Goal: Task Accomplishment & Management: Manage account settings

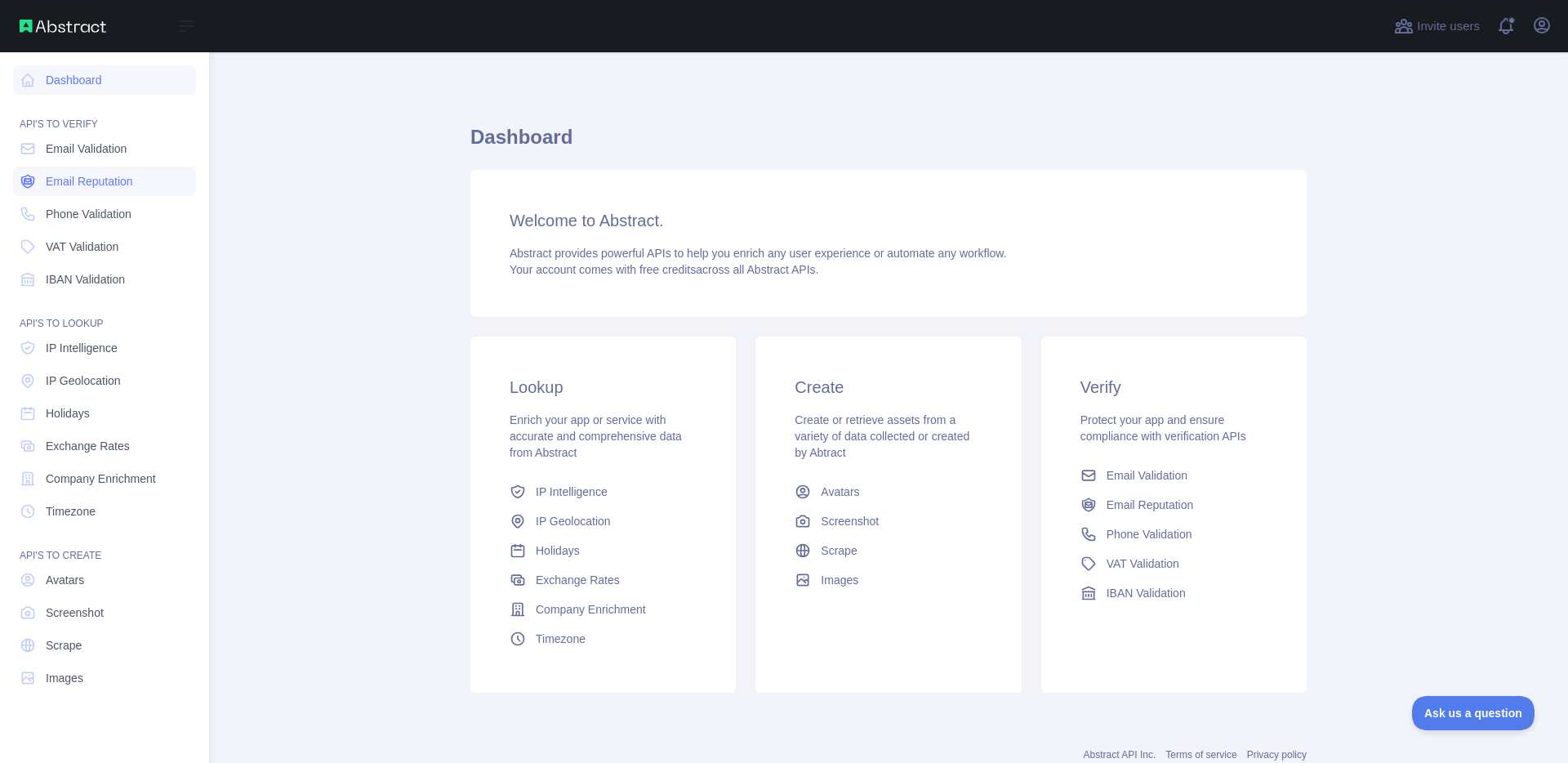
click at [102, 183] on span "Email Reputation" at bounding box center [89, 181] width 88 height 17
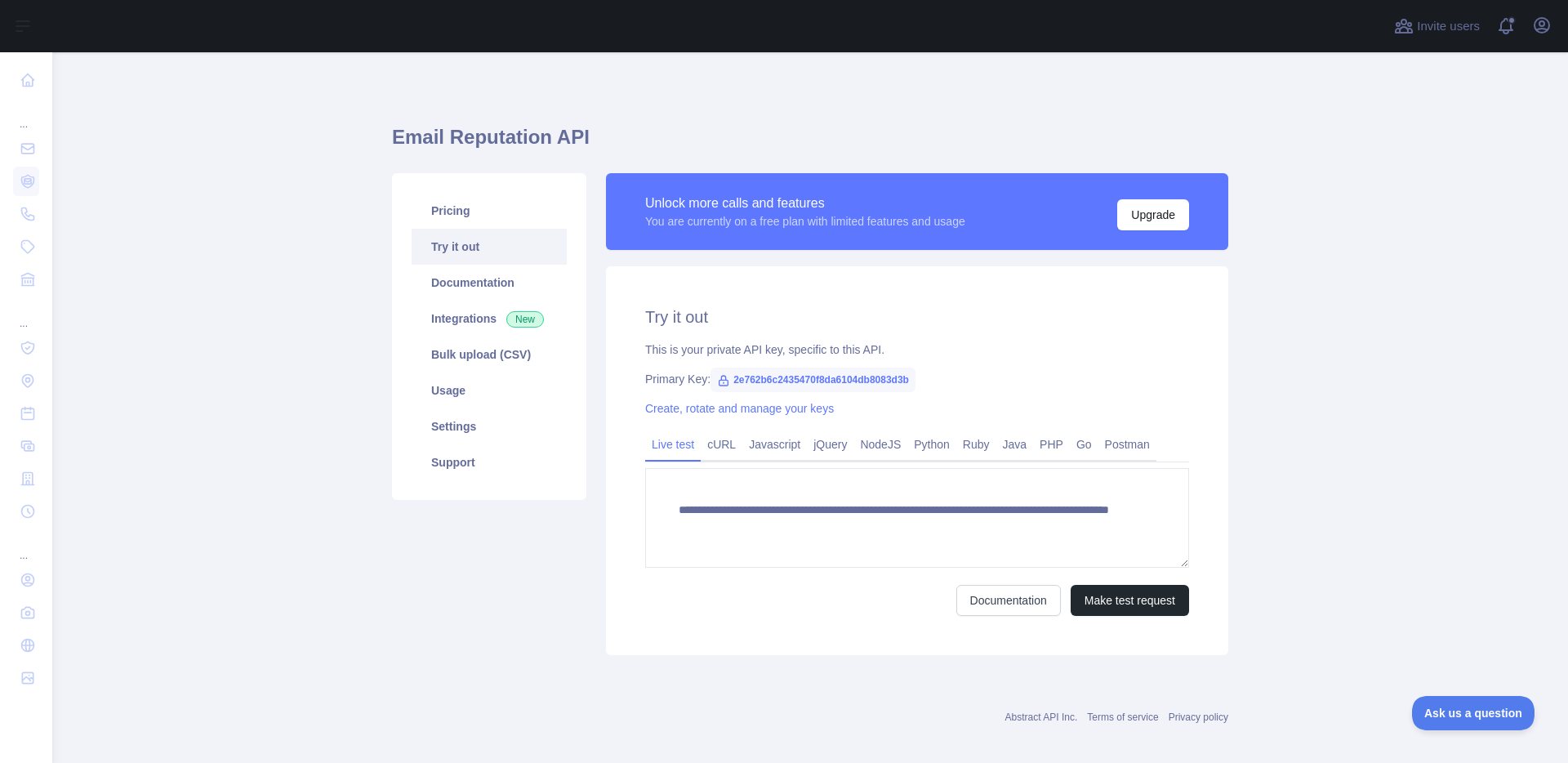
click at [287, 257] on main "**********" at bounding box center [810, 408] width 1516 height 711
click at [1353, 183] on main "**********" at bounding box center [810, 408] width 1516 height 711
click at [1540, 26] on icon "button" at bounding box center [1542, 26] width 20 height 20
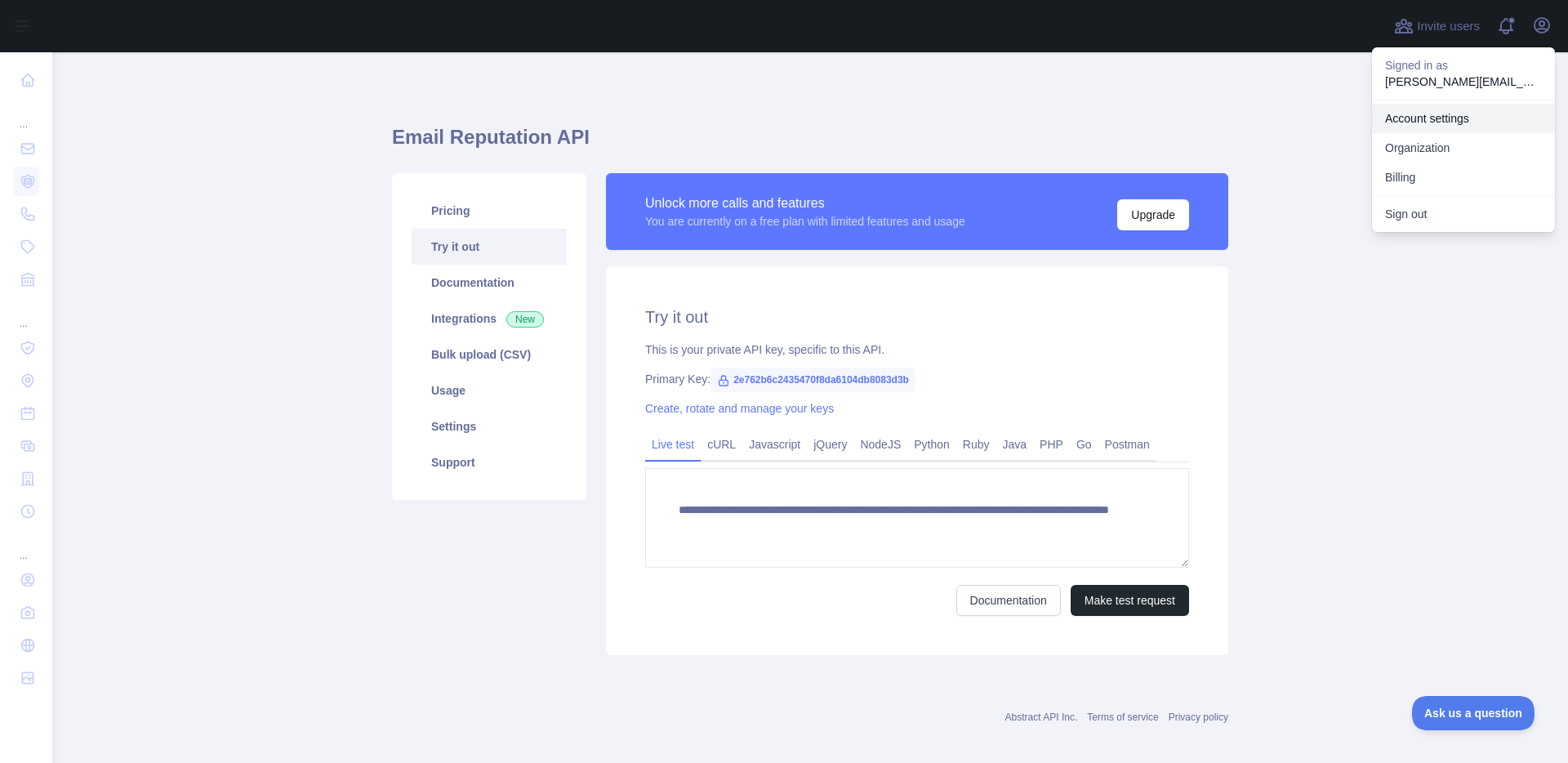
click at [1424, 125] on link "Account settings" at bounding box center [1462, 118] width 183 height 30
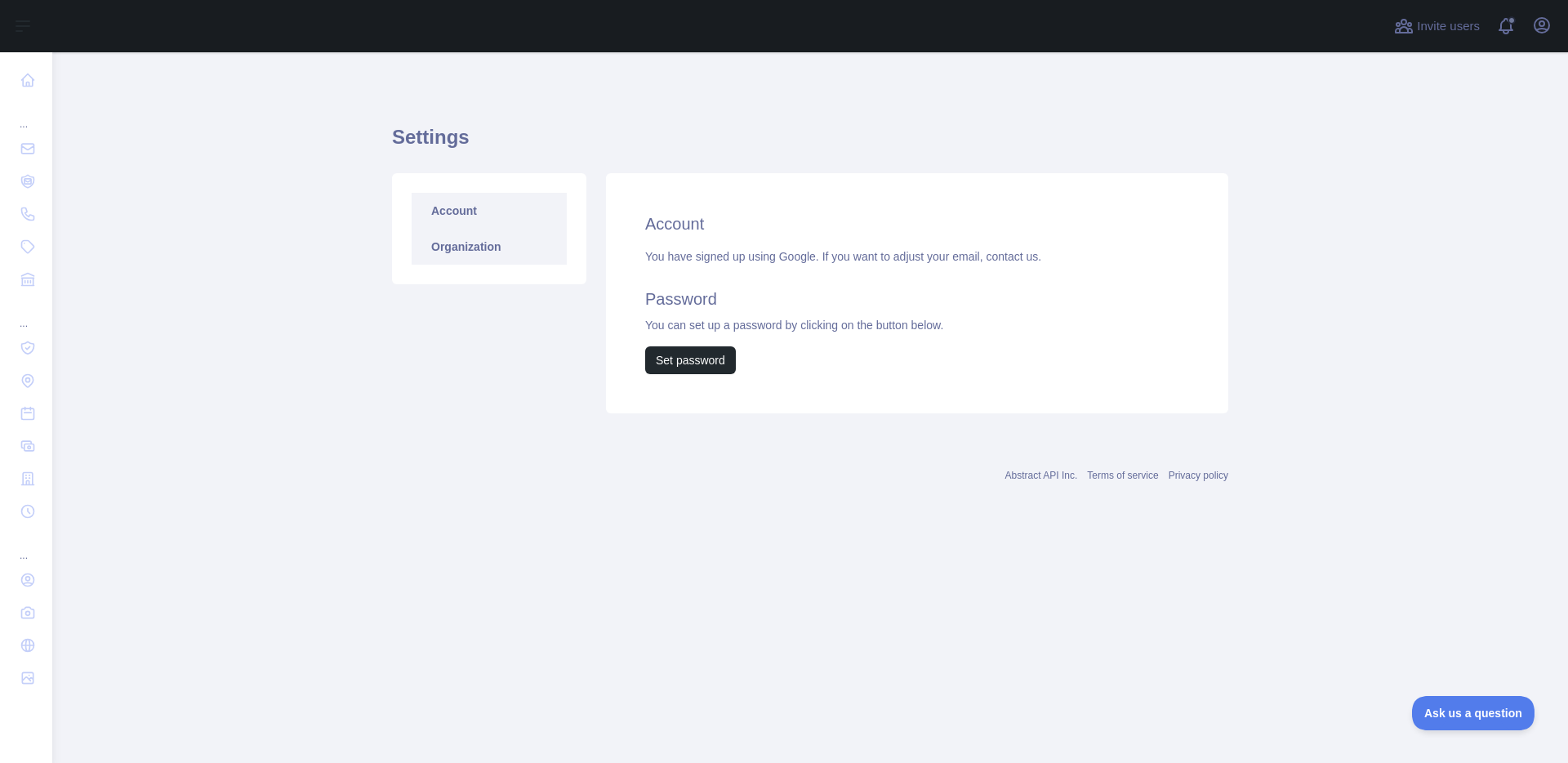
click at [508, 253] on link "Organization" at bounding box center [488, 247] width 155 height 36
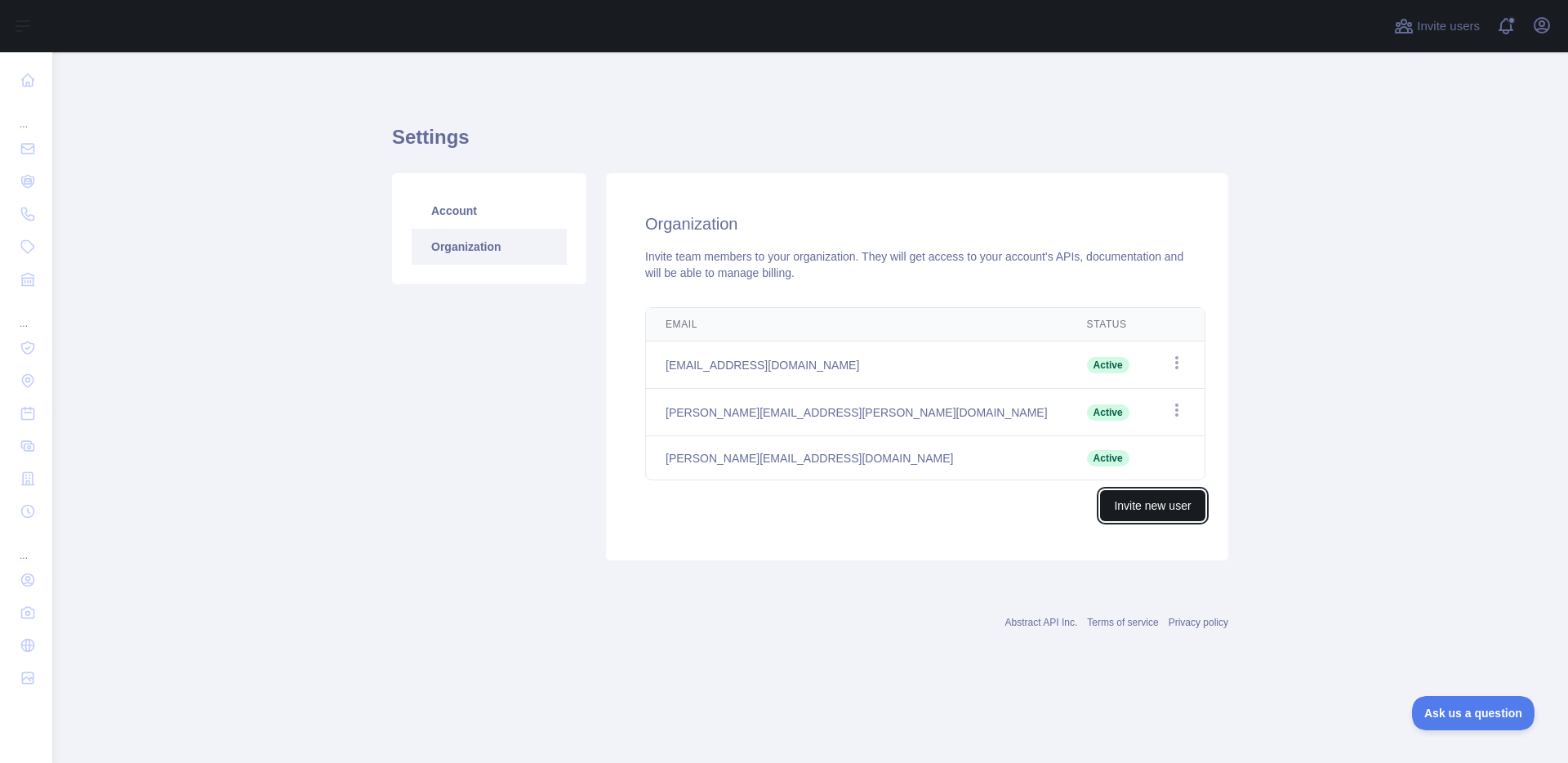
click at [1187, 512] on button "Invite new user" at bounding box center [1153, 505] width 105 height 31
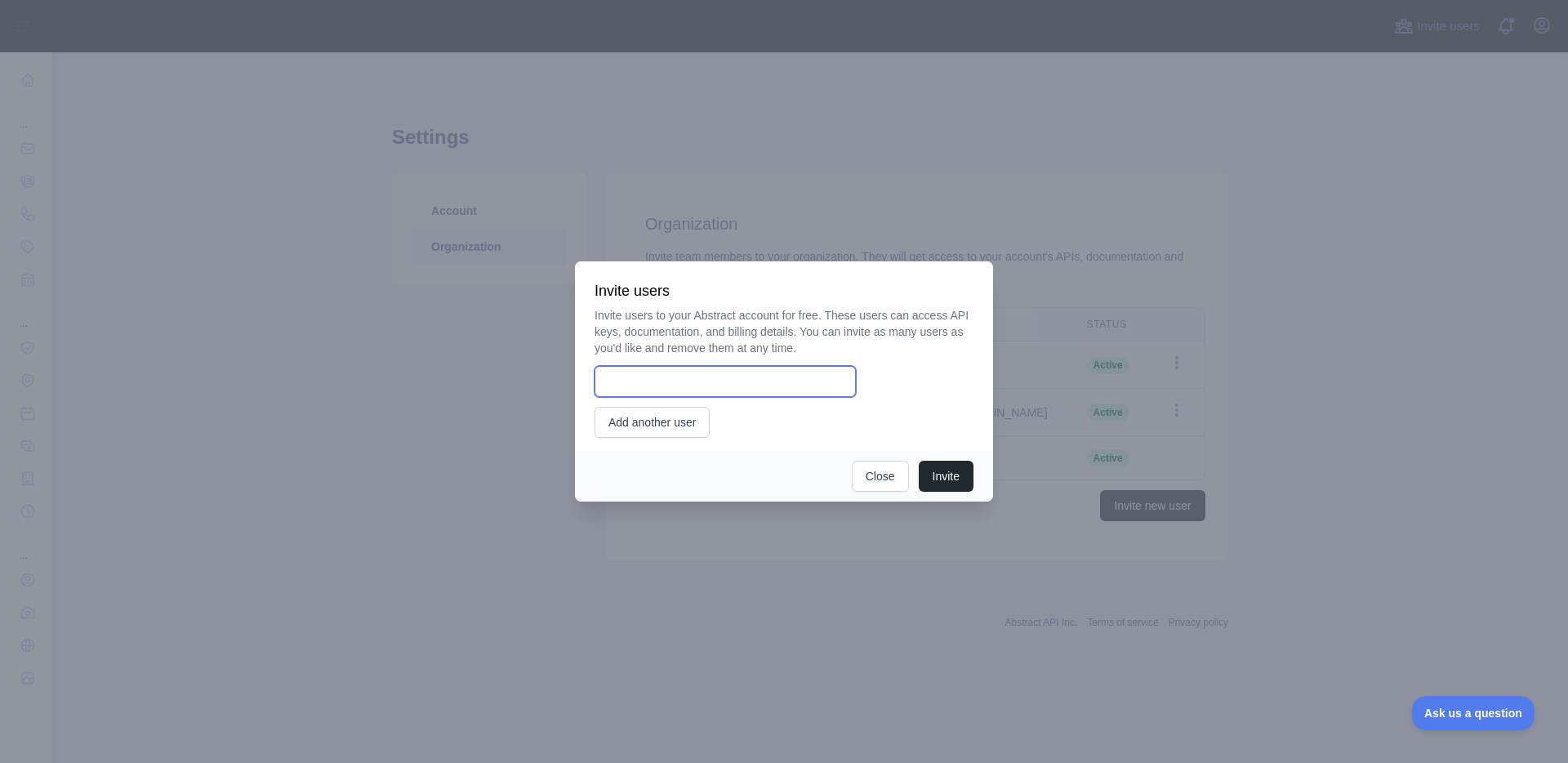
click at [803, 380] on input "email" at bounding box center [725, 381] width 261 height 31
type input "**********"
click at [935, 478] on button "Invite" at bounding box center [945, 476] width 54 height 31
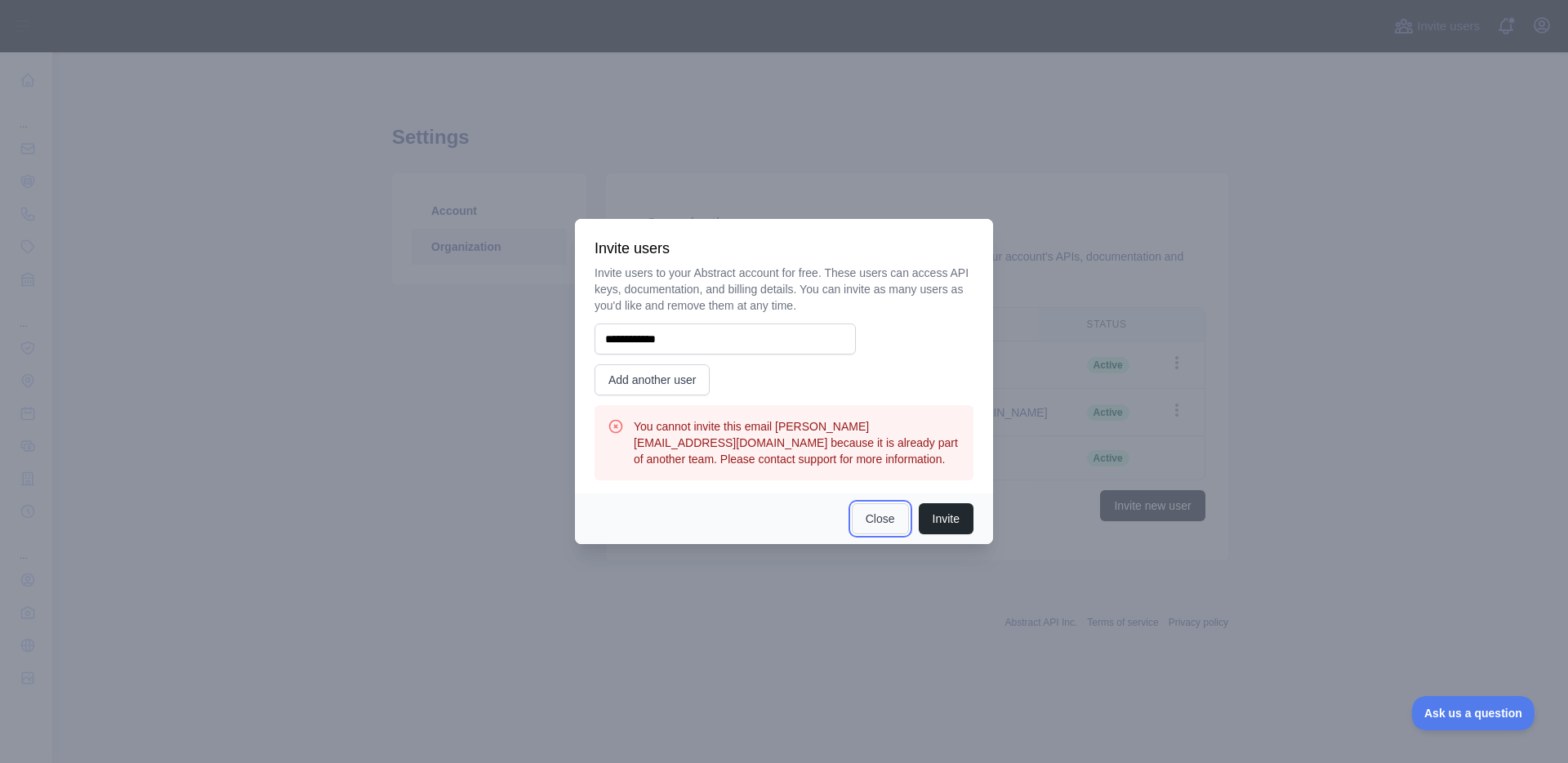
click at [860, 523] on button "Close" at bounding box center [880, 518] width 57 height 31
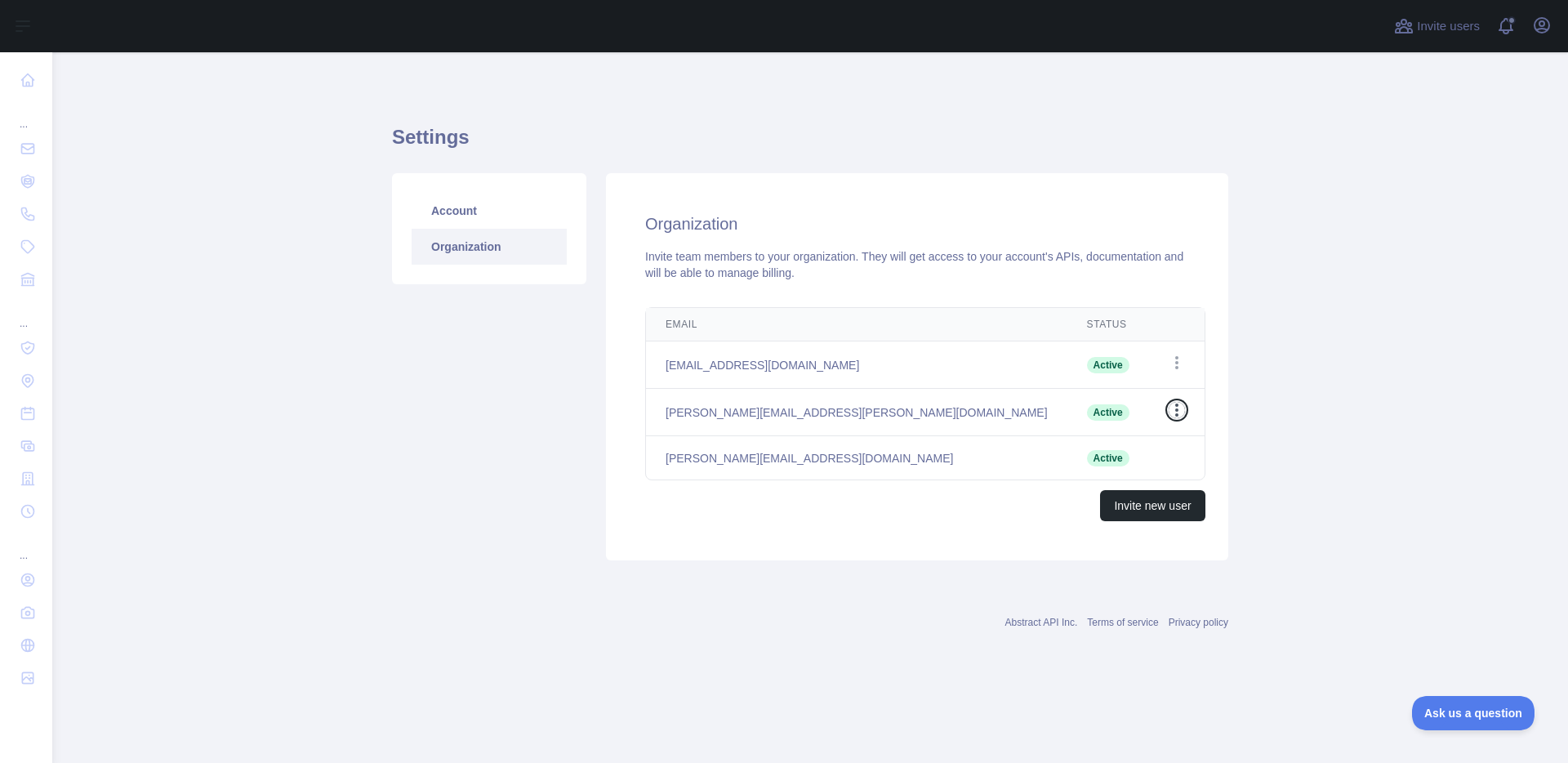
click at [1168, 415] on icon "button" at bounding box center [1176, 410] width 17 height 17
click at [1244, 433] on main "Settings Account Organization Organization Invite team members to your organiza…" at bounding box center [810, 408] width 1516 height 711
click at [666, 622] on div "Abstract API Inc. Terms of service Privacy policy" at bounding box center [809, 622] width 836 height 13
click at [1149, 501] on button "Invite new user" at bounding box center [1153, 505] width 105 height 31
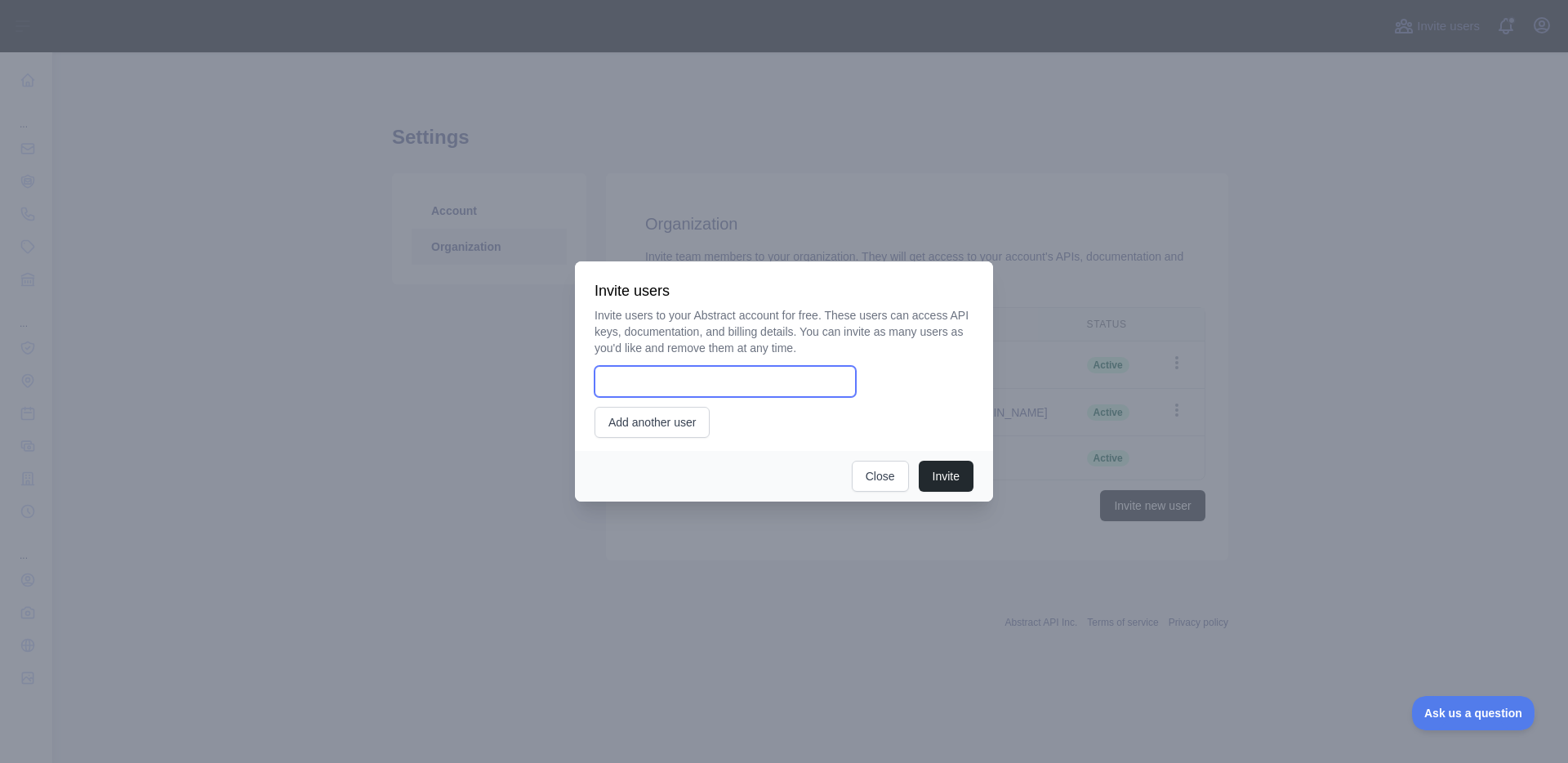
click at [773, 390] on input "email" at bounding box center [725, 381] width 261 height 31
click at [932, 406] on div "Invite users to your Abstract account for free. These users can access API keys…" at bounding box center [784, 372] width 379 height 130
click at [886, 475] on button "Close" at bounding box center [880, 476] width 57 height 31
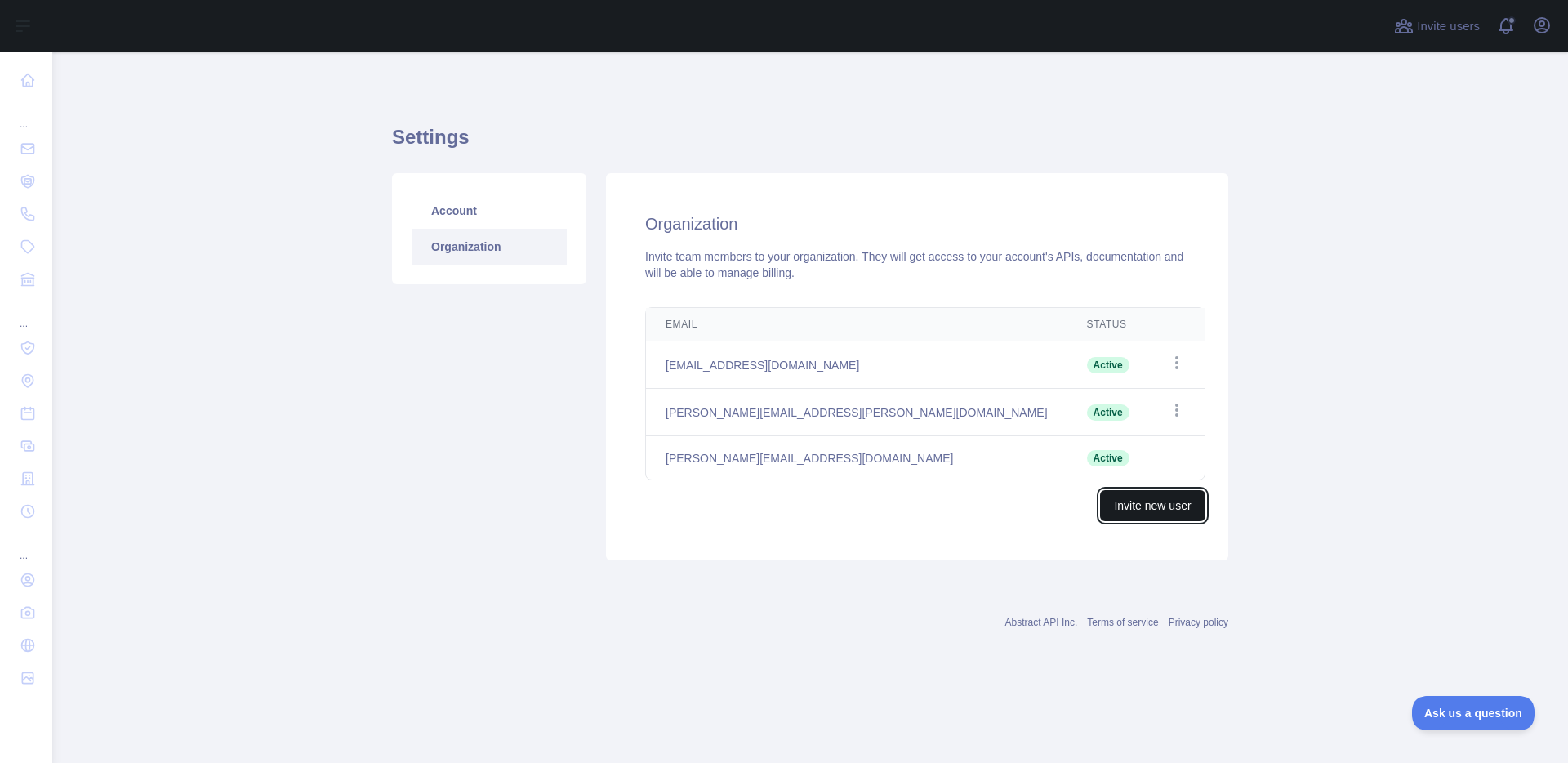
click at [1113, 503] on button "Invite new user" at bounding box center [1153, 505] width 105 height 31
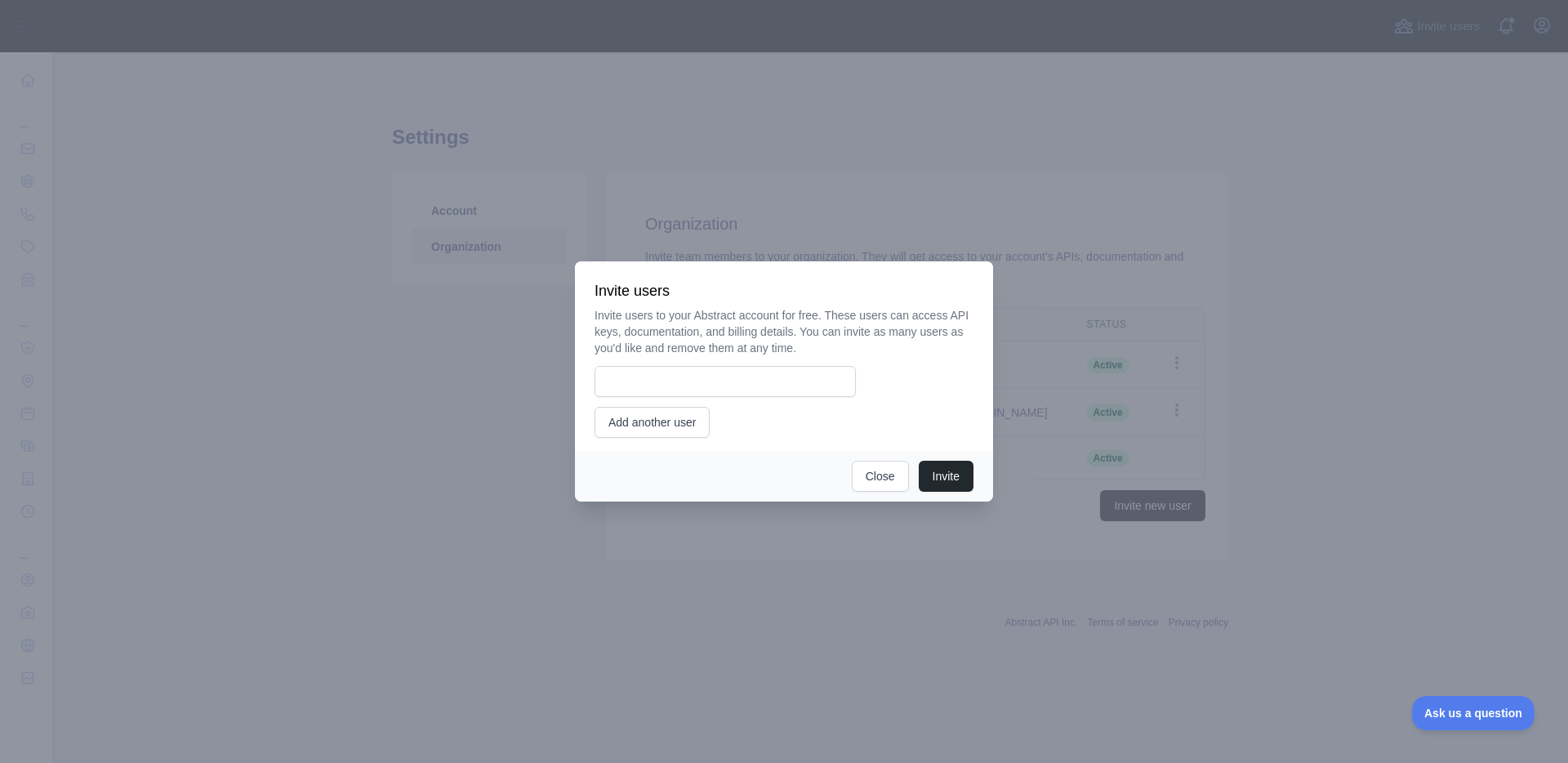
click at [726, 355] on p "Invite users to your Abstract account for free. These users can access API keys…" at bounding box center [784, 332] width 379 height 49
click at [737, 379] on input "email" at bounding box center [725, 381] width 261 height 31
type input "**********"
click at [960, 474] on button "Invite" at bounding box center [945, 476] width 54 height 31
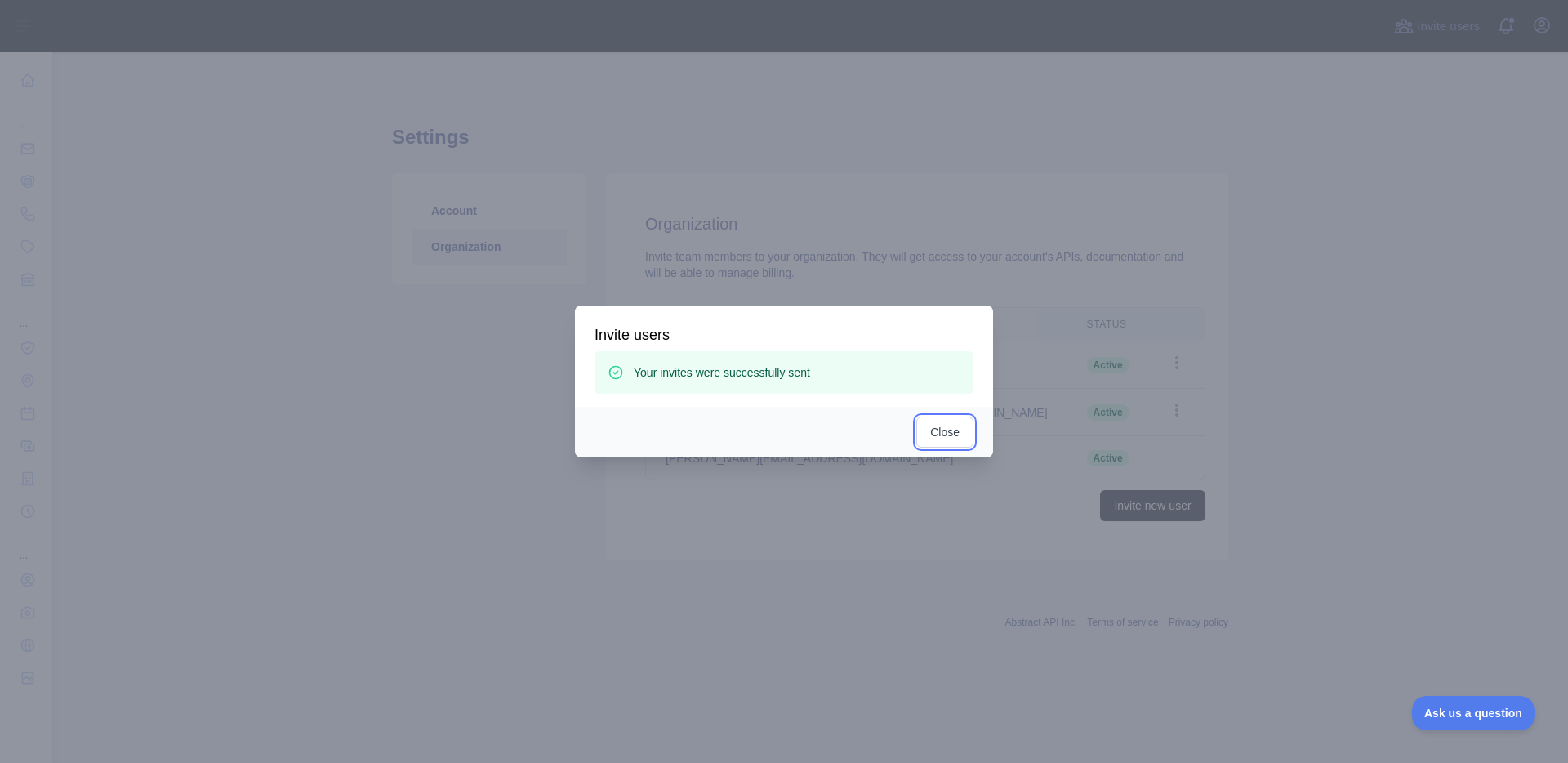
click at [930, 432] on button "Close" at bounding box center [945, 431] width 57 height 31
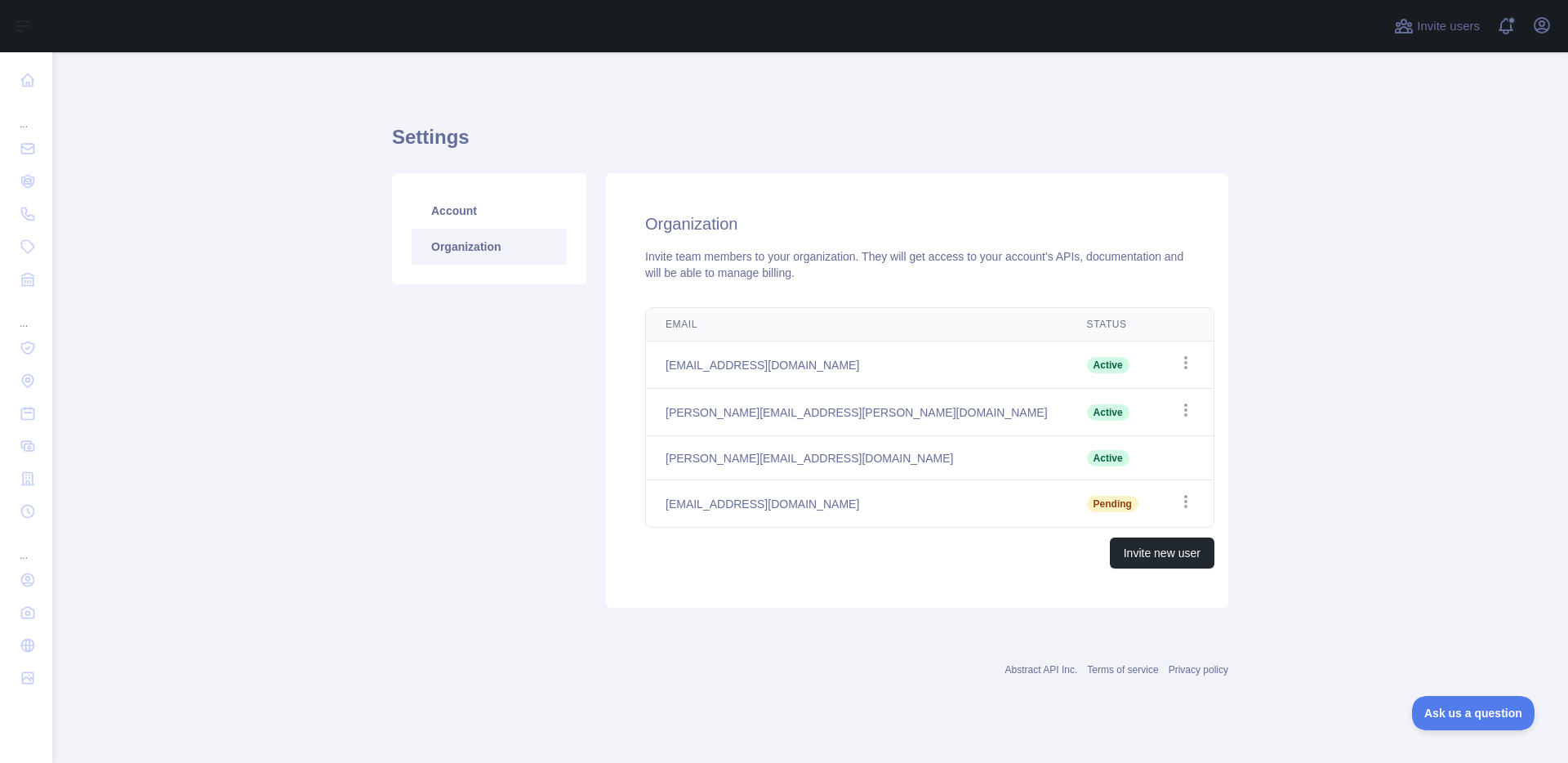
click at [486, 381] on div "Account Organization" at bounding box center [488, 390] width 214 height 434
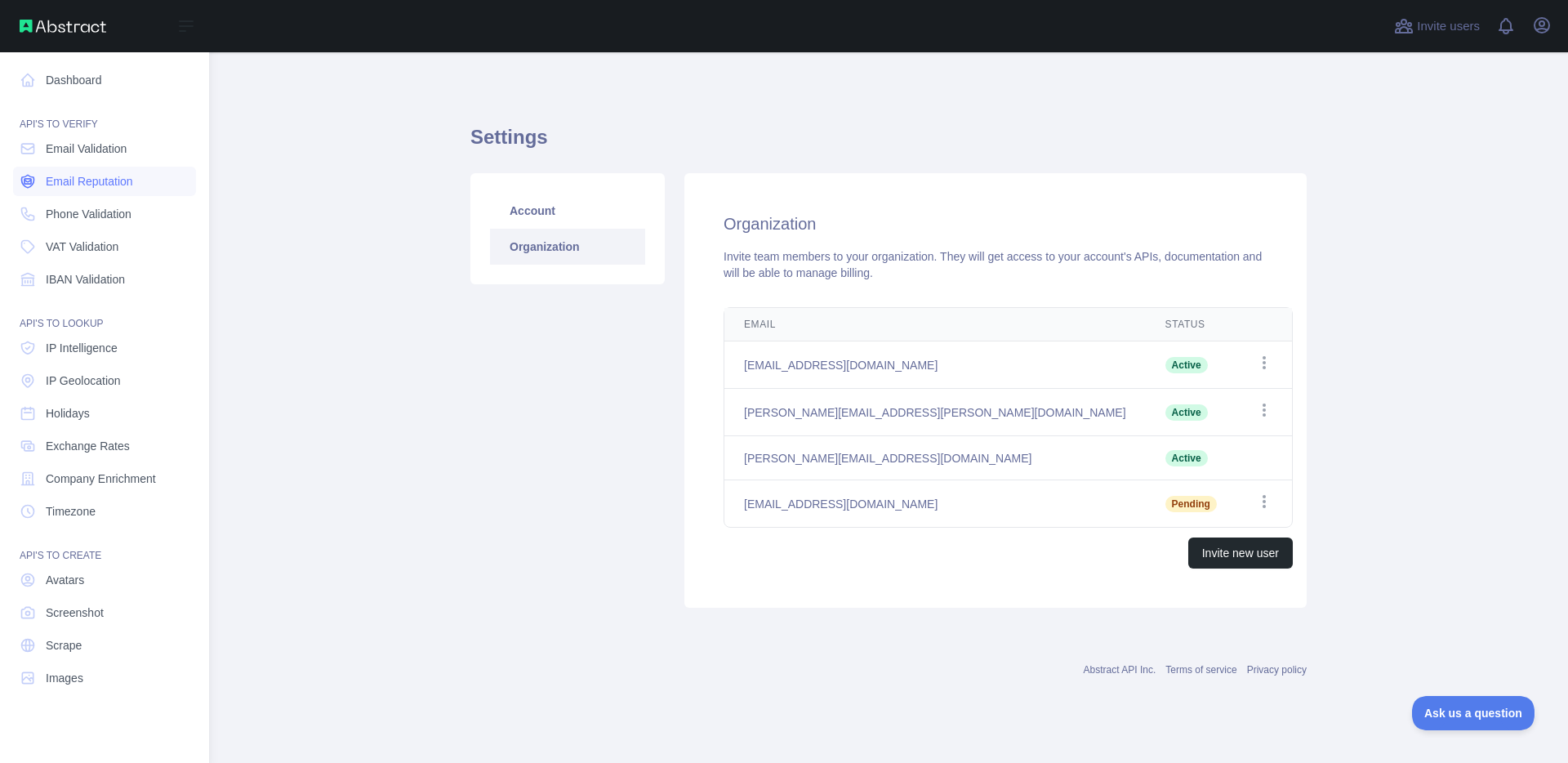
click at [95, 178] on span "Email Reputation" at bounding box center [89, 181] width 88 height 17
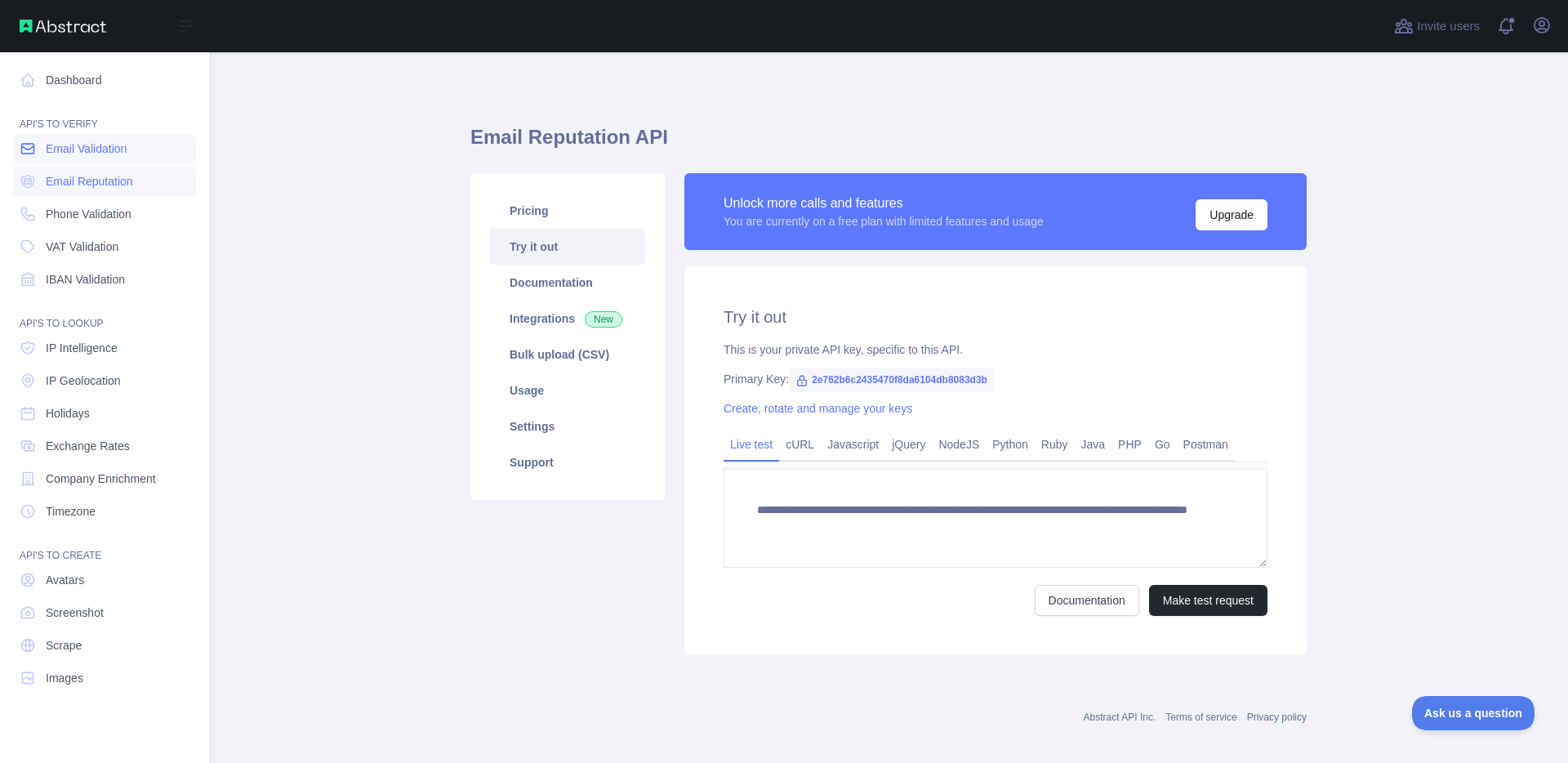
click at [94, 159] on link "Email Validation" at bounding box center [104, 149] width 183 height 30
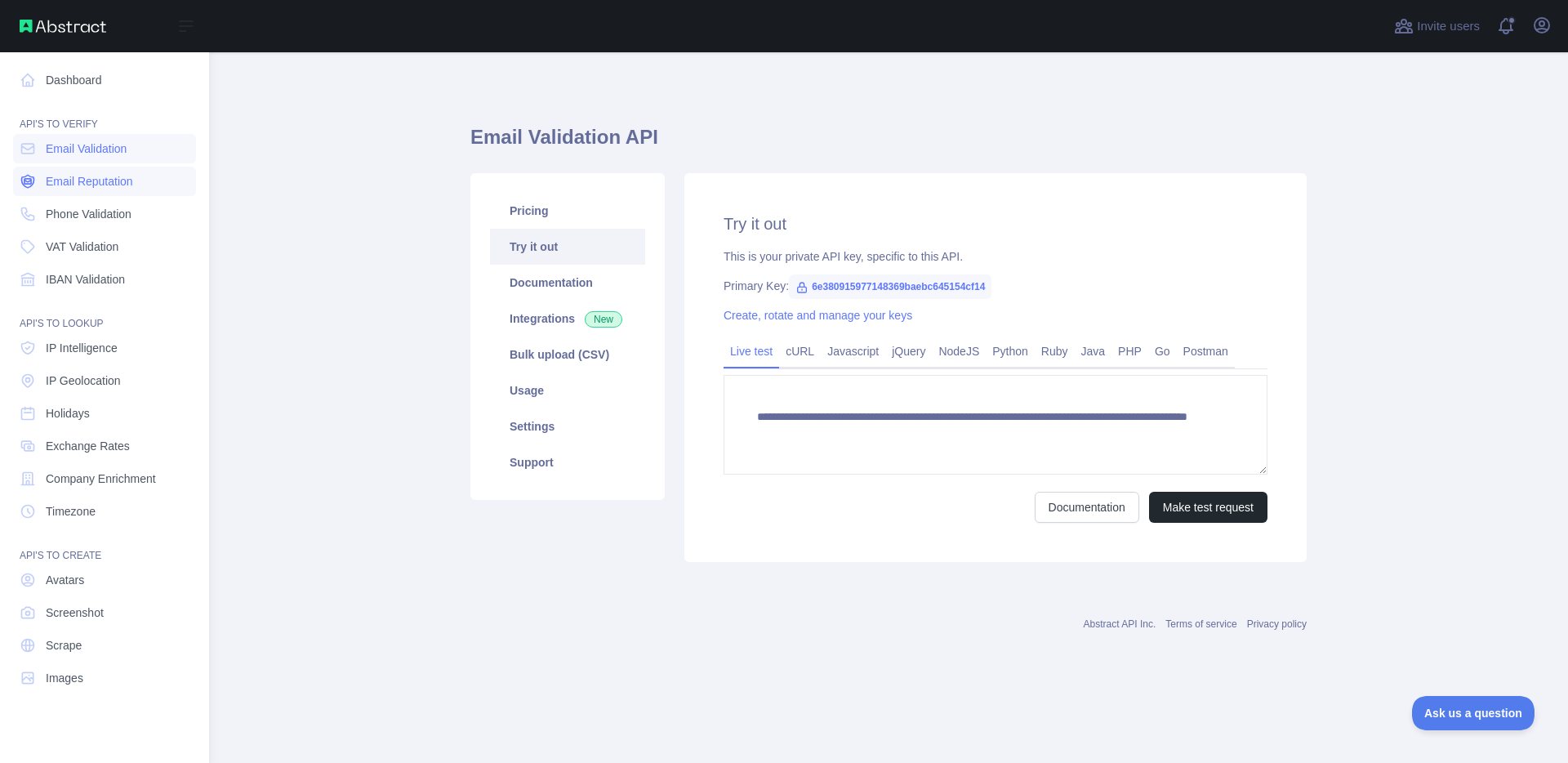
click at [93, 177] on span "Email Reputation" at bounding box center [89, 181] width 88 height 17
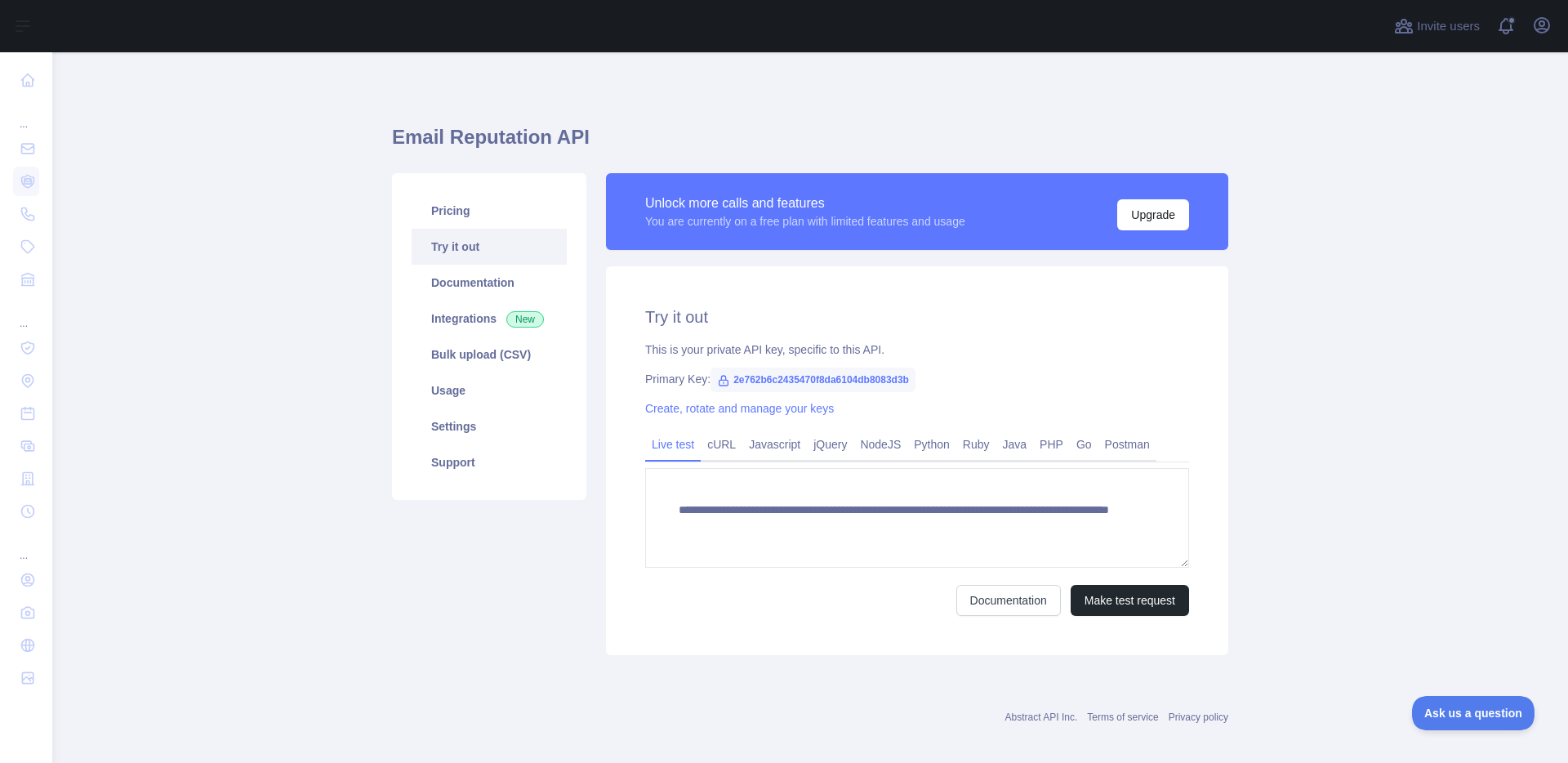
click at [812, 381] on span "2e762b6c2435470f8da6104db8083d3b" at bounding box center [813, 379] width 205 height 25
click at [776, 381] on span "2e762b6c2435470f8da6104db8083d3b" at bounding box center [813, 379] width 205 height 25
copy span "2e762b6c2435470f8da6104db8083d3b"
click at [201, 330] on main "**********" at bounding box center [810, 408] width 1516 height 711
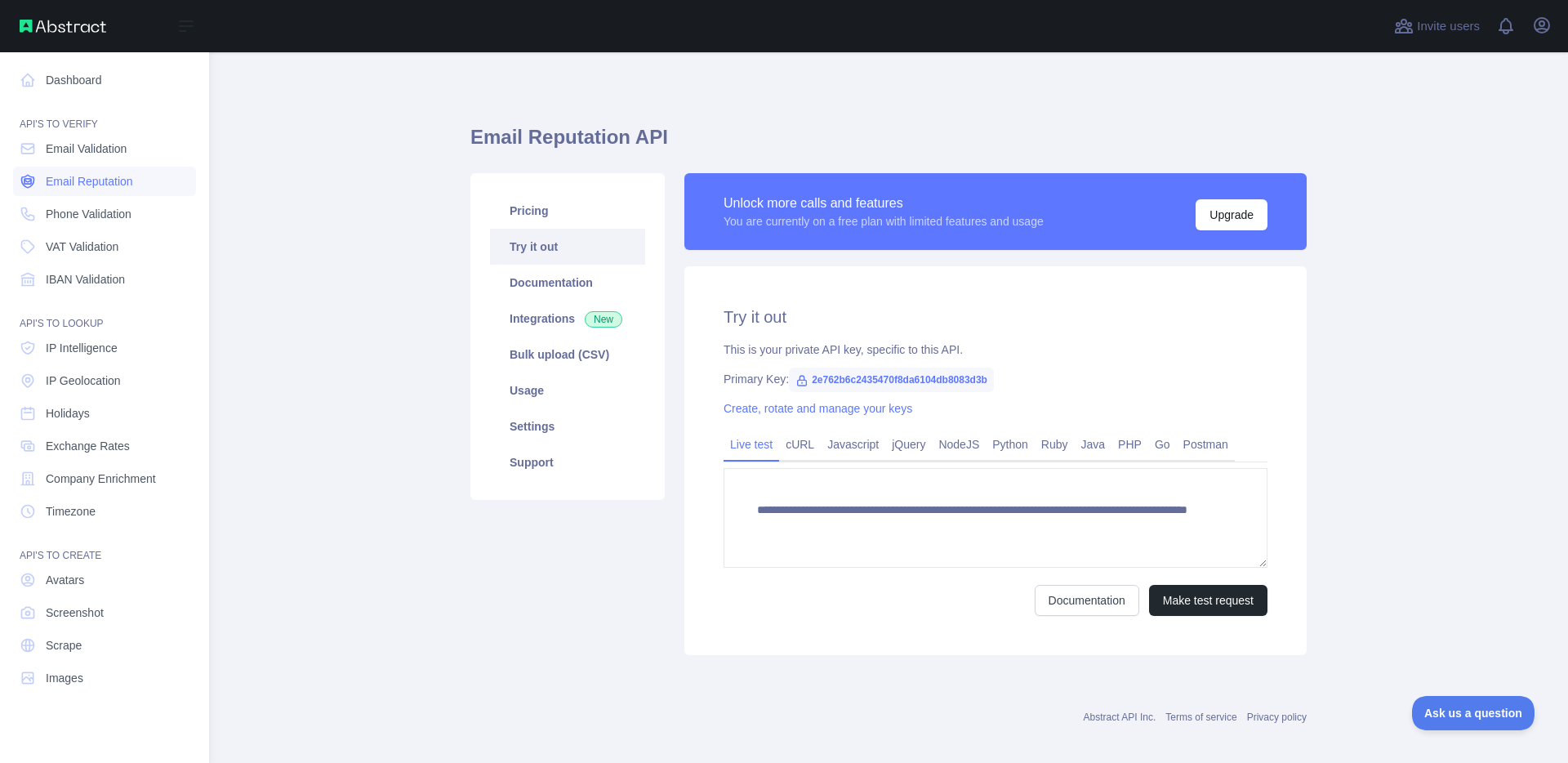
click at [126, 183] on span "Email Reputation" at bounding box center [89, 181] width 88 height 17
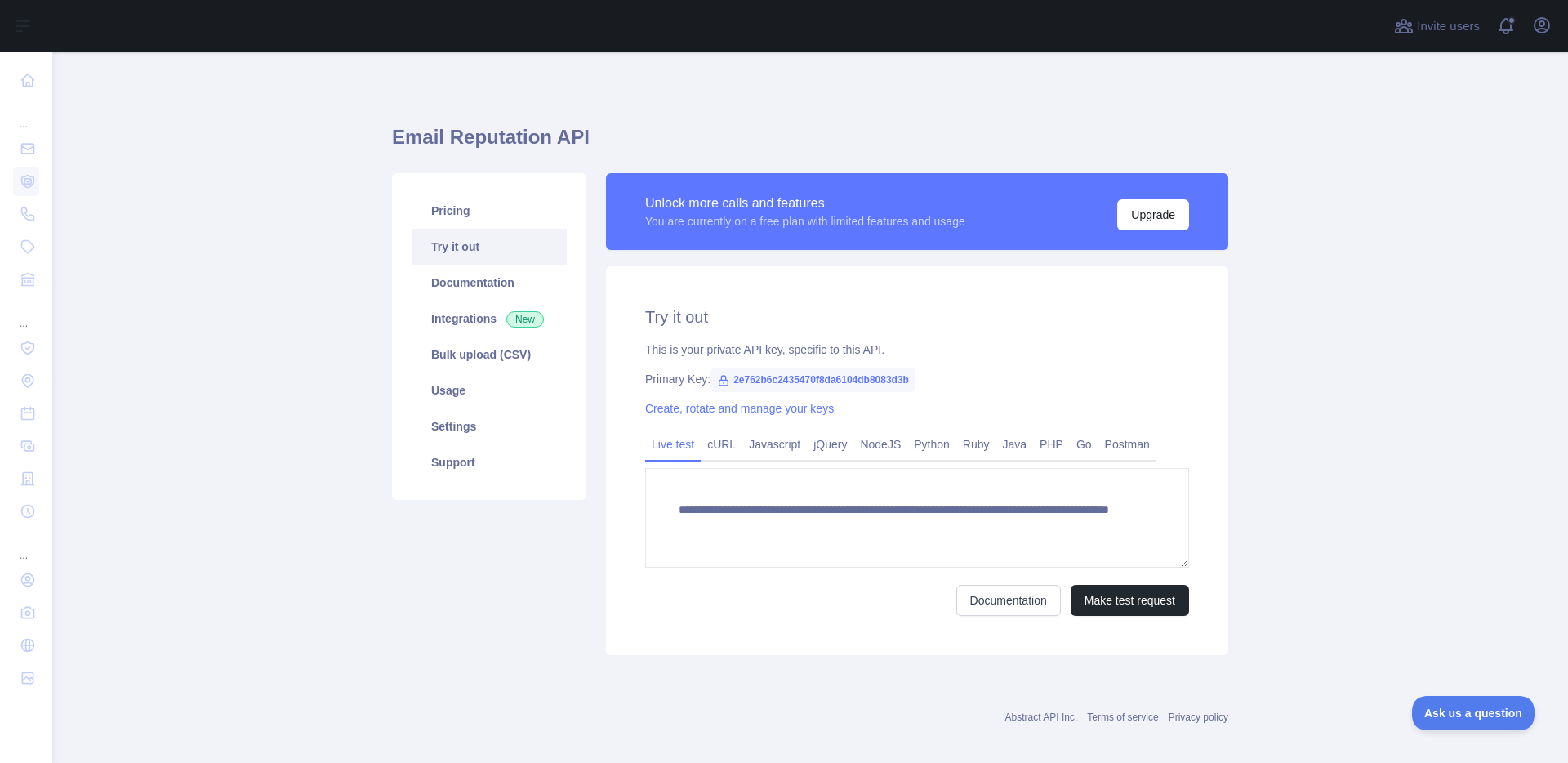
click at [240, 223] on main "**********" at bounding box center [810, 408] width 1516 height 711
click at [802, 381] on span "2e762b6c2435470f8da6104db8083d3b" at bounding box center [813, 379] width 205 height 25
copy span "2e762b6c2435470f8da6104db8083d3b"
click at [238, 235] on main "**********" at bounding box center [810, 408] width 1516 height 711
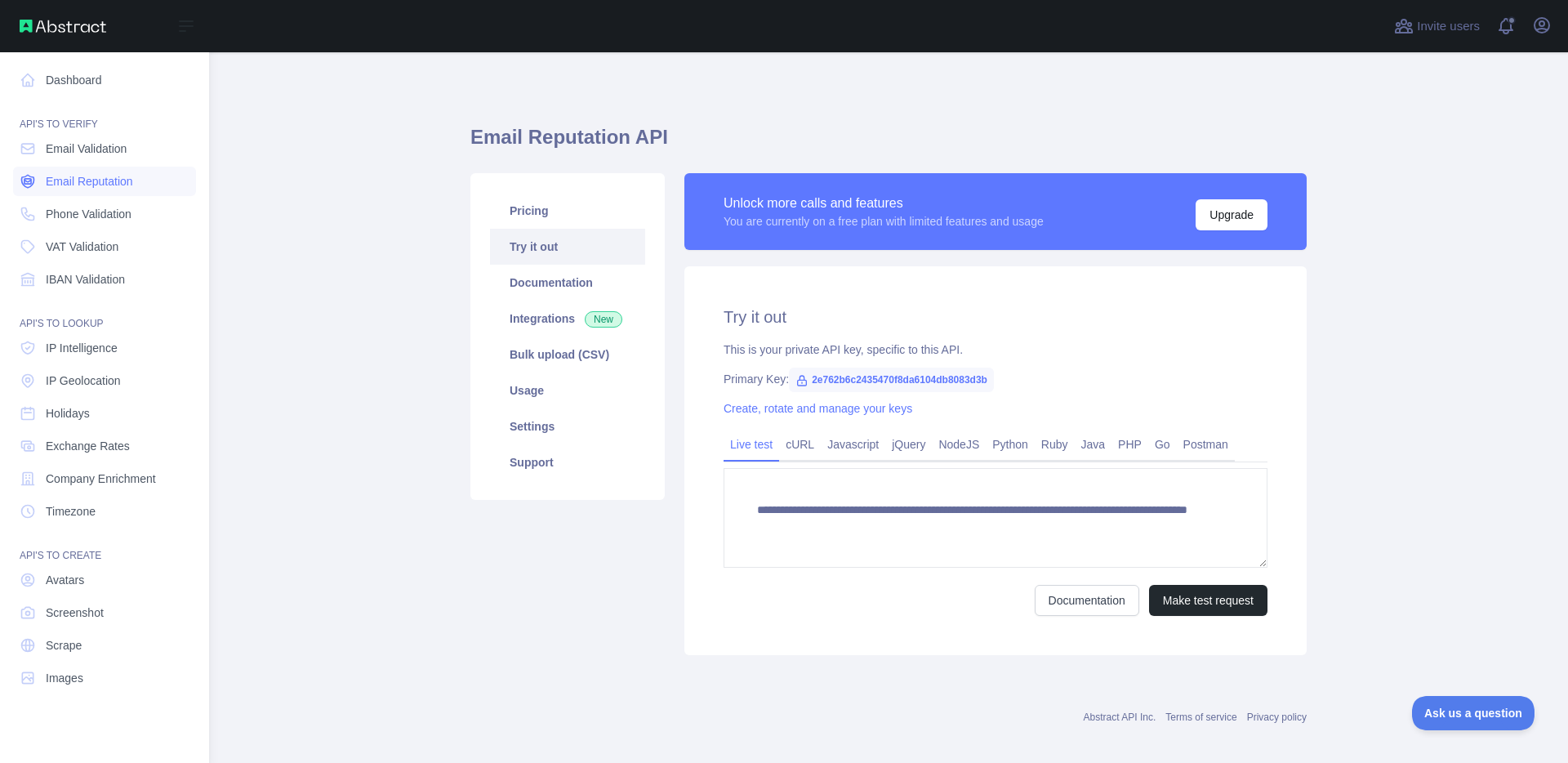
click at [76, 185] on span "Email Reputation" at bounding box center [89, 181] width 88 height 17
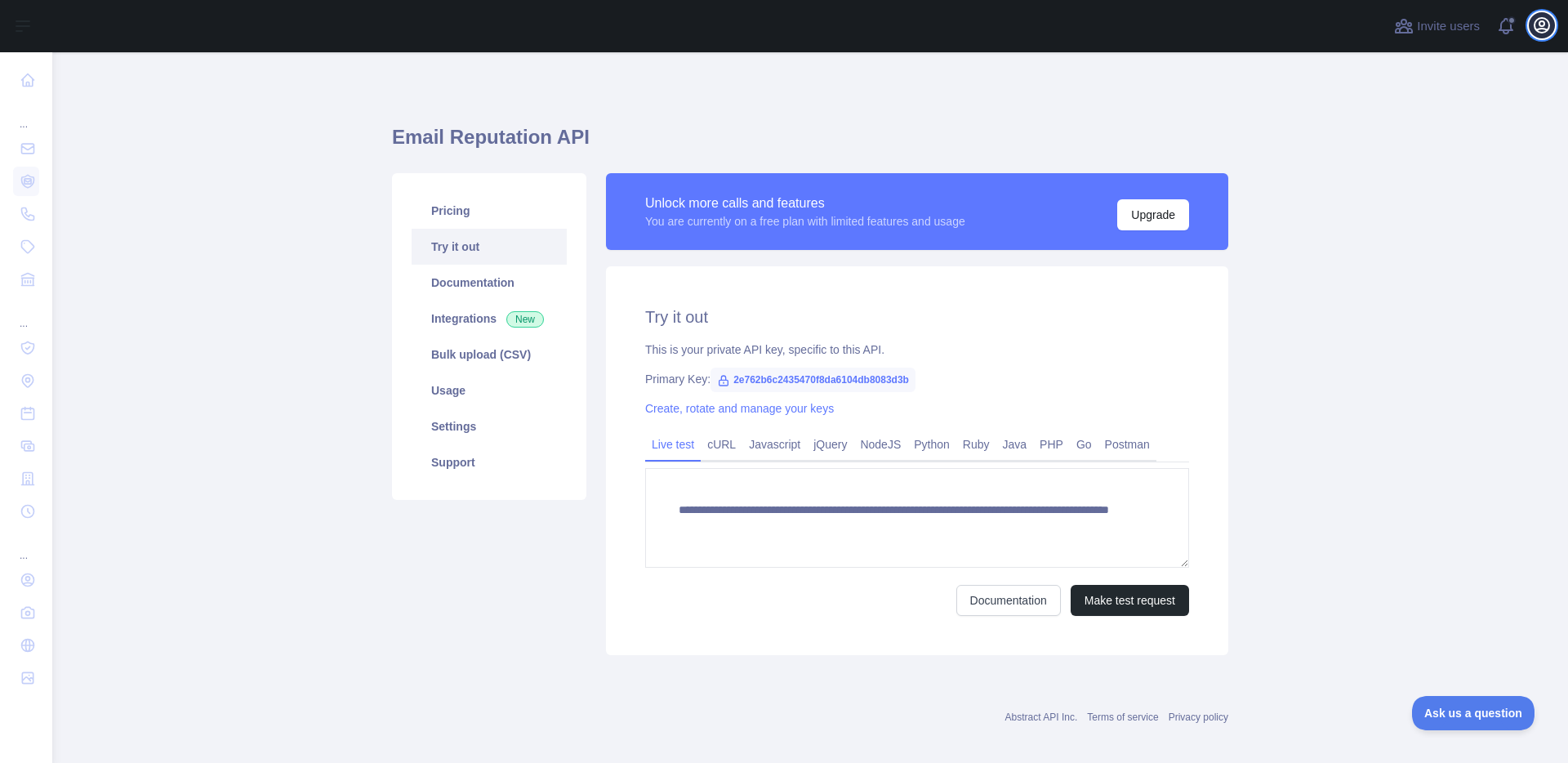
click at [1540, 26] on icon "button" at bounding box center [1541, 25] width 15 height 15
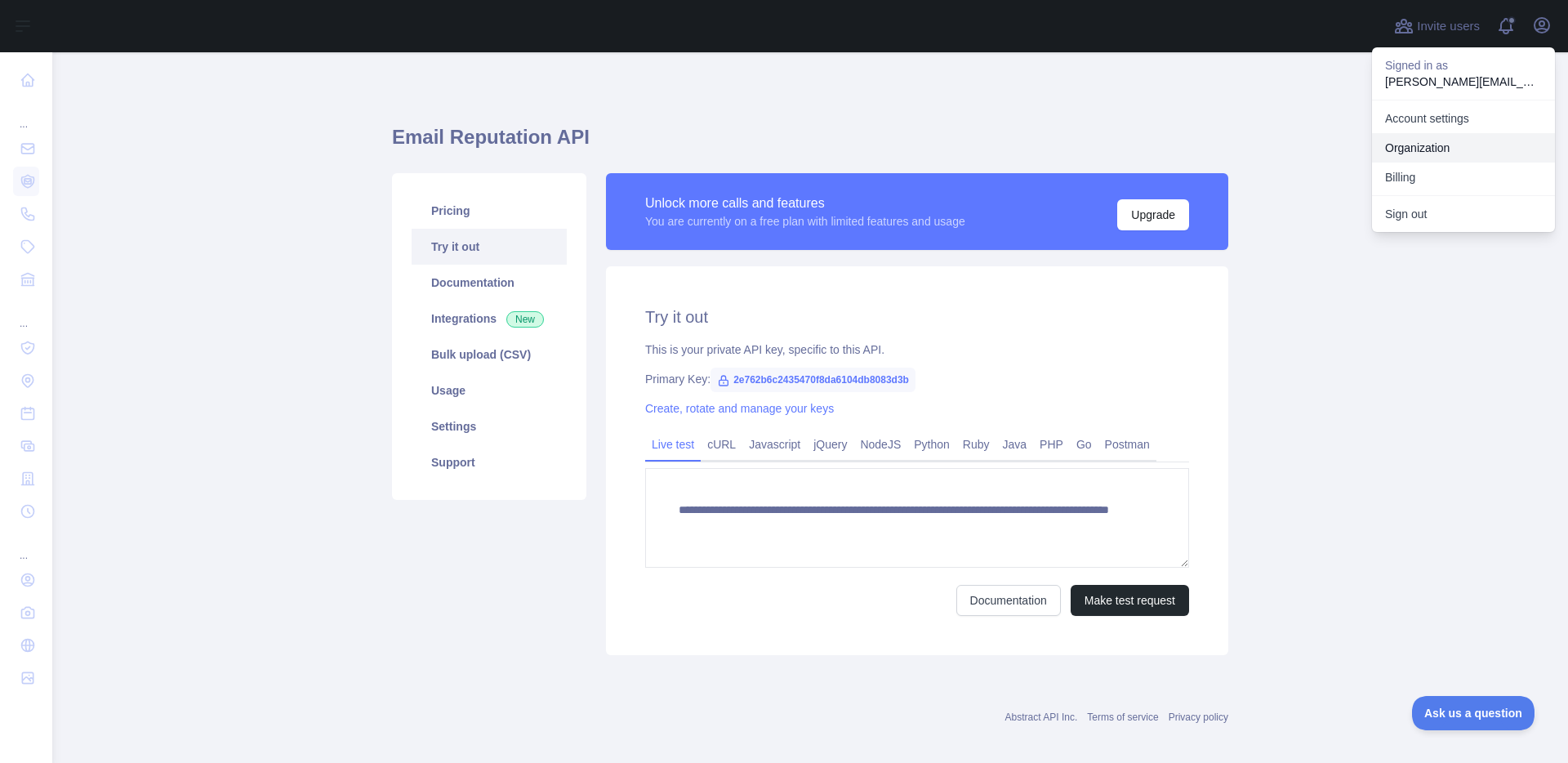
click at [1455, 139] on link "Organization" at bounding box center [1462, 148] width 183 height 30
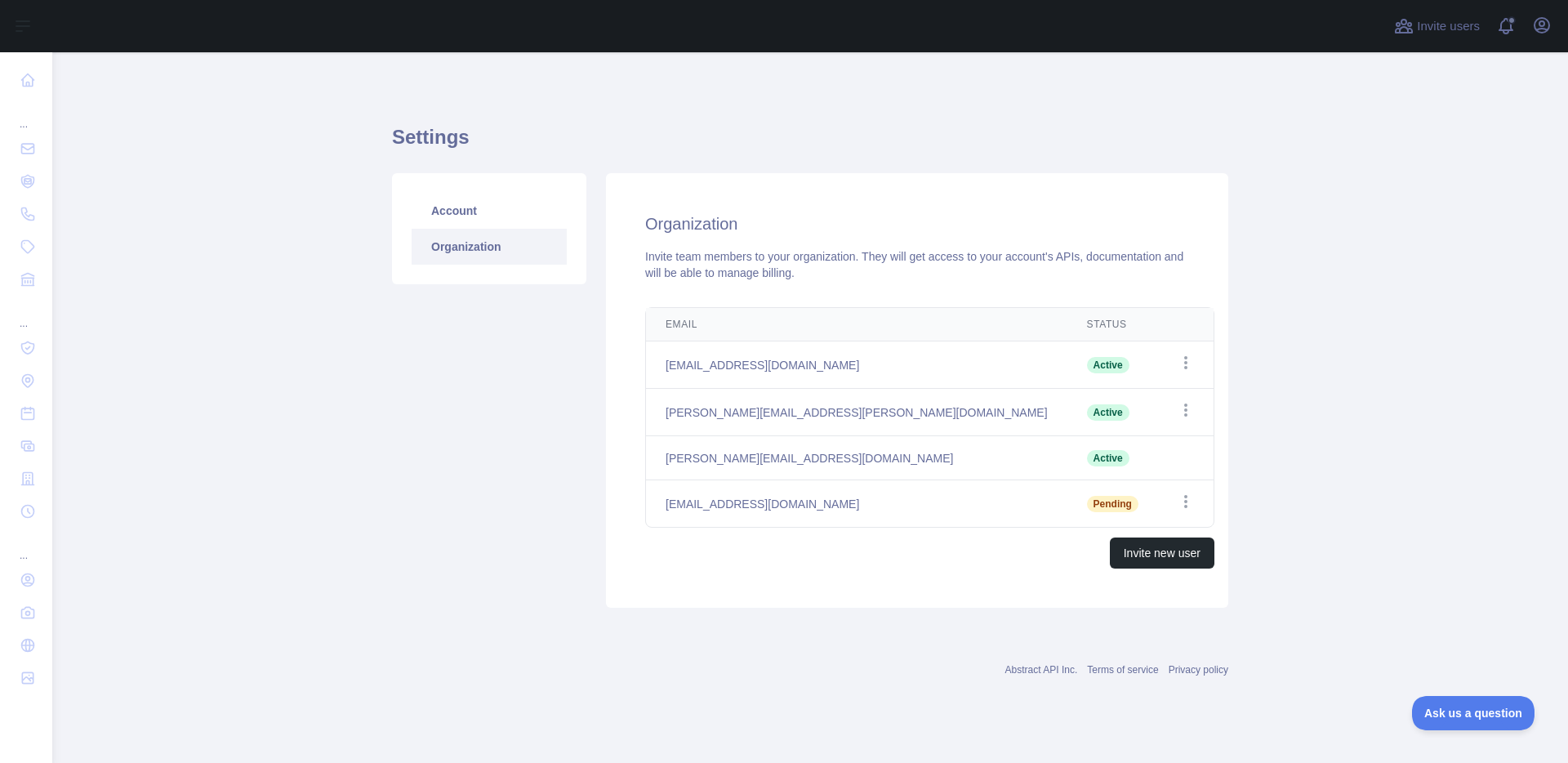
click at [490, 253] on link "Organization" at bounding box center [488, 247] width 155 height 36
click at [1177, 498] on icon "button" at bounding box center [1185, 501] width 17 height 17
click at [1123, 571] on button "Cancel Invite" at bounding box center [1102, 571] width 183 height 30
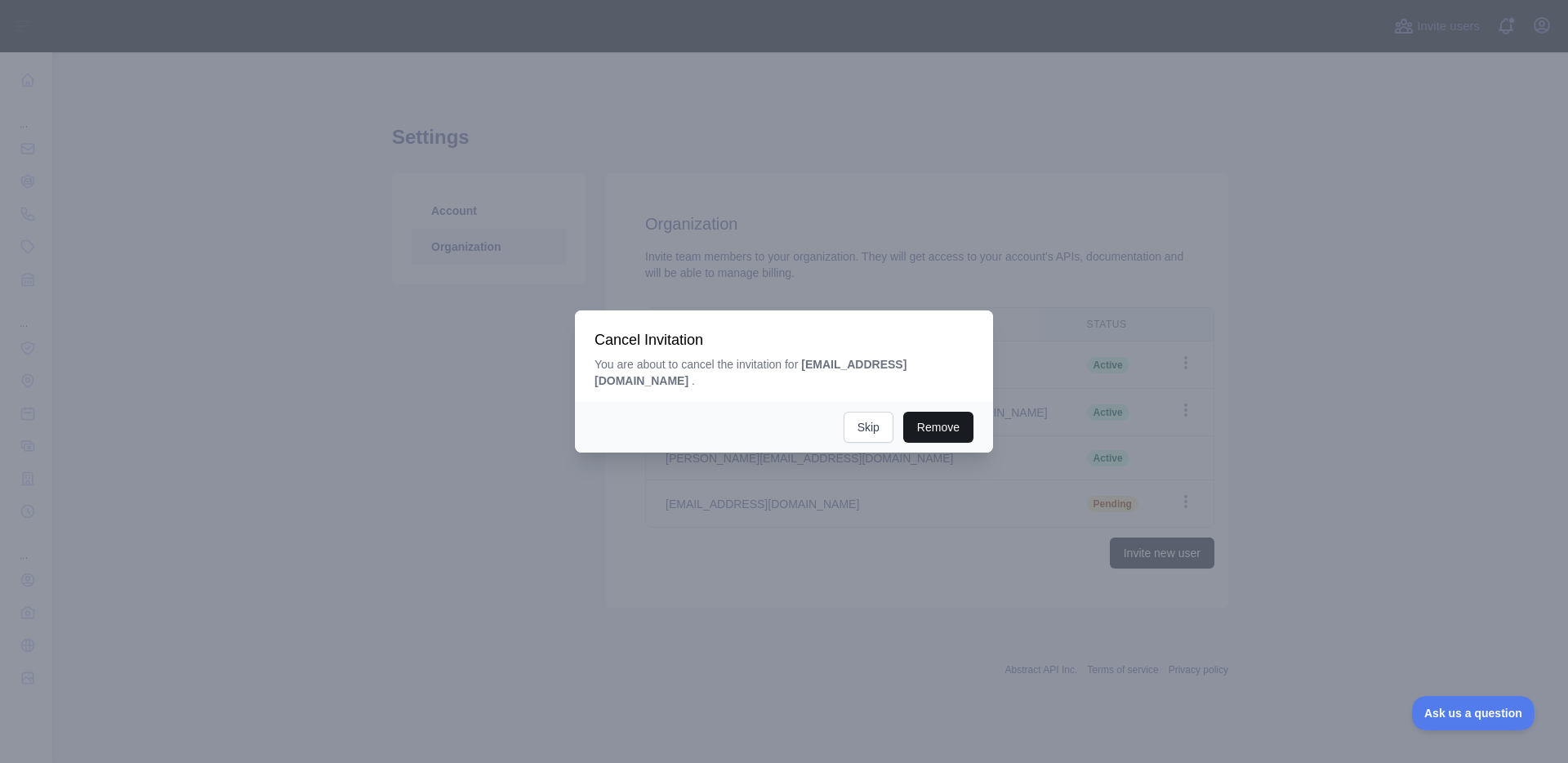
click at [931, 422] on button "Remove" at bounding box center [937, 426] width 70 height 31
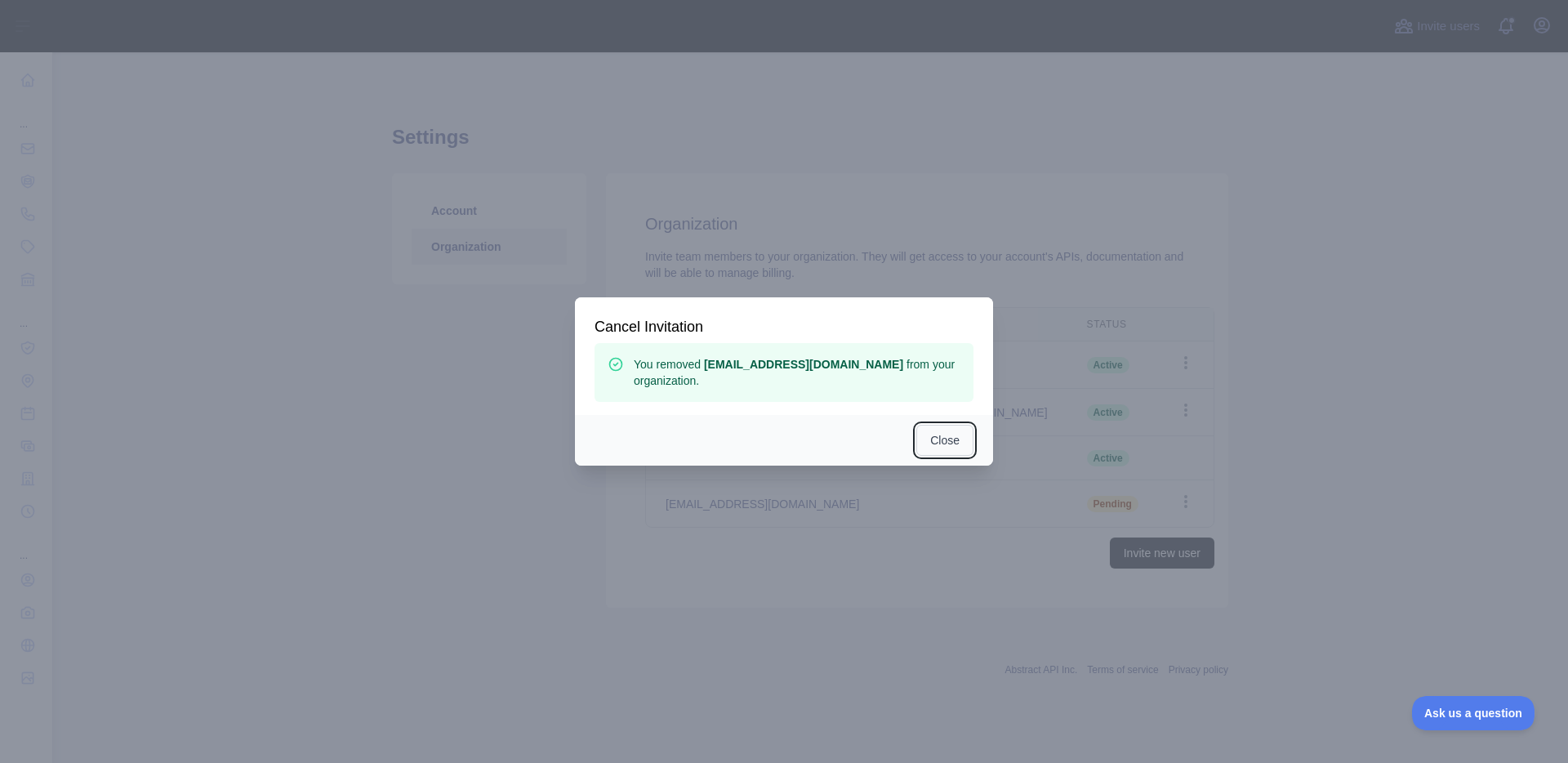
click at [945, 432] on button "Close" at bounding box center [945, 439] width 57 height 31
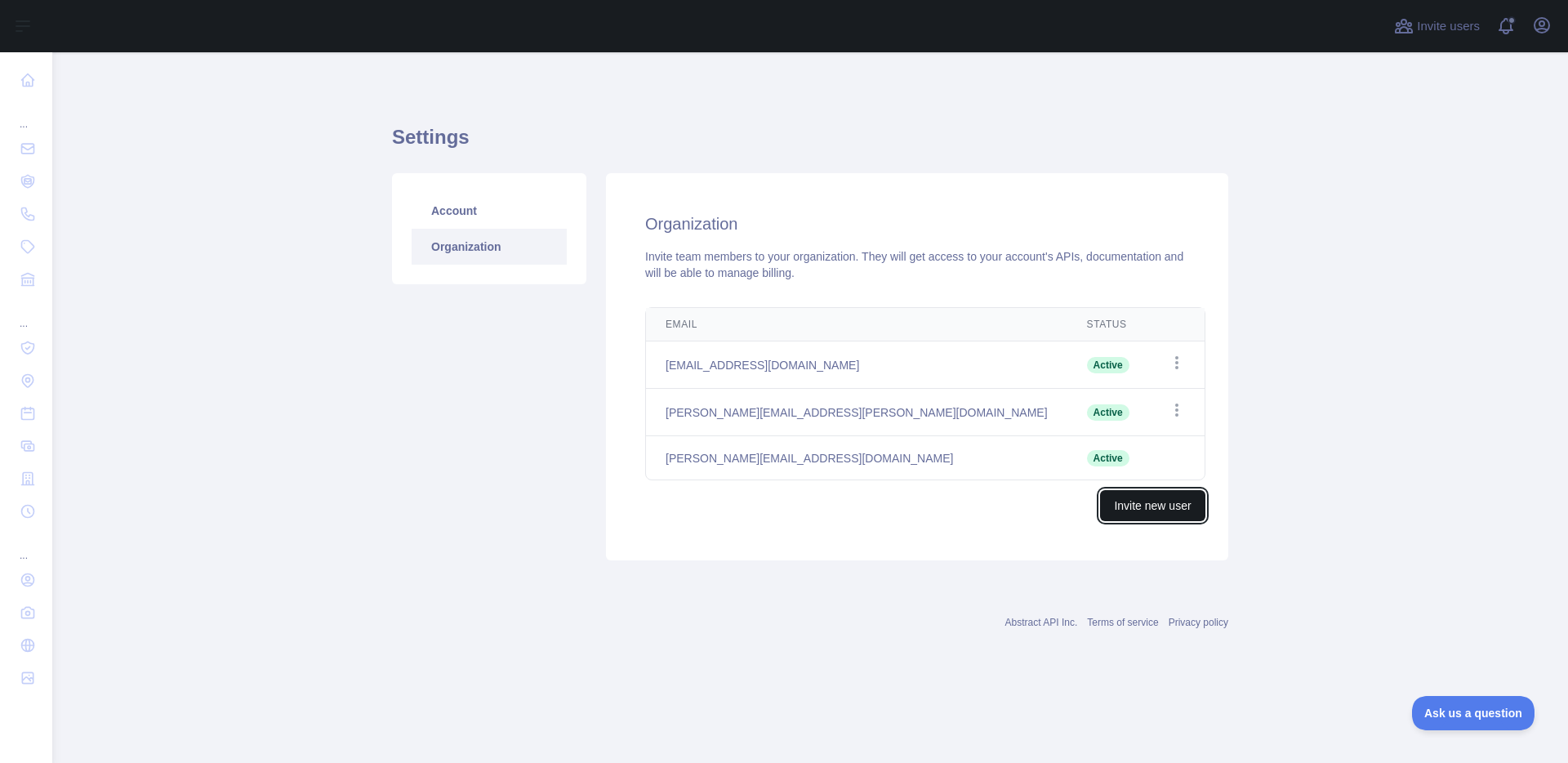
click at [1130, 514] on button "Invite new user" at bounding box center [1153, 505] width 105 height 31
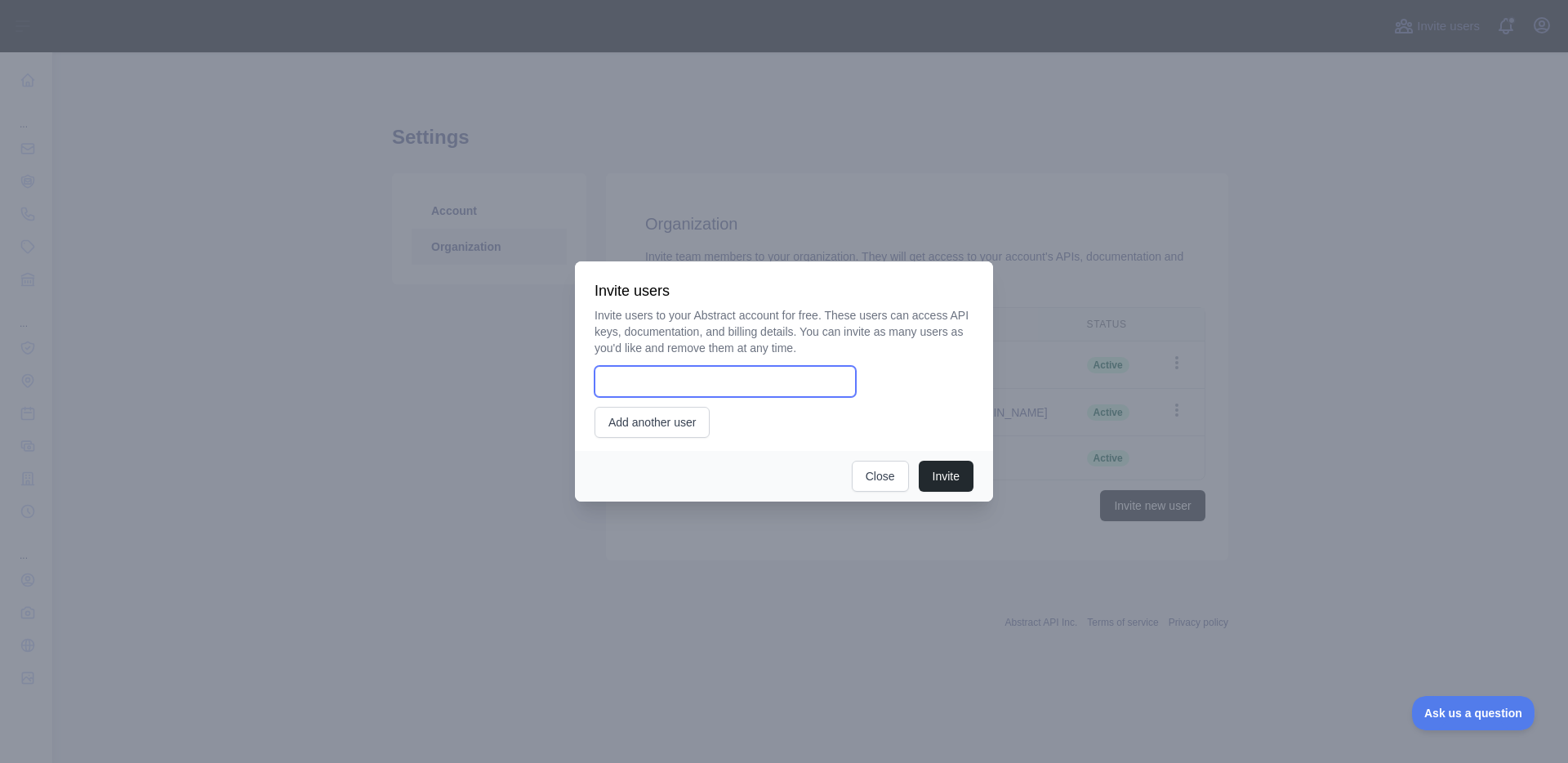
click at [780, 394] on input "email" at bounding box center [725, 381] width 261 height 31
click at [757, 374] on input "email" at bounding box center [725, 381] width 261 height 31
type input "**********"
click at [947, 480] on button "Invite" at bounding box center [945, 476] width 54 height 31
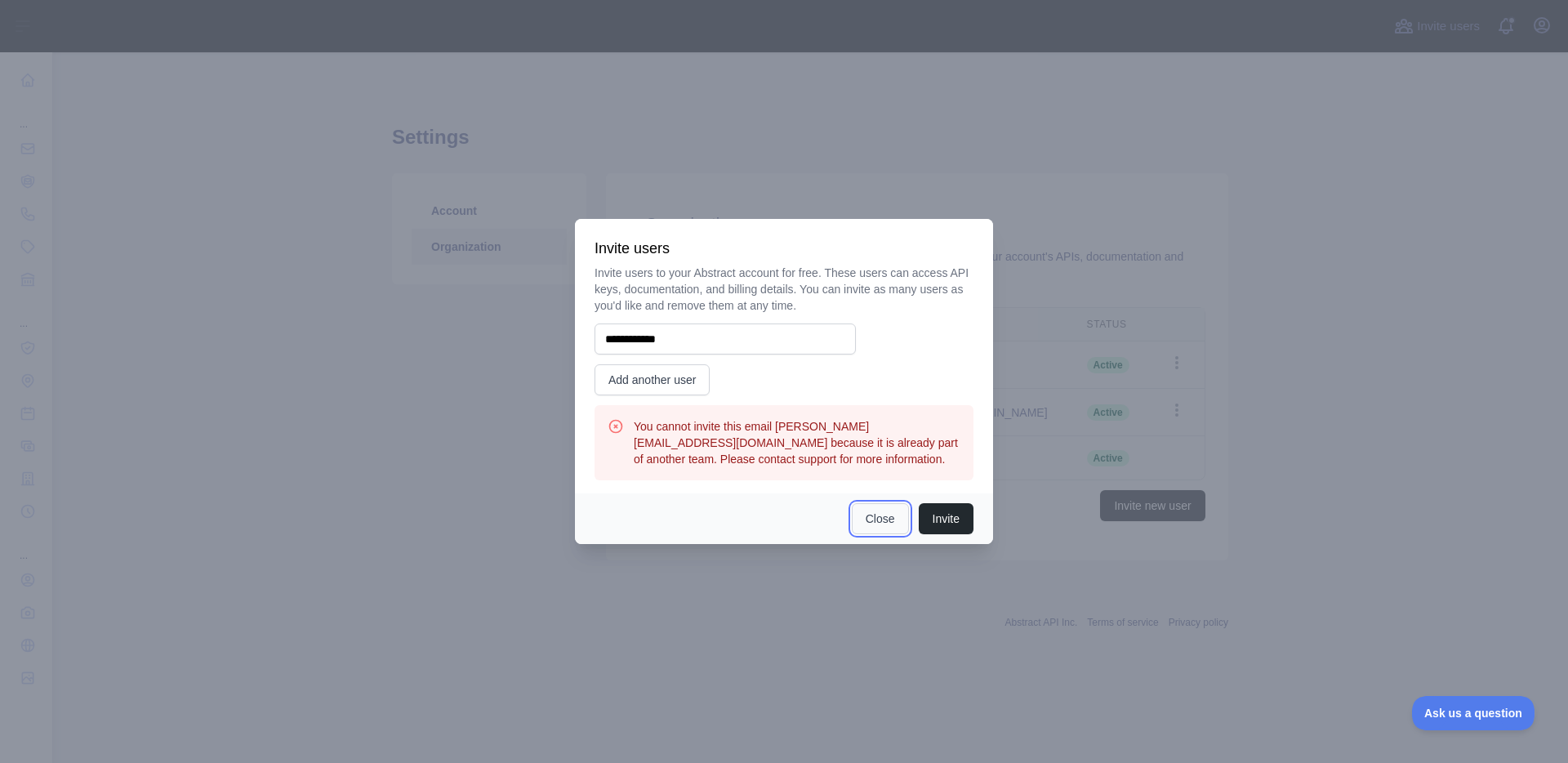
click at [886, 528] on button "Close" at bounding box center [880, 518] width 57 height 31
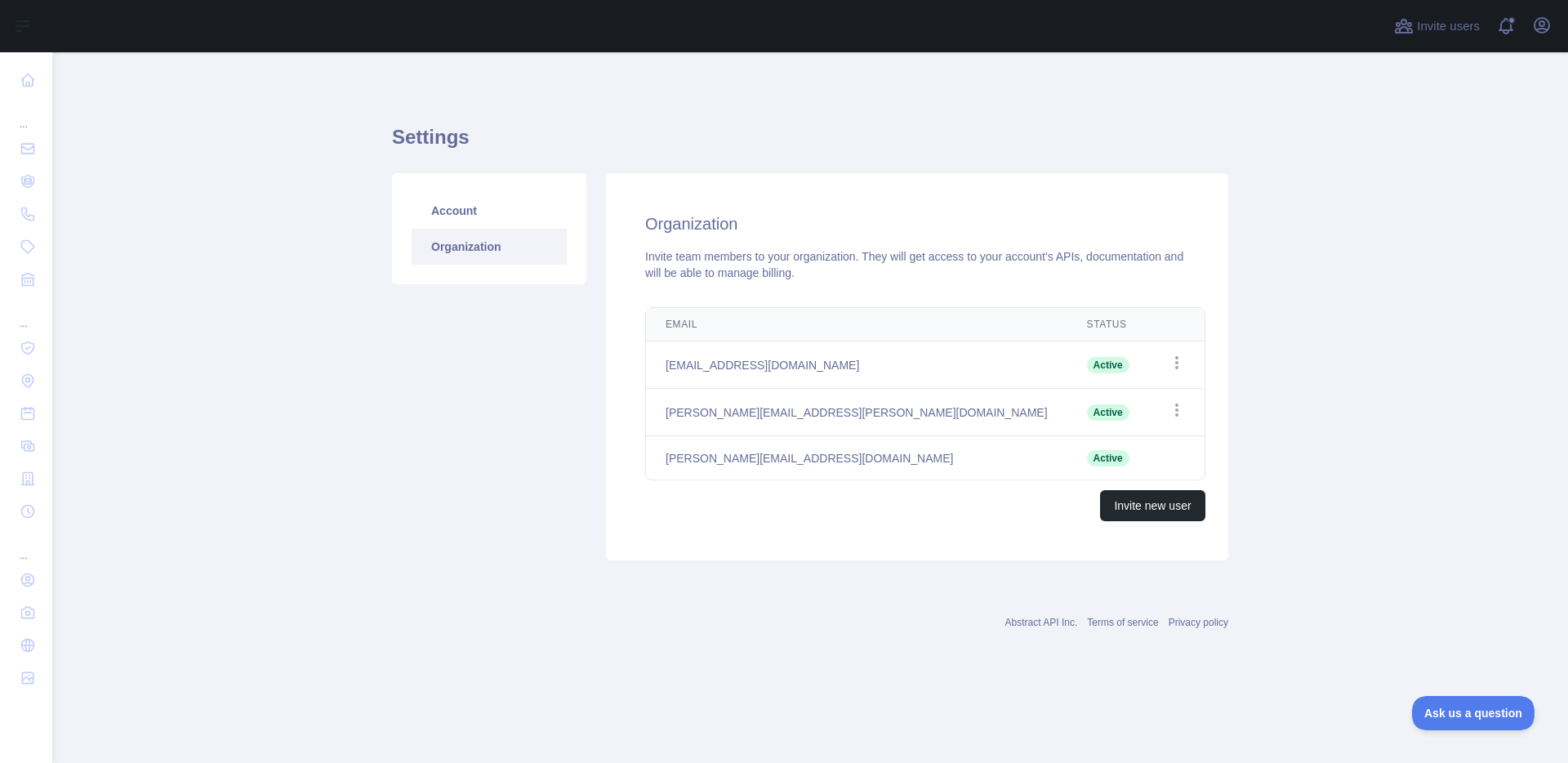
drag, startPoint x: 125, startPoint y: 191, endPoint x: 58, endPoint y: 163, distance: 72.6
click at [125, 190] on main "Settings Account Organization Organization Invite team members to your organiza…" at bounding box center [810, 408] width 1516 height 711
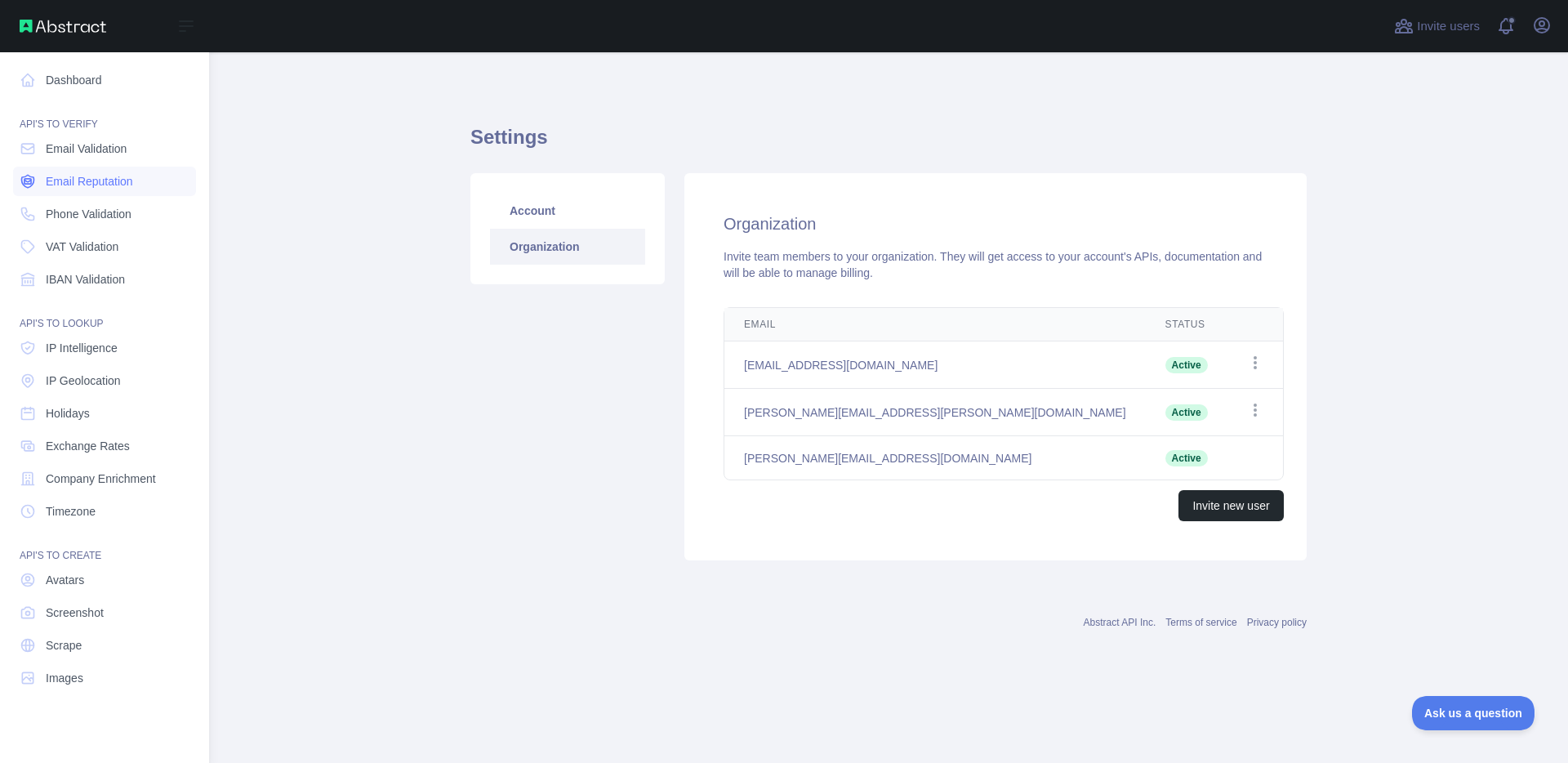
click at [94, 180] on span "Email Reputation" at bounding box center [89, 181] width 88 height 17
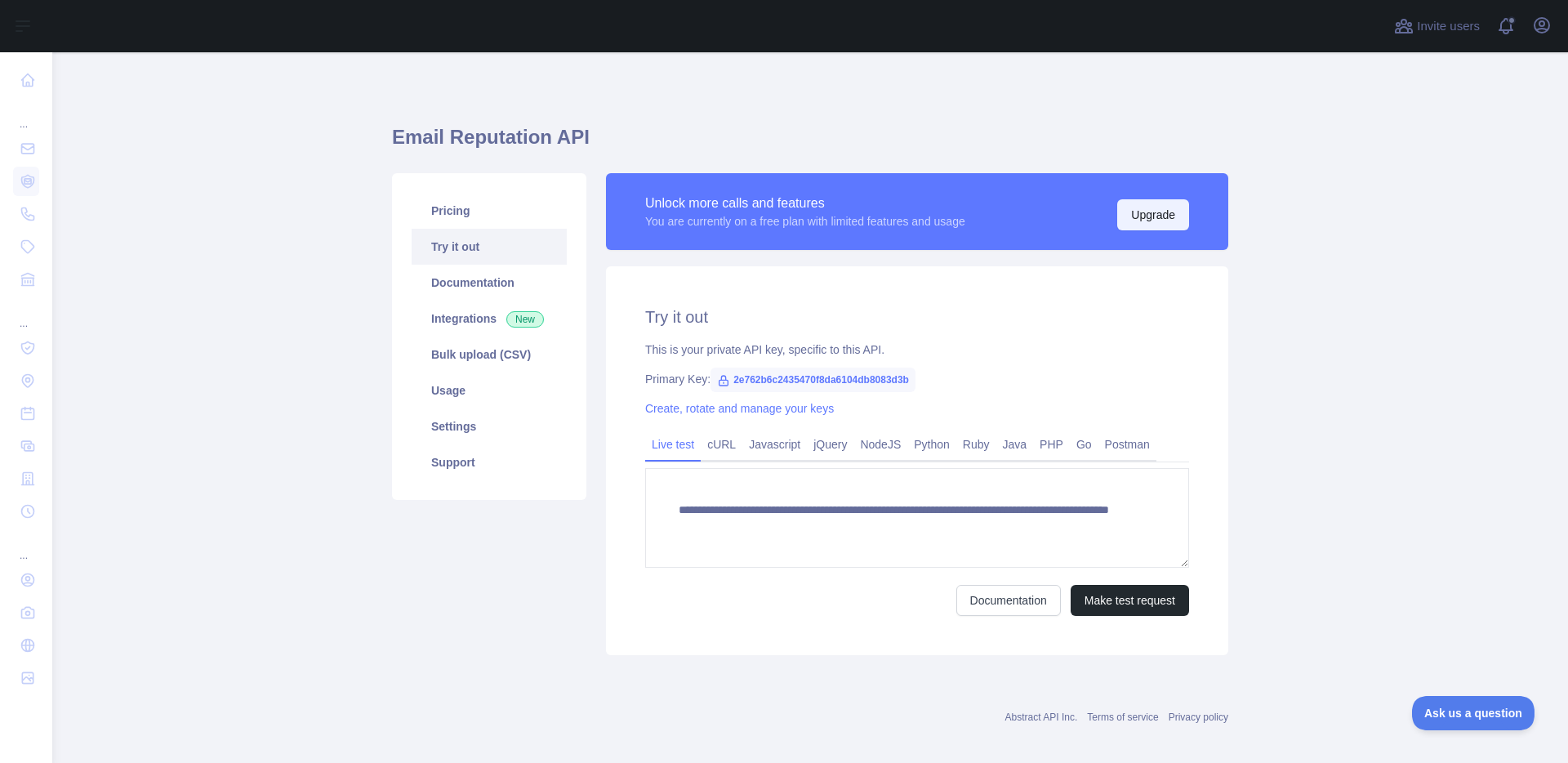
click at [1117, 225] on button "Upgrade" at bounding box center [1153, 214] width 72 height 31
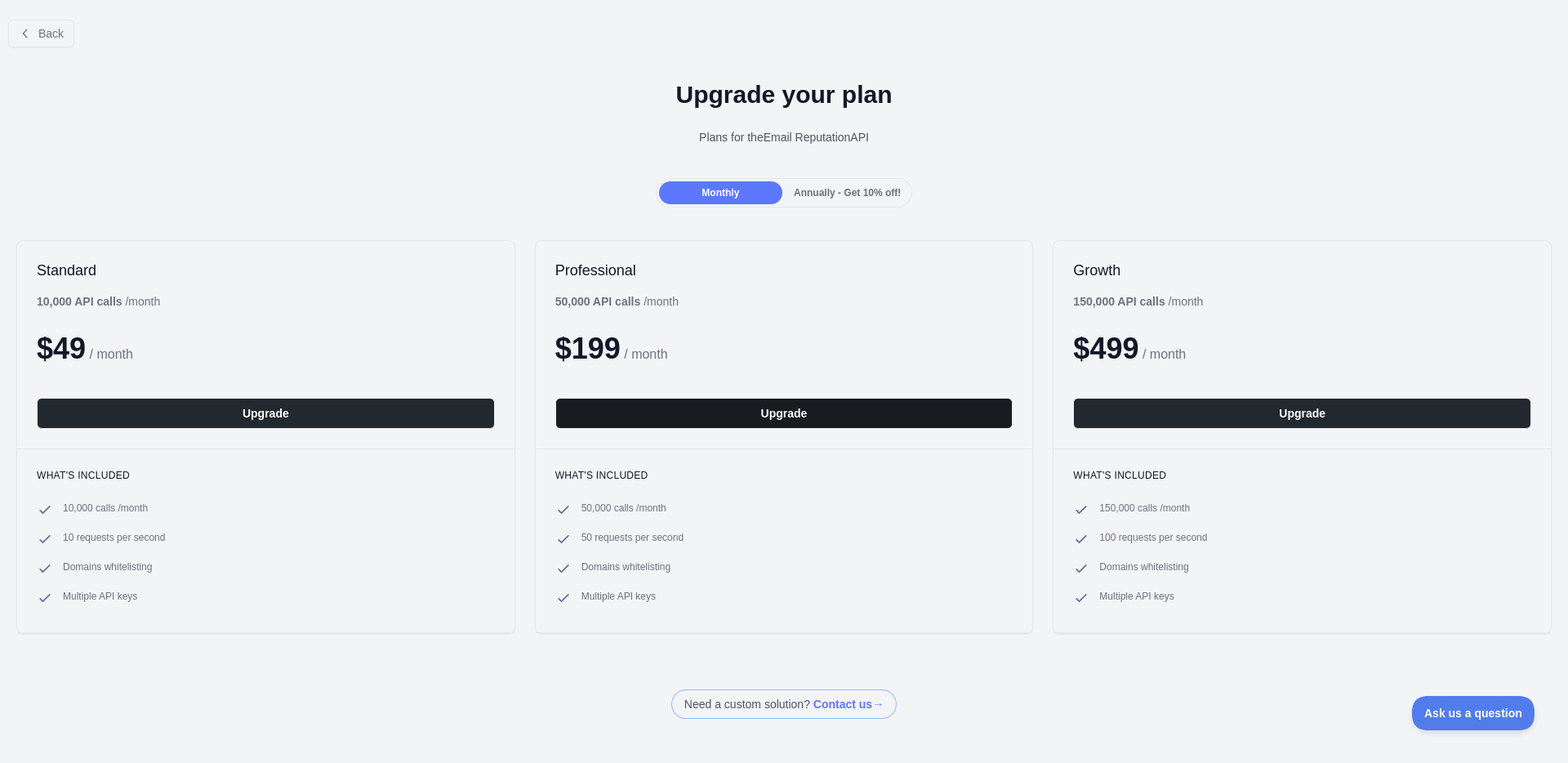
click at [808, 414] on button "Upgrade" at bounding box center [784, 413] width 458 height 31
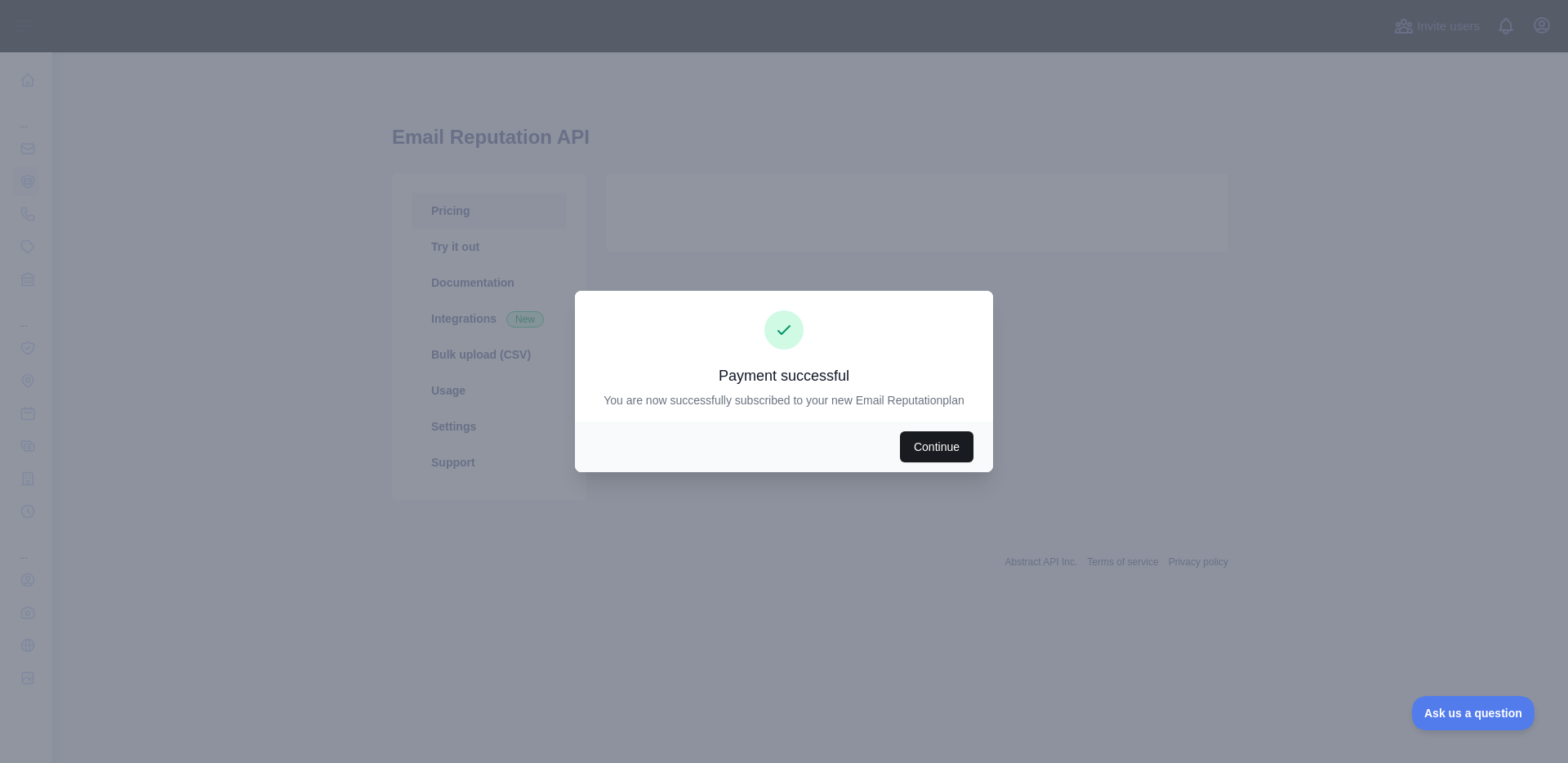
click at [965, 453] on button "Continue" at bounding box center [936, 446] width 73 height 31
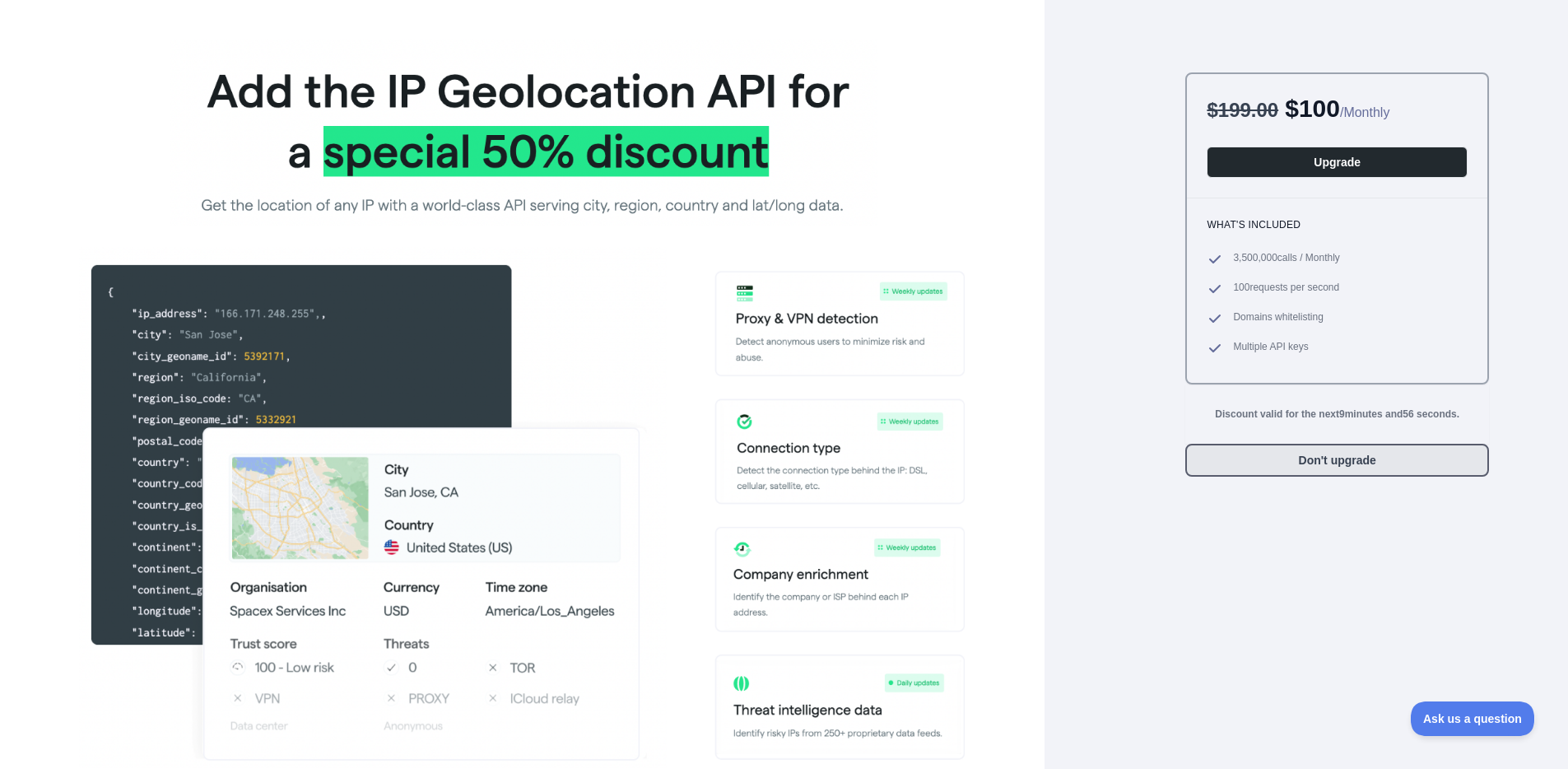
click at [1382, 468] on button "Don't upgrade" at bounding box center [1336, 460] width 303 height 33
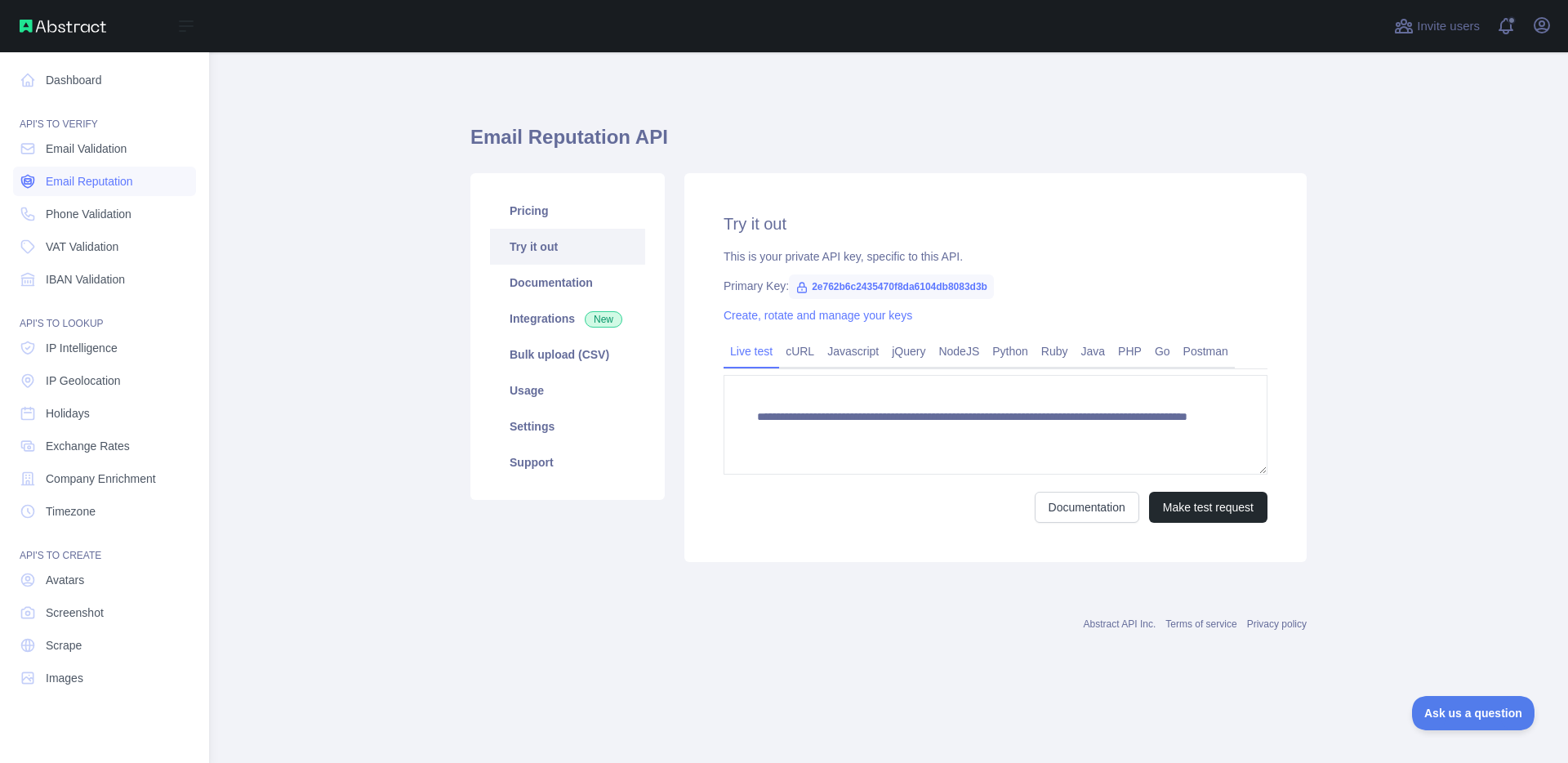
click at [84, 183] on span "Email Reputation" at bounding box center [89, 181] width 88 height 17
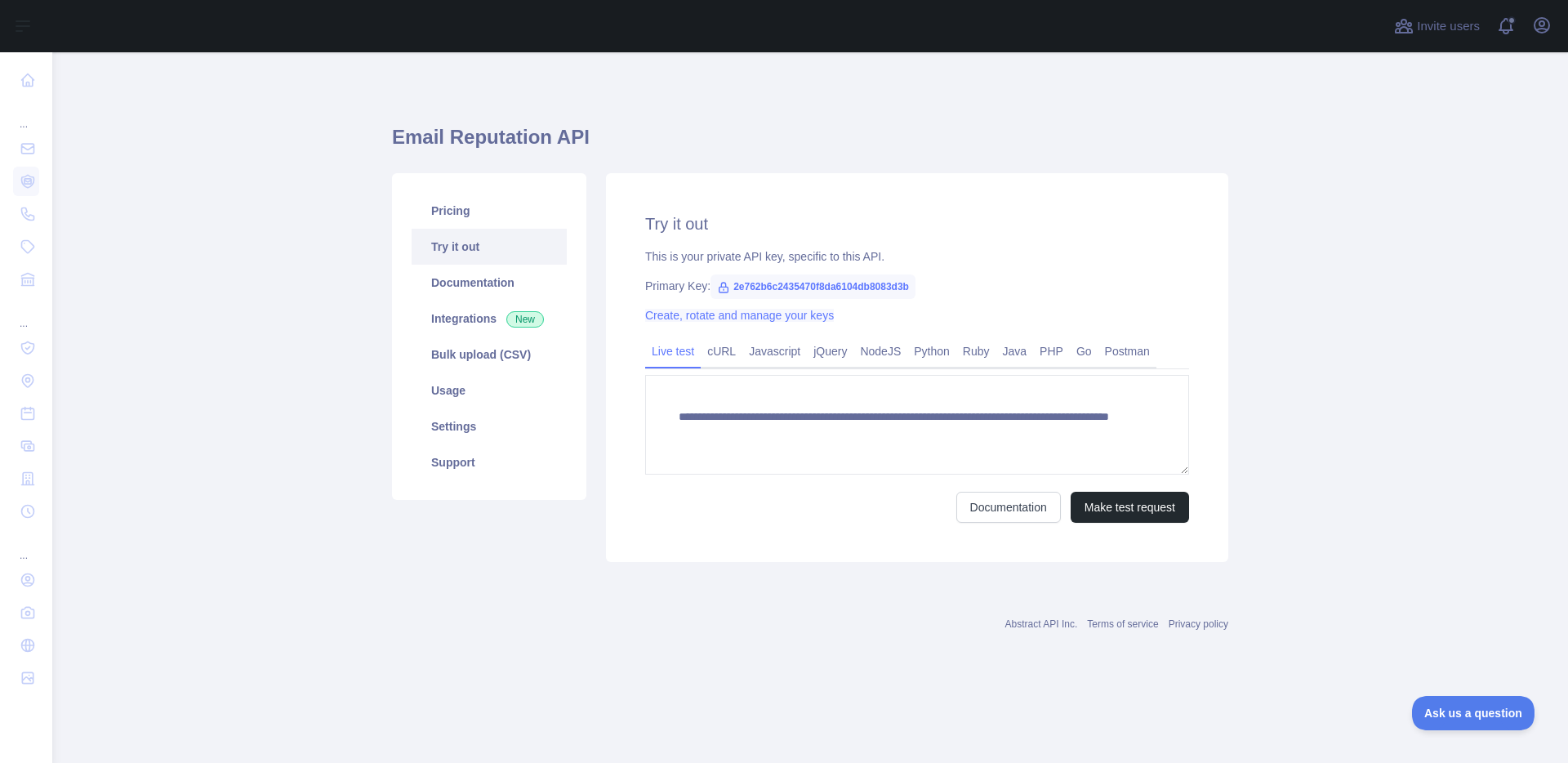
click at [766, 315] on link "Create, rotate and manage your keys" at bounding box center [739, 315] width 188 height 13
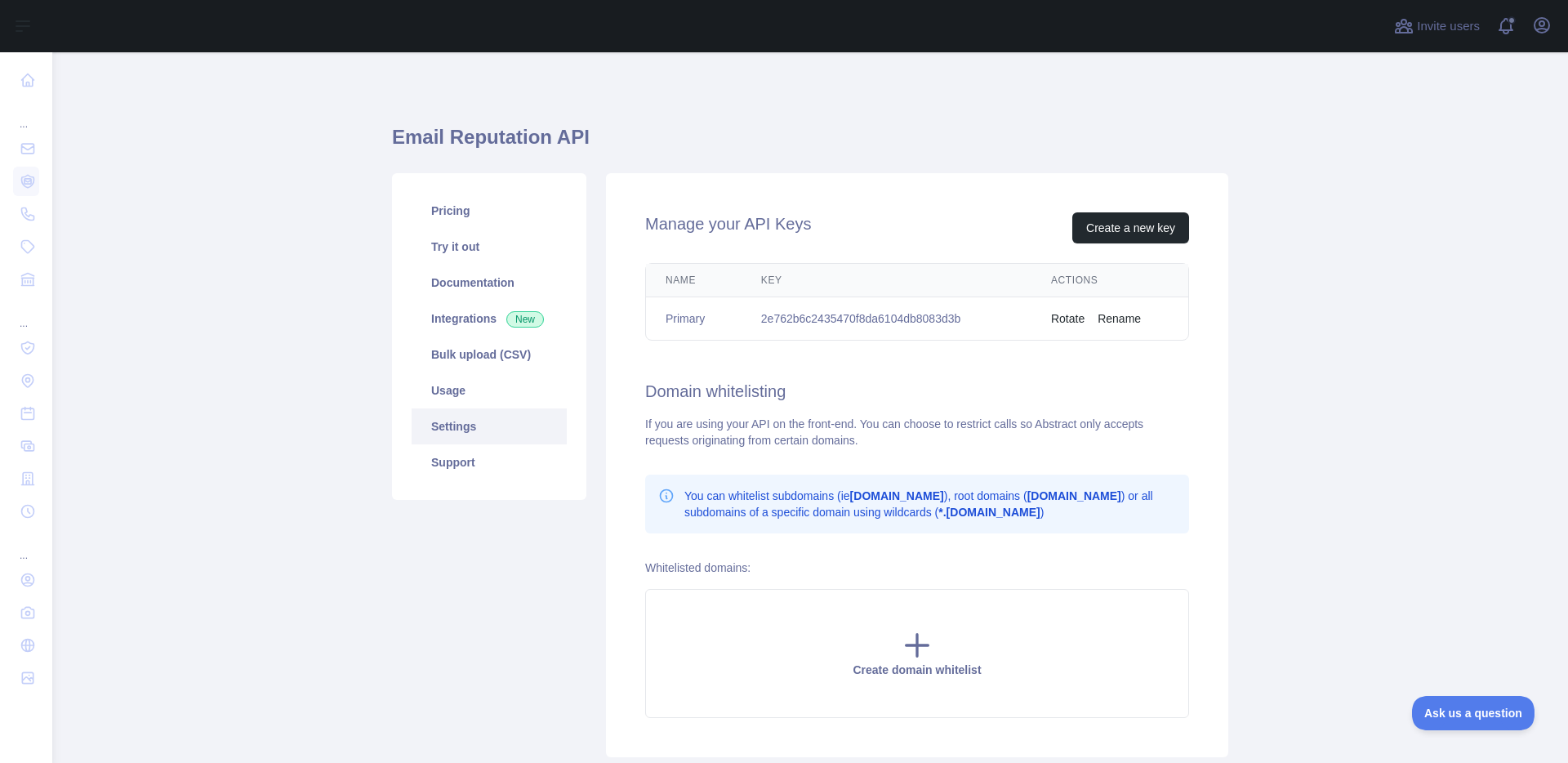
click at [791, 320] on td "2e762b6c2435470f8da6104db8083d3b" at bounding box center [886, 319] width 290 height 43
copy td "2e762b6c2435470f8da6104db8083d3b"
click at [336, 84] on main "Email Reputation API Pricing Try it out Documentation Integrations New Bulk upl…" at bounding box center [810, 408] width 1516 height 711
click at [535, 219] on link "Pricing" at bounding box center [488, 210] width 155 height 36
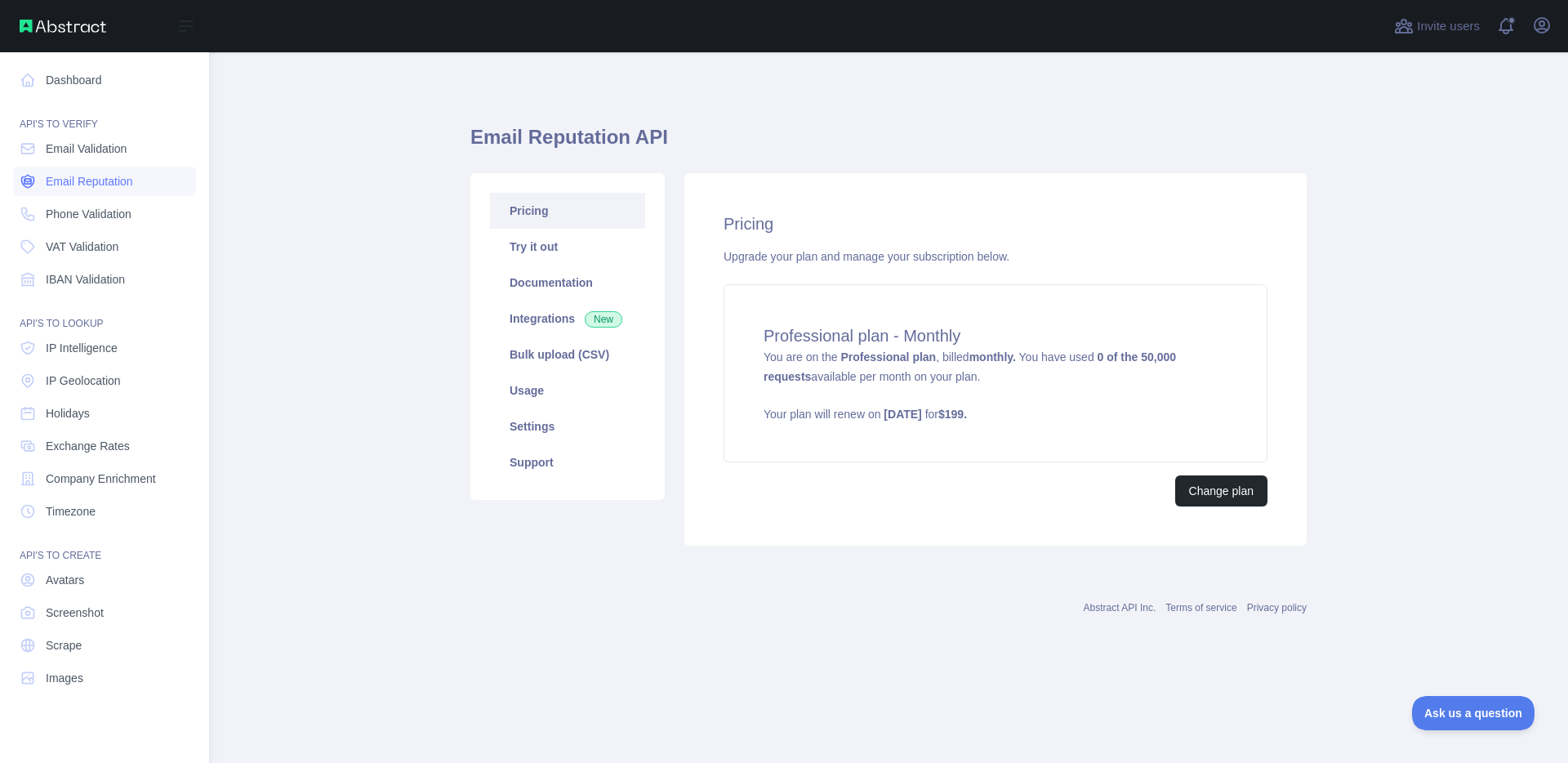
click at [62, 179] on span "Email Reputation" at bounding box center [89, 181] width 88 height 17
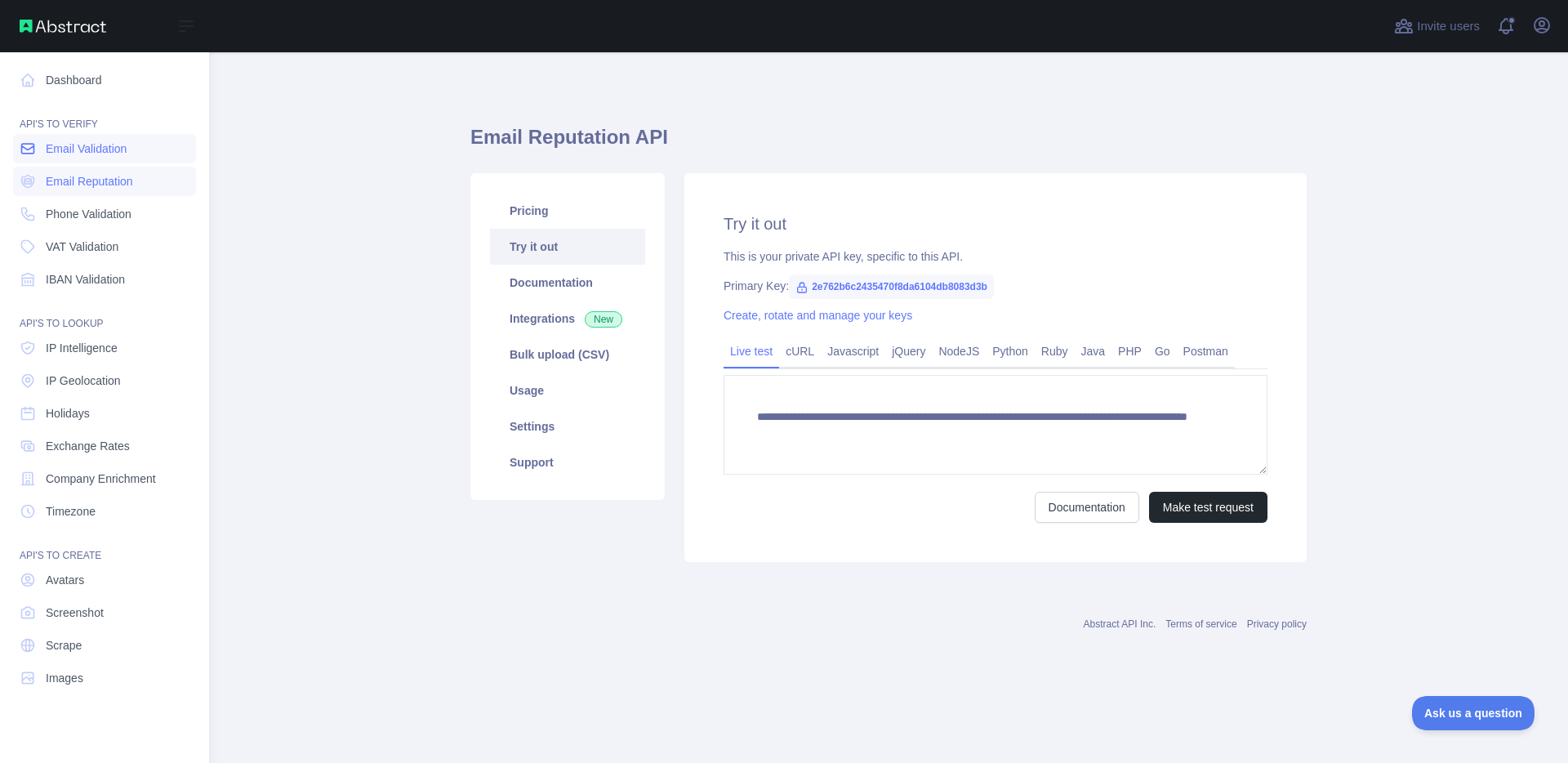
click at [58, 157] on link "Email Validation" at bounding box center [104, 149] width 183 height 30
click at [64, 174] on span "Email Reputation" at bounding box center [89, 181] width 88 height 17
click at [63, 153] on span "Email Validation" at bounding box center [86, 148] width 81 height 17
click at [69, 179] on span "Email Reputation" at bounding box center [89, 181] width 88 height 17
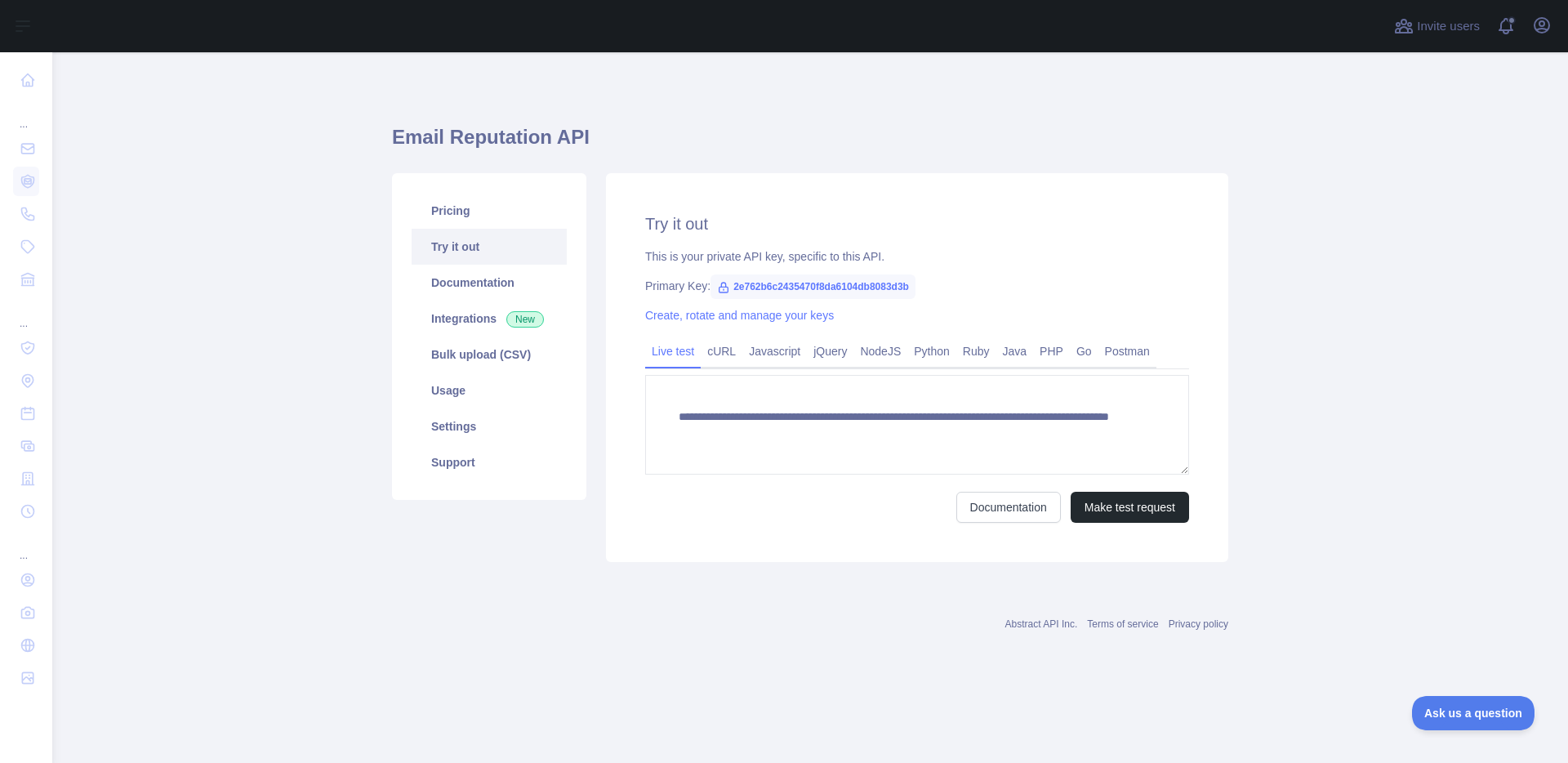
click at [784, 532] on div "**********" at bounding box center [917, 367] width 623 height 389
click at [485, 384] on link "Usage" at bounding box center [488, 390] width 155 height 36
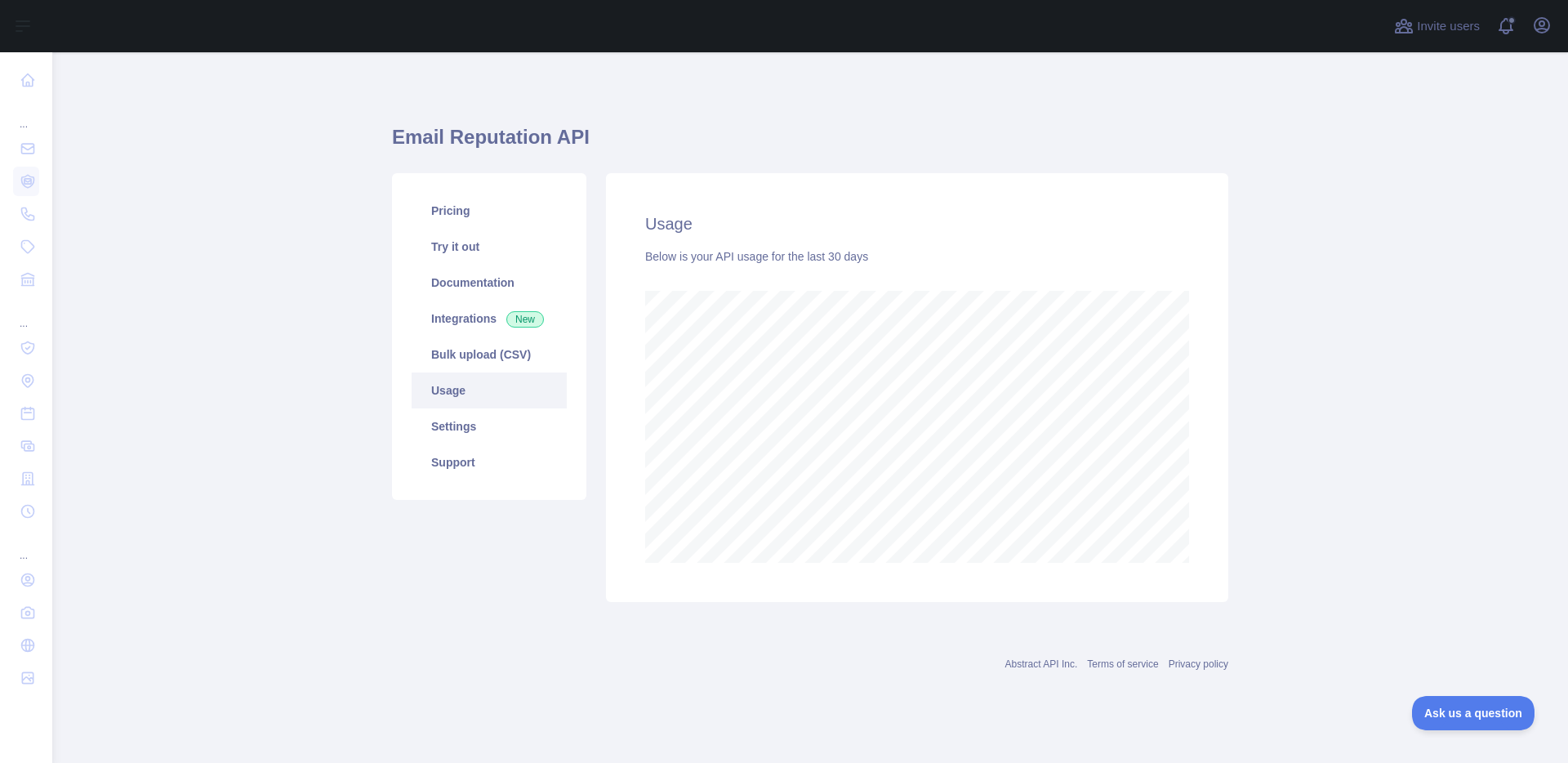
scroll to position [711, 1516]
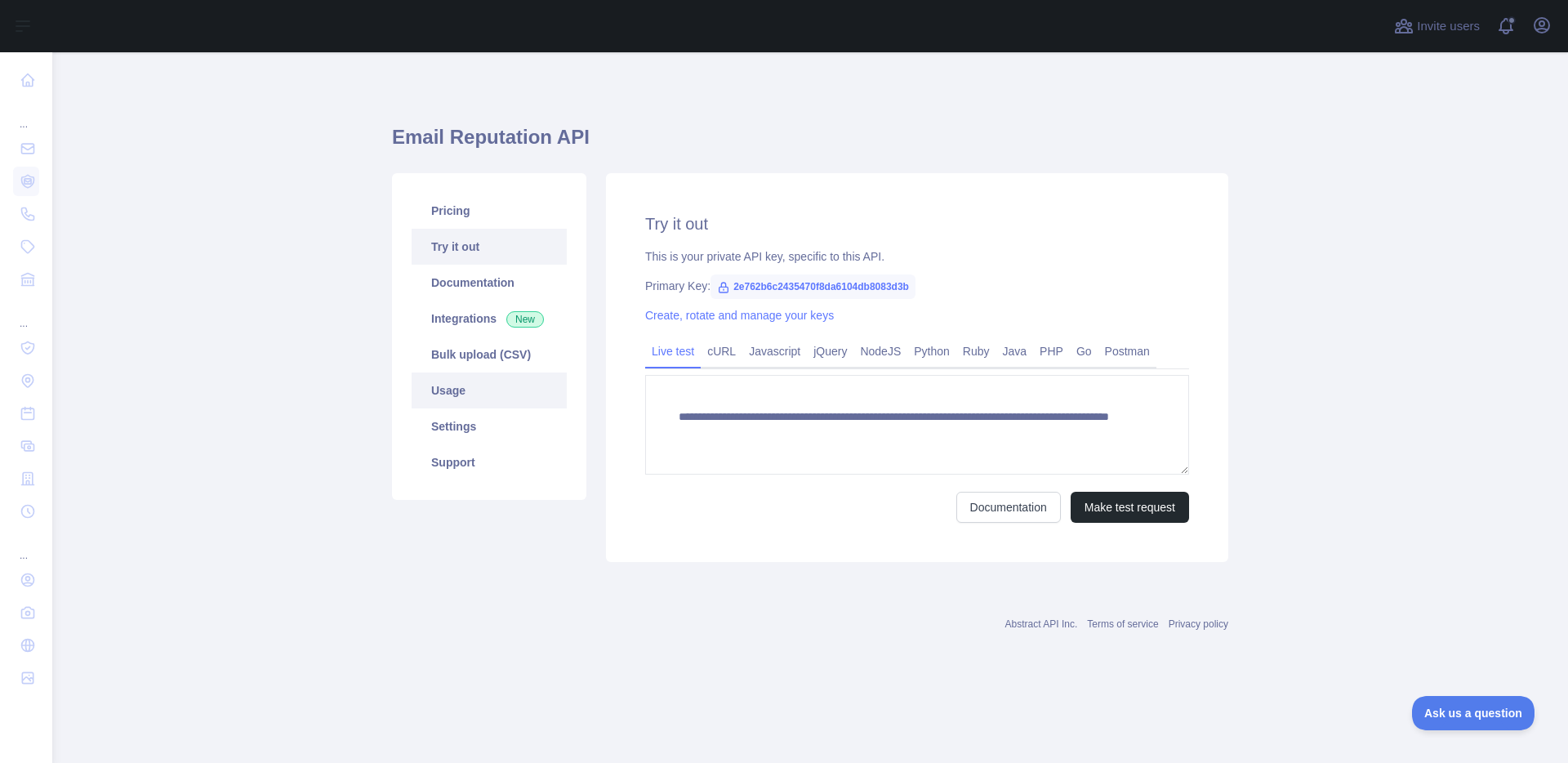
click at [485, 382] on link "Usage" at bounding box center [488, 390] width 155 height 36
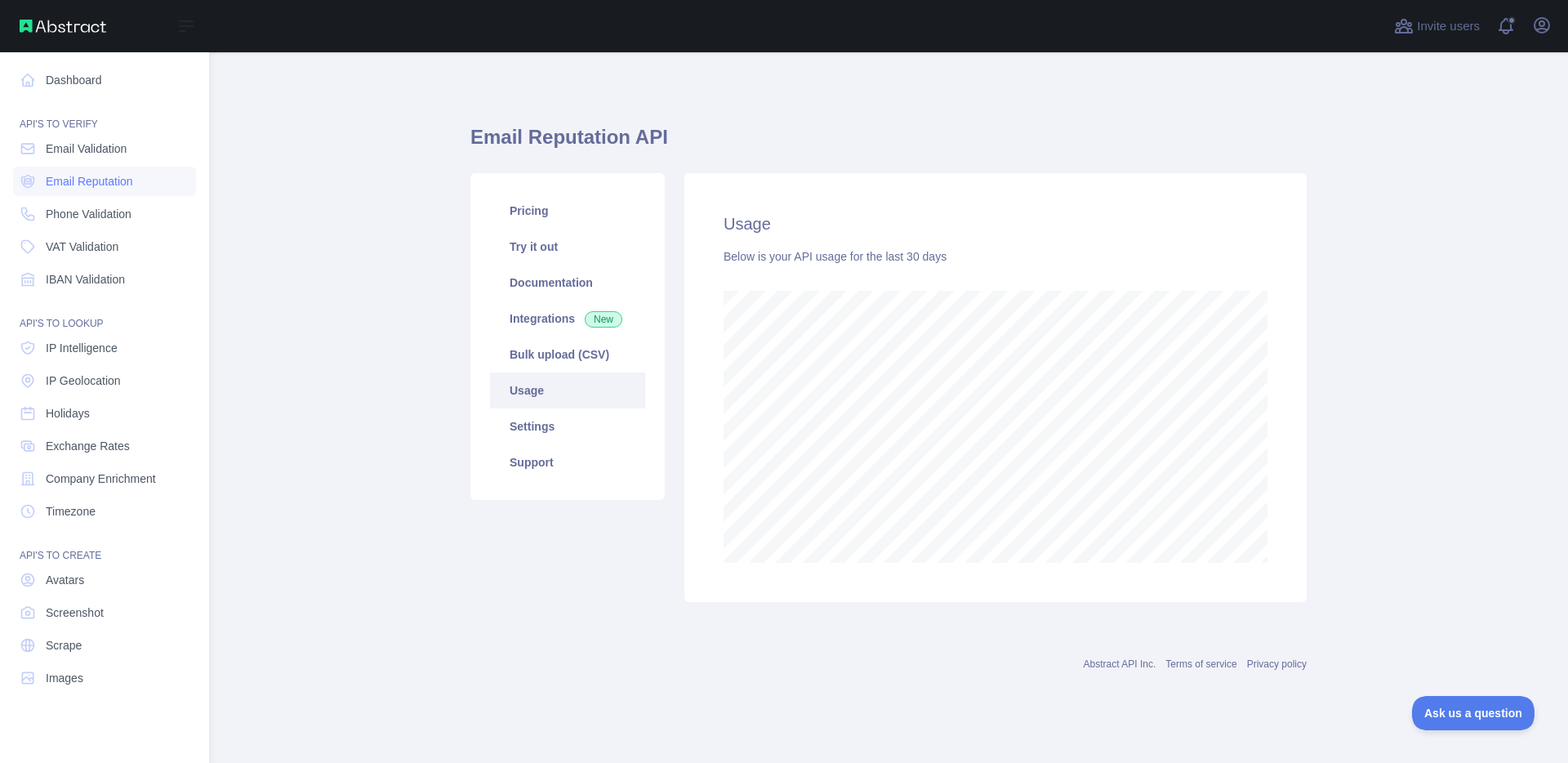
scroll to position [816196, 815317]
click at [91, 180] on span "Email Reputation" at bounding box center [89, 181] width 88 height 17
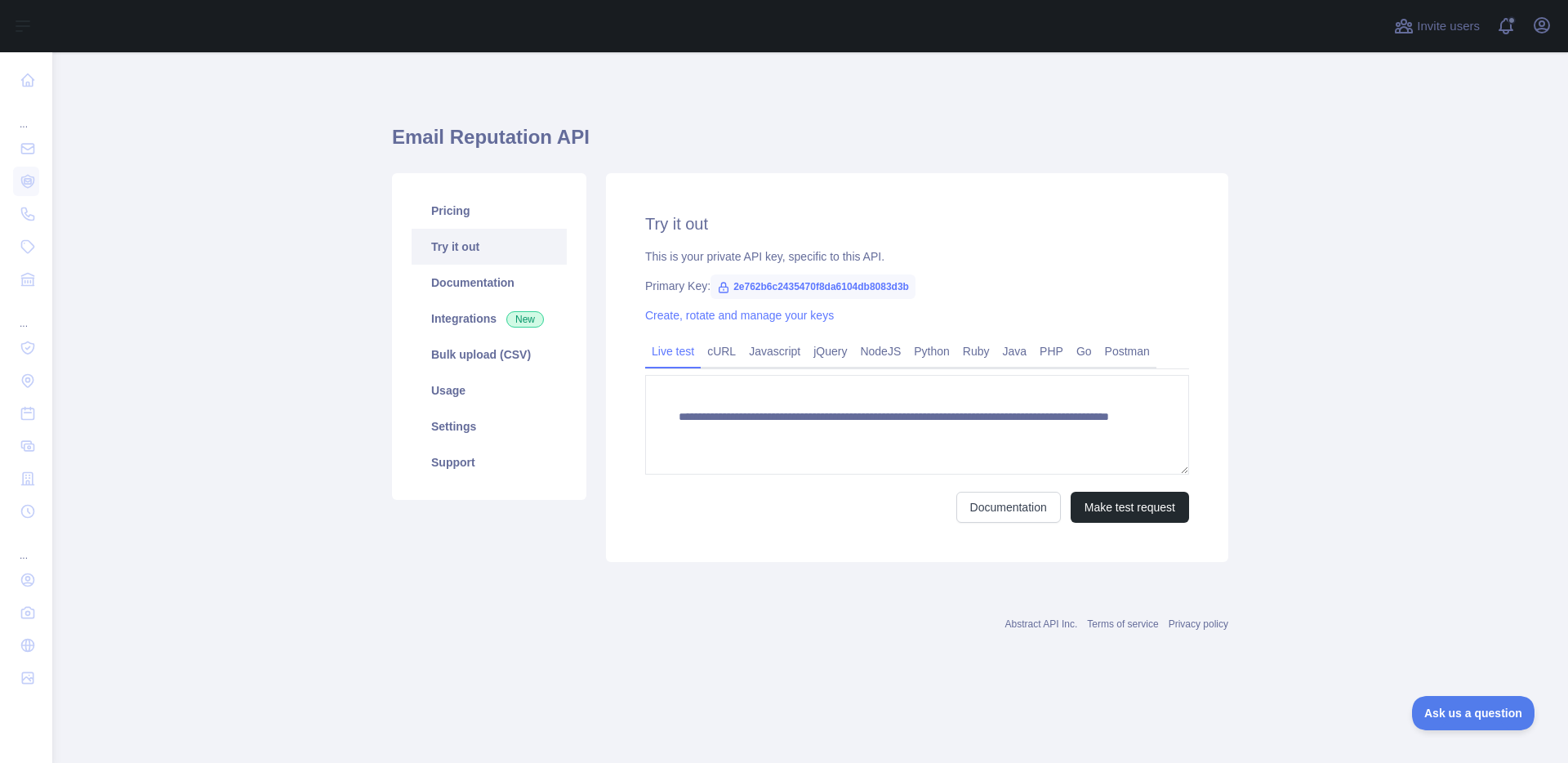
click at [1339, 450] on main "**********" at bounding box center [810, 408] width 1516 height 711
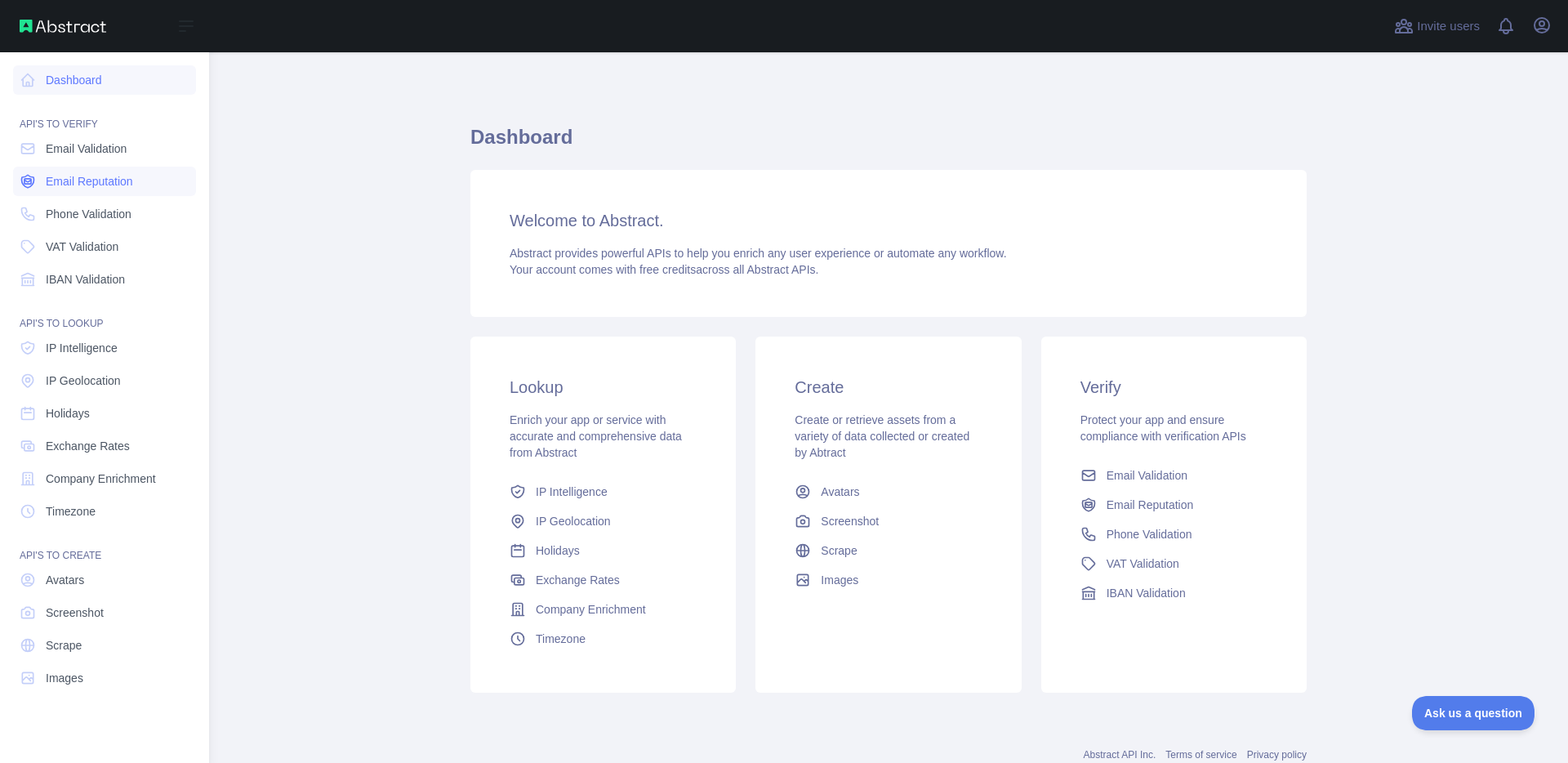
click at [93, 183] on span "Email Reputation" at bounding box center [89, 181] width 88 height 17
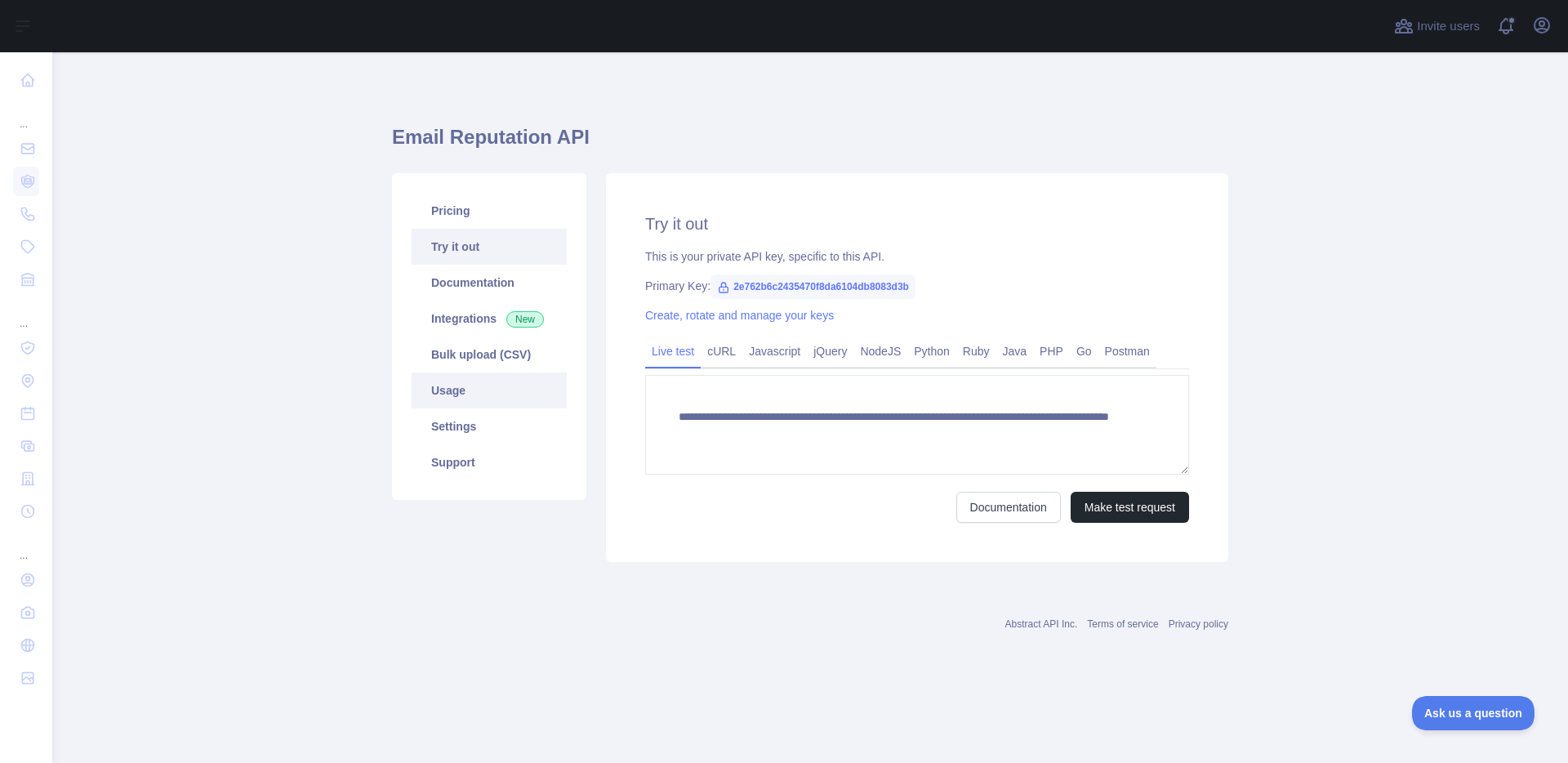
click at [466, 386] on link "Usage" at bounding box center [488, 390] width 155 height 36
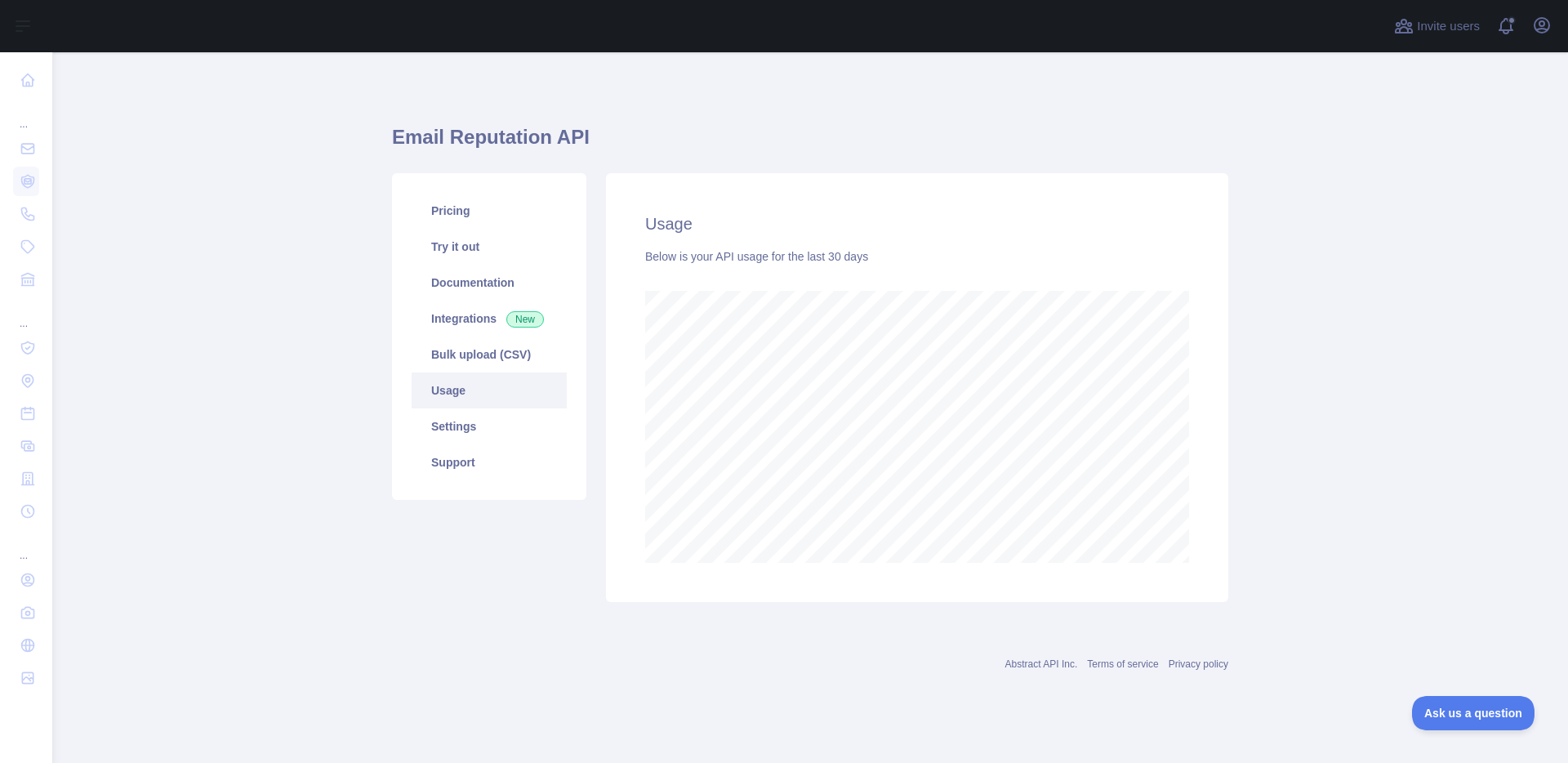
scroll to position [711, 1516]
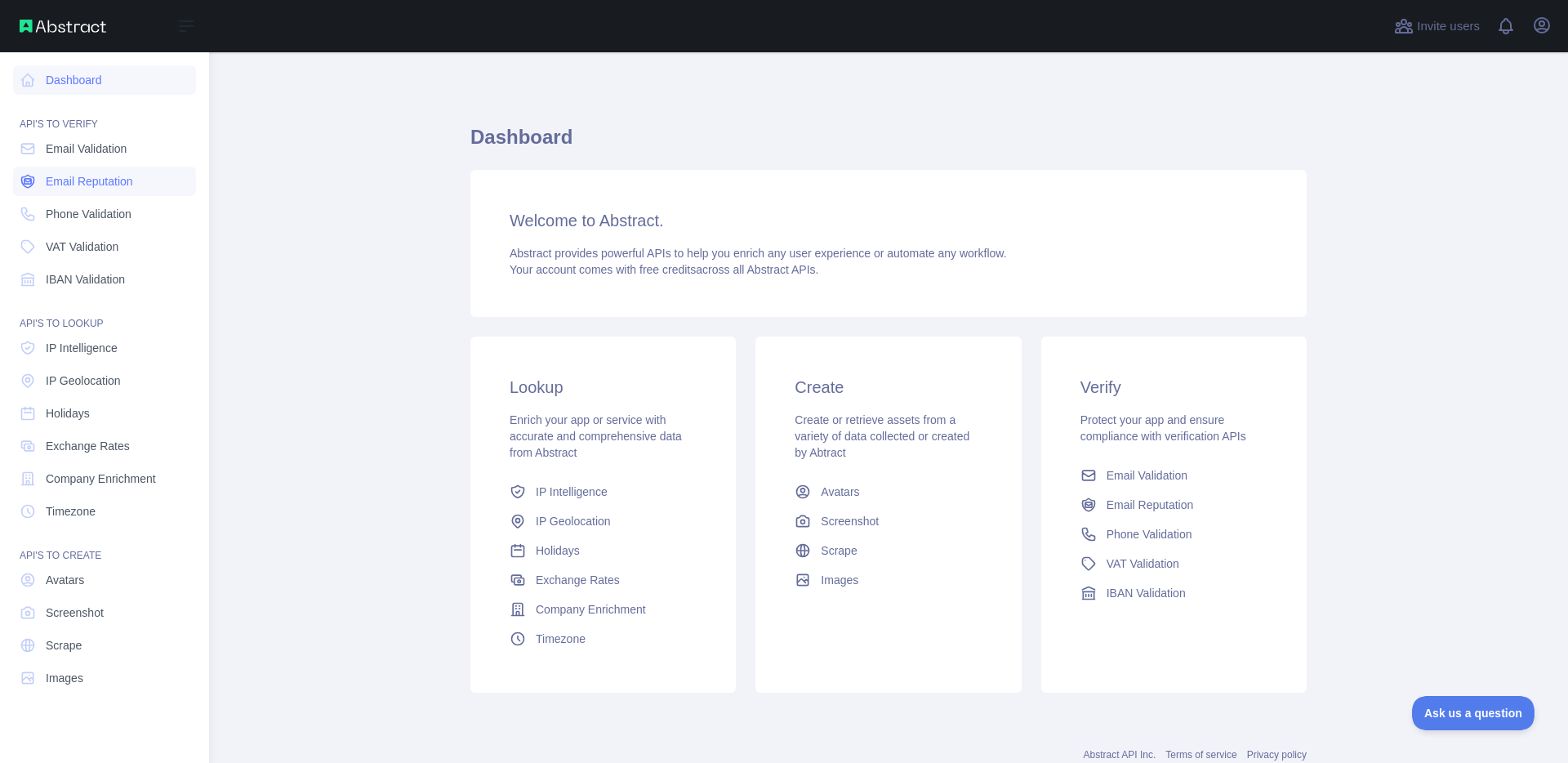
click at [90, 180] on span "Email Reputation" at bounding box center [89, 181] width 88 height 17
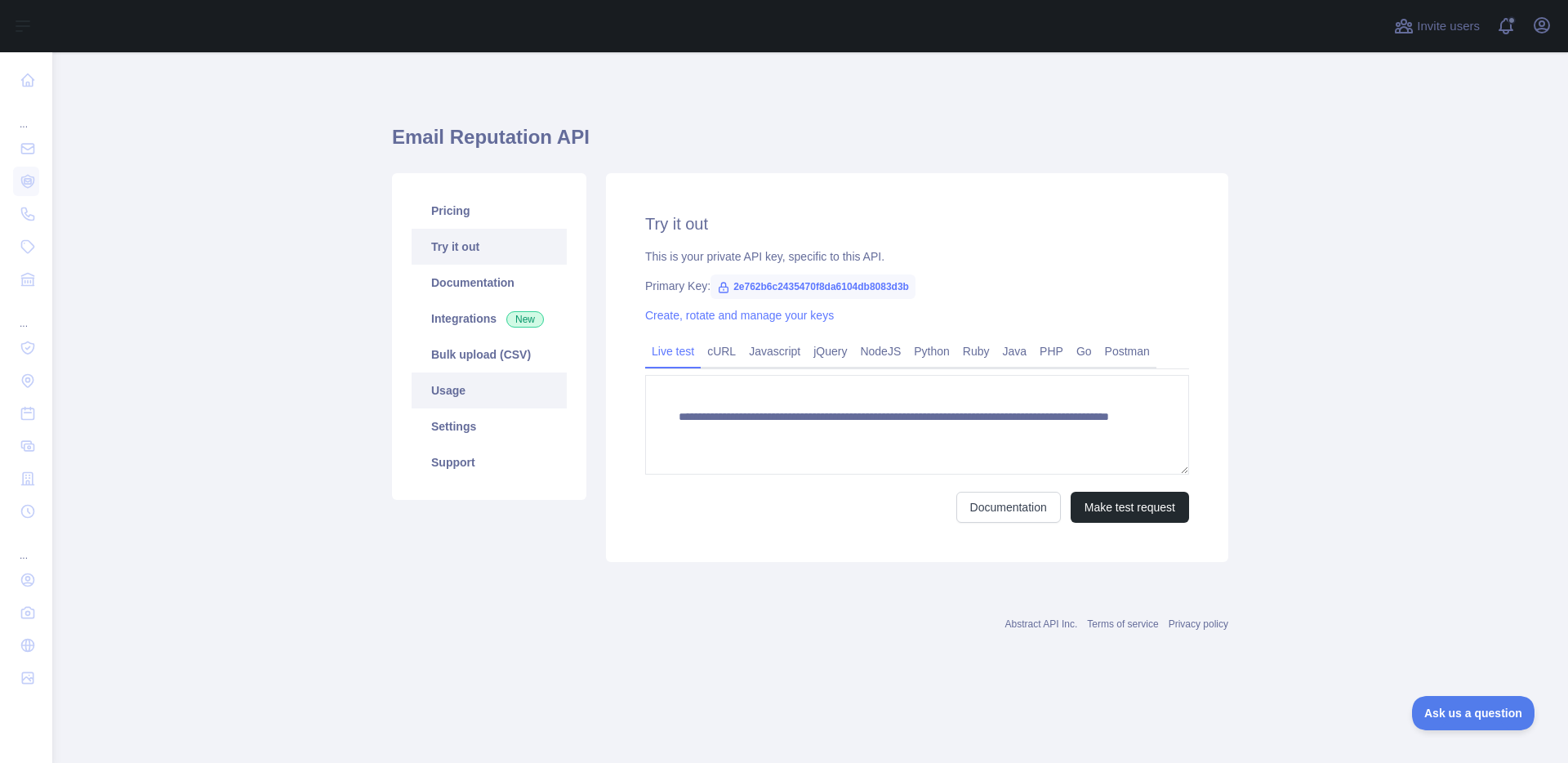
click at [506, 398] on link "Usage" at bounding box center [488, 390] width 155 height 36
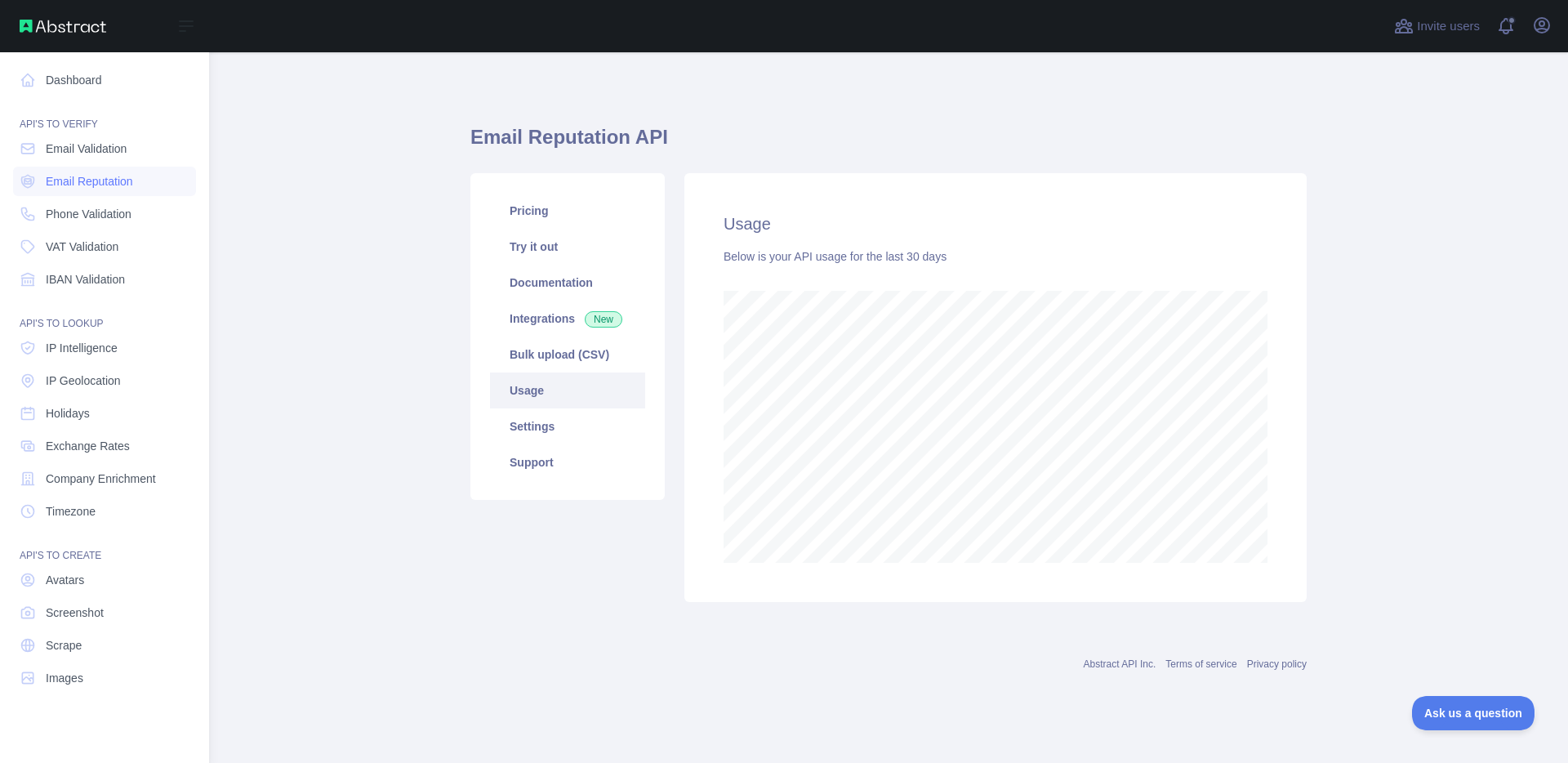
scroll to position [816196, 815315]
click at [36, 20] on img at bounding box center [63, 26] width 87 height 13
click at [98, 349] on span "IP Intelligence" at bounding box center [81, 347] width 72 height 17
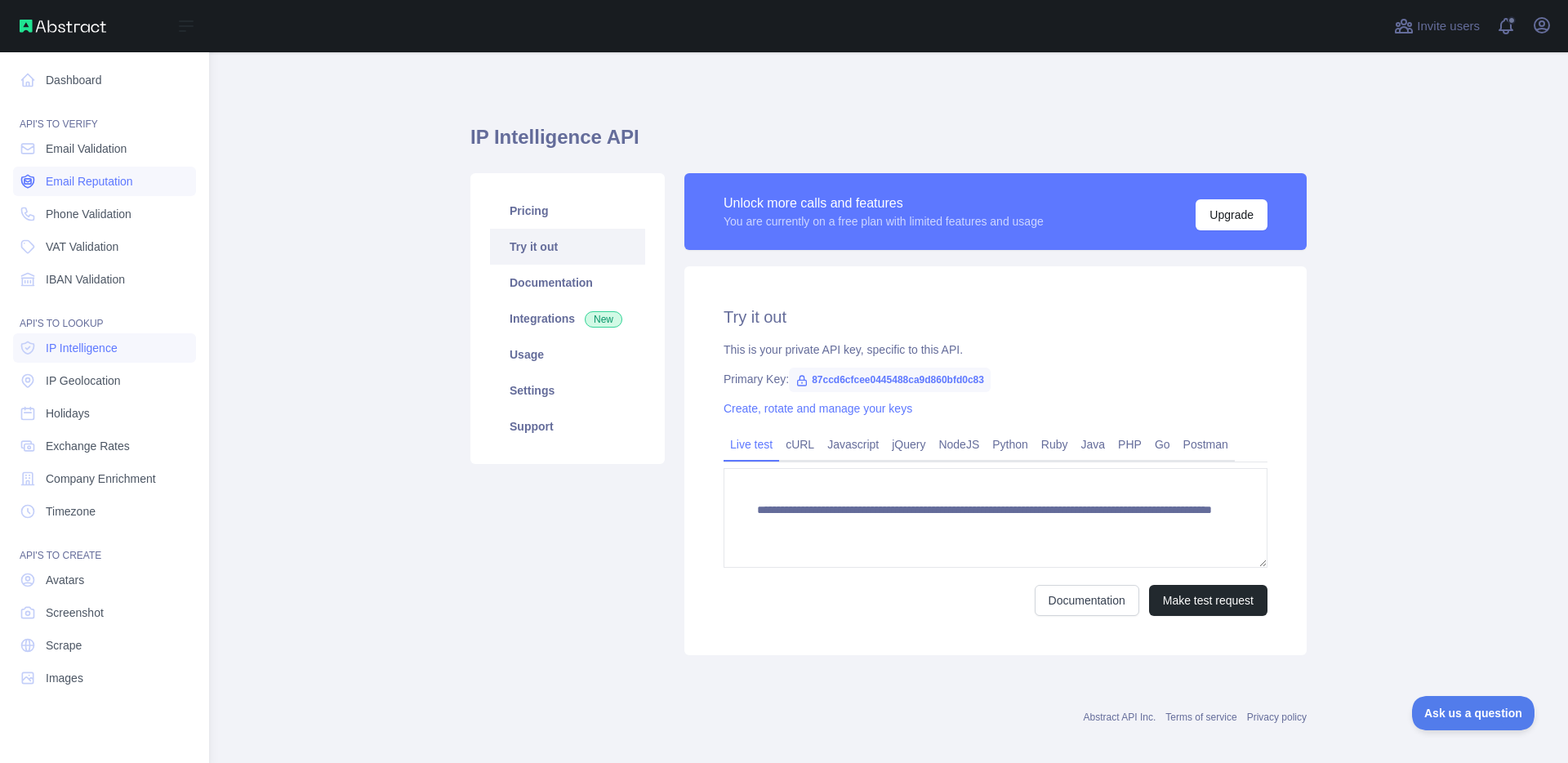
click at [96, 181] on span "Email Reputation" at bounding box center [89, 181] width 88 height 17
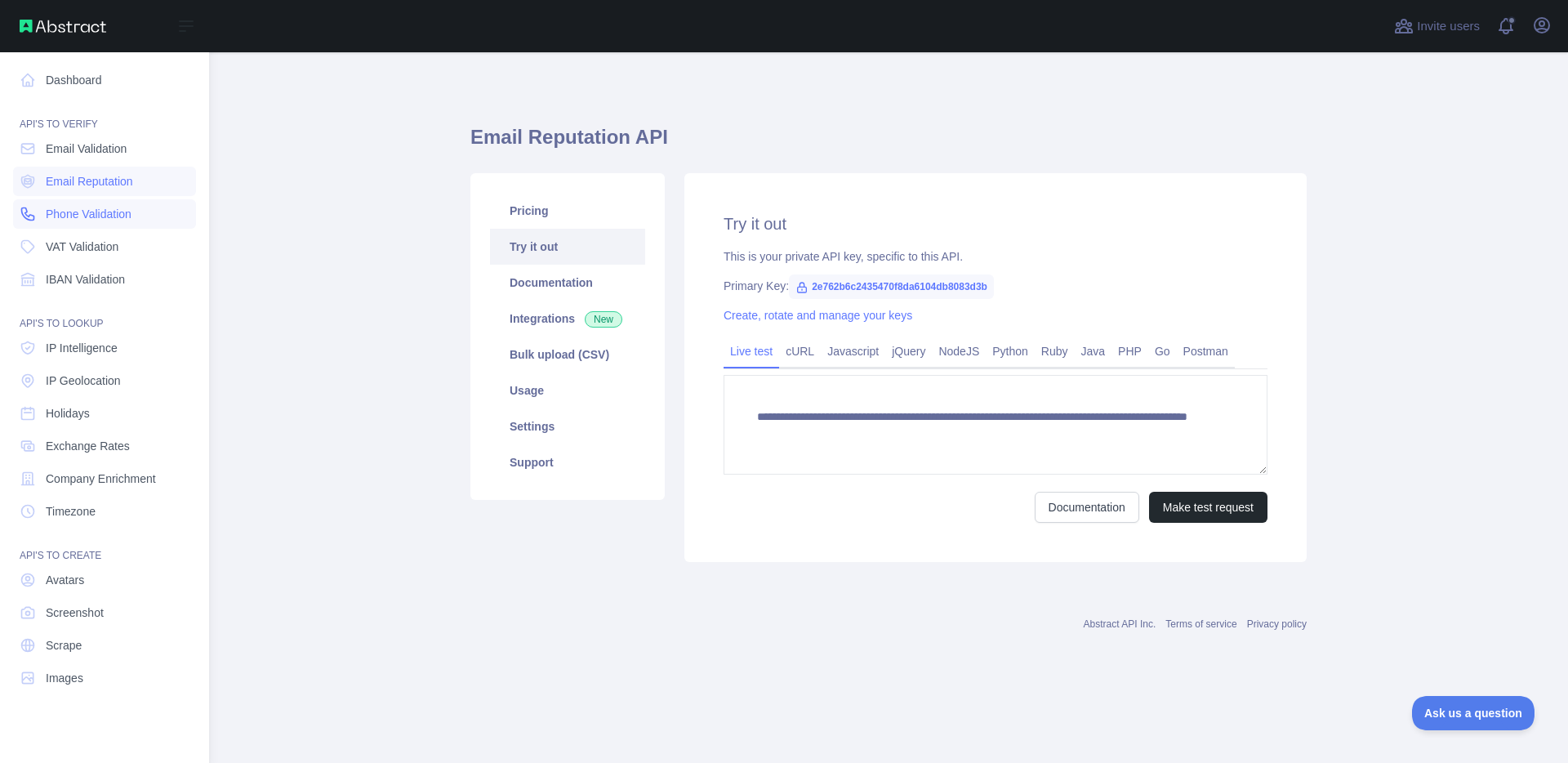
click at [96, 217] on span "Phone Validation" at bounding box center [88, 214] width 86 height 17
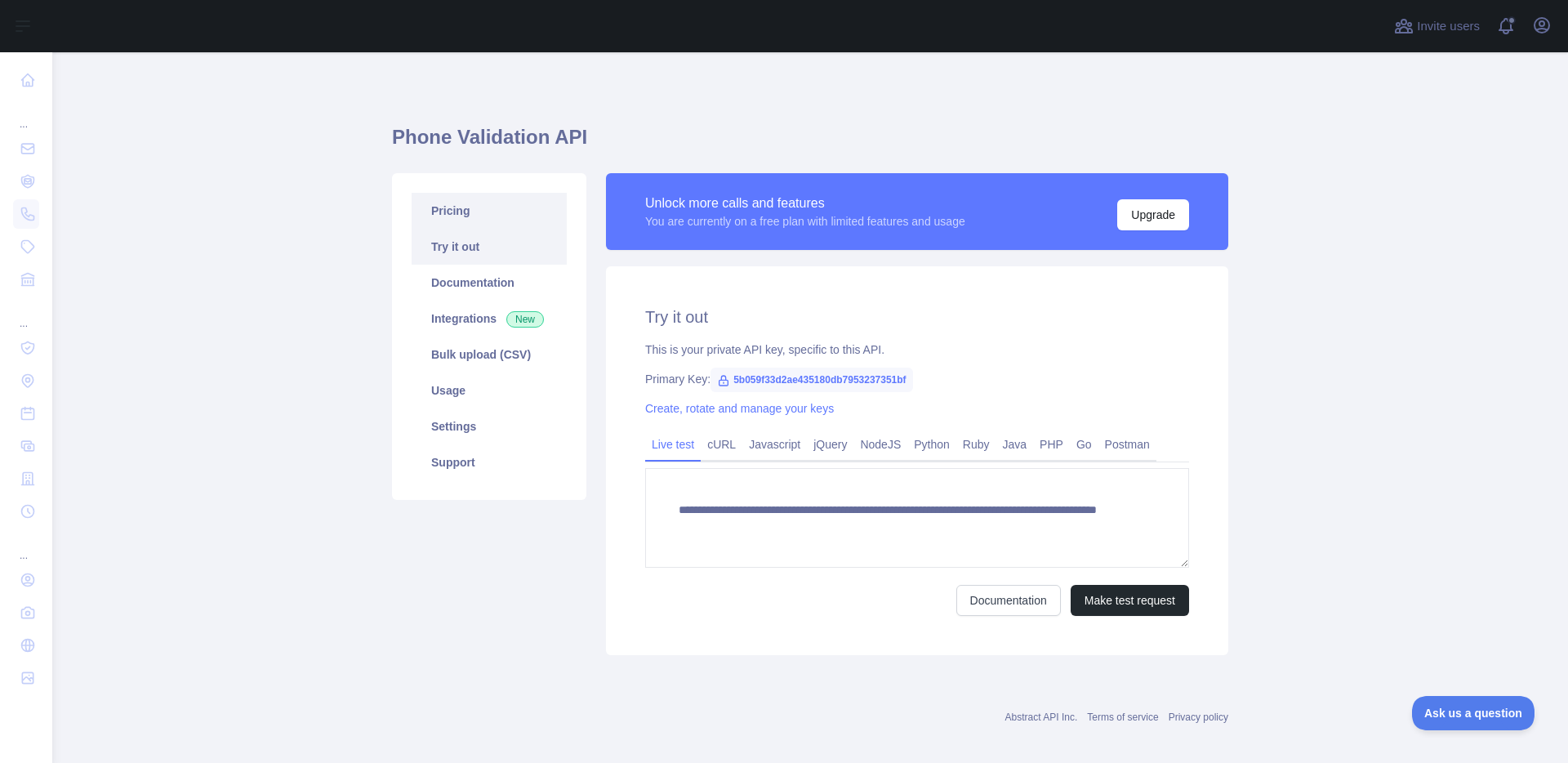
click at [425, 214] on link "Pricing" at bounding box center [488, 210] width 155 height 36
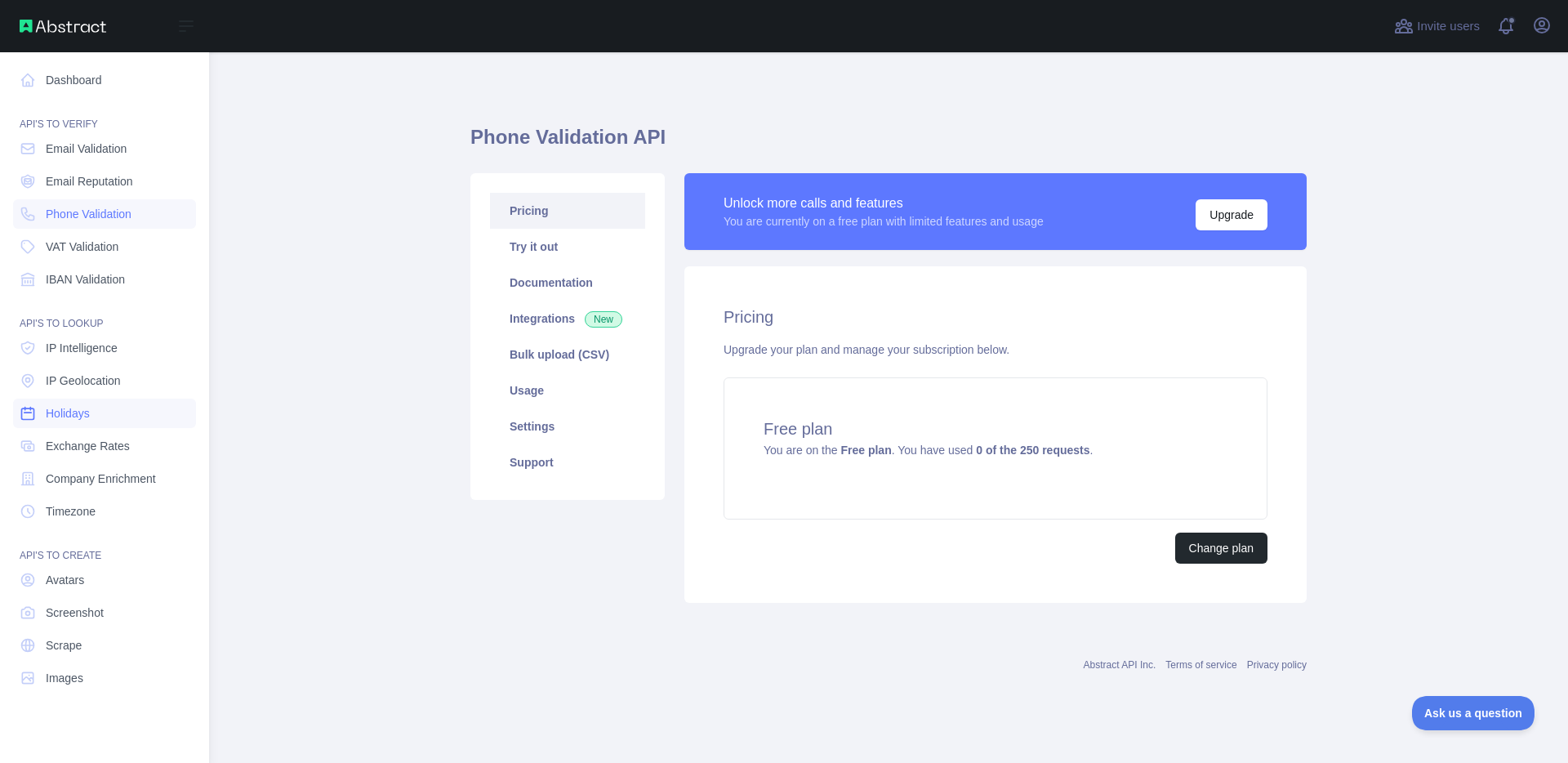
click at [90, 413] on span "Holidays" at bounding box center [67, 413] width 44 height 17
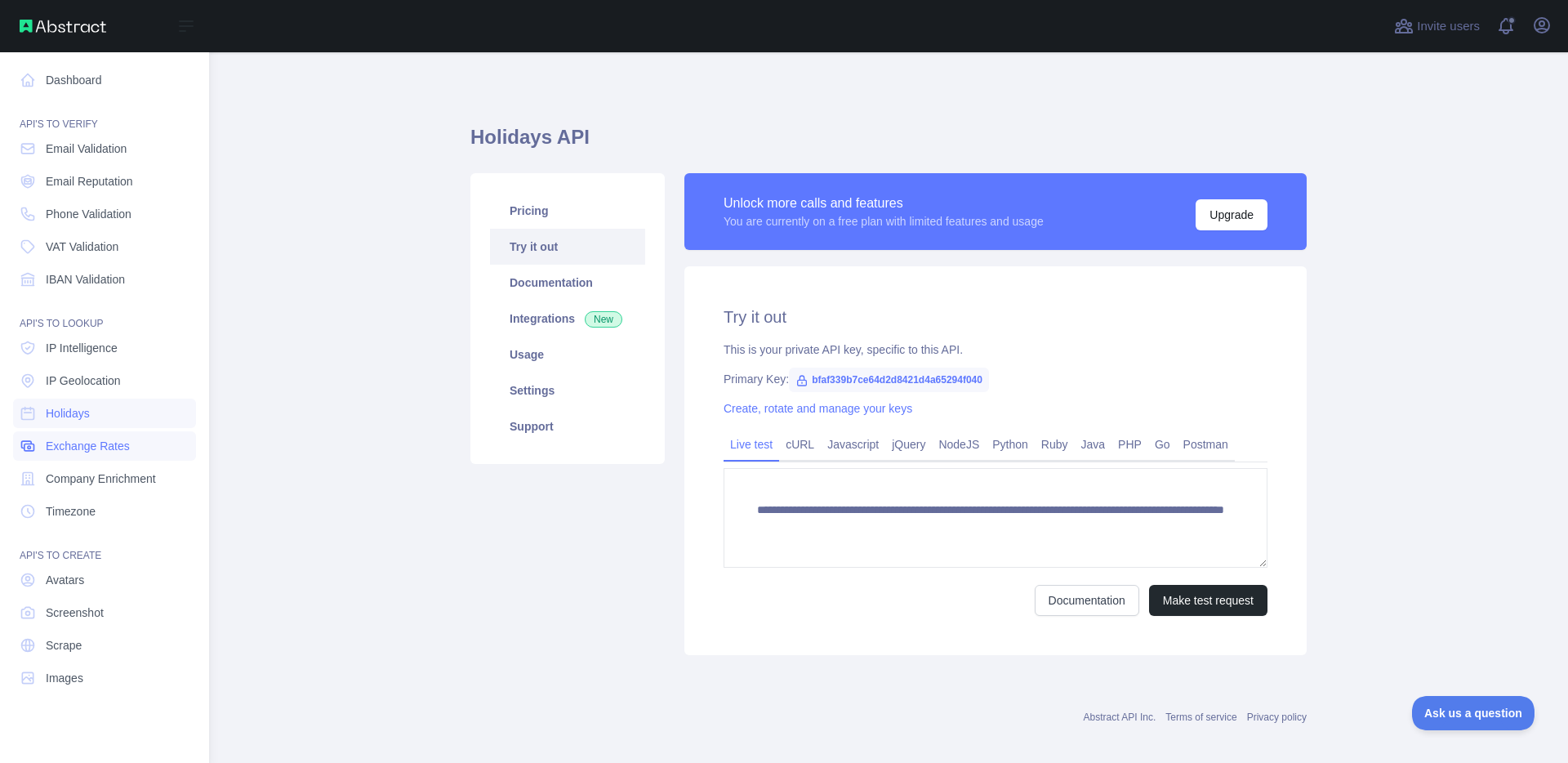
click at [92, 434] on link "Exchange Rates" at bounding box center [104, 446] width 183 height 30
click at [93, 467] on link "Company Enrichment" at bounding box center [104, 479] width 183 height 30
click at [87, 497] on link "Timezone" at bounding box center [104, 511] width 183 height 30
click at [96, 622] on link "Screenshot" at bounding box center [104, 613] width 183 height 30
click at [99, 650] on link "Scrape" at bounding box center [104, 646] width 183 height 30
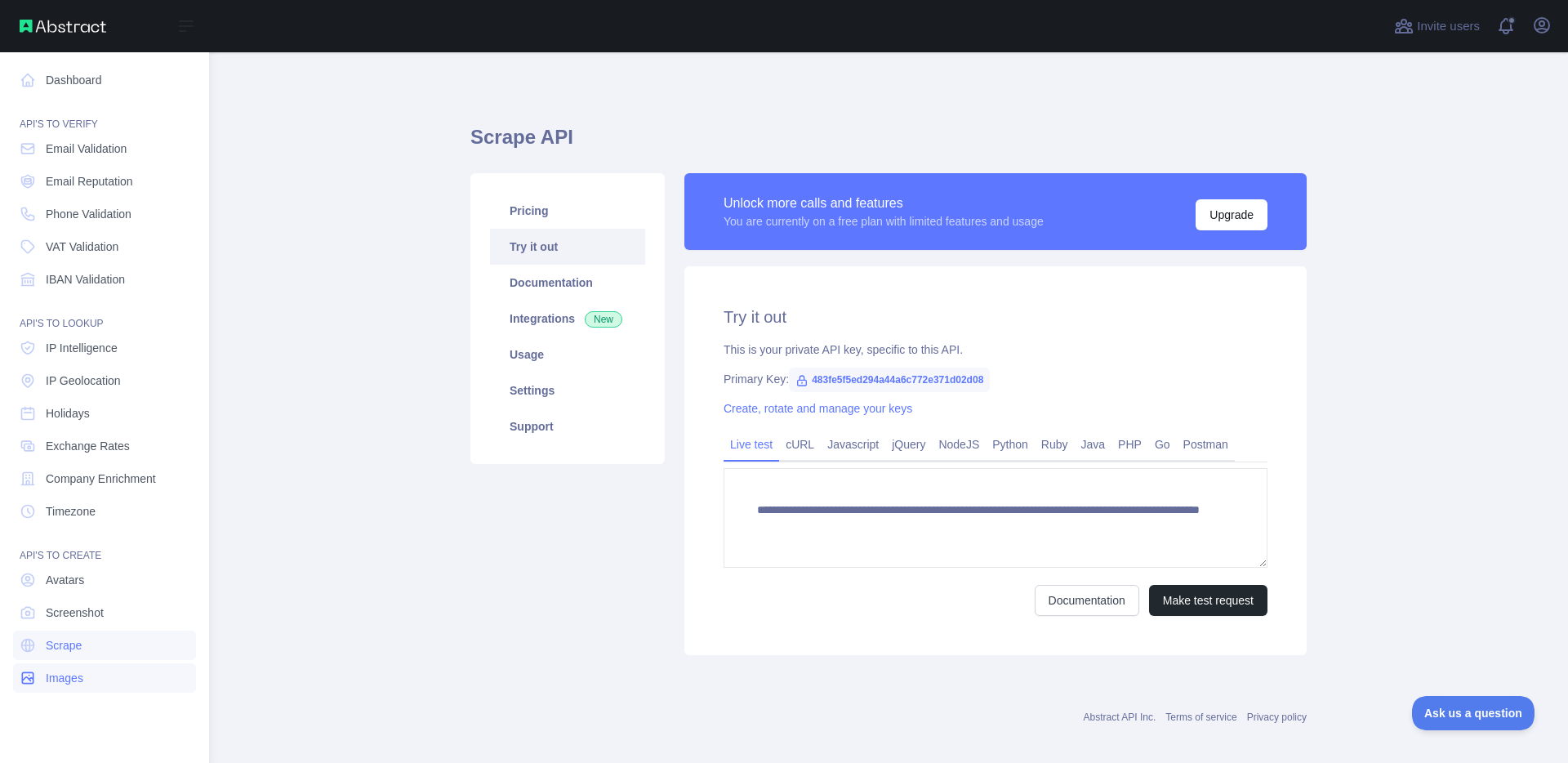
click at [93, 670] on link "Images" at bounding box center [104, 678] width 183 height 30
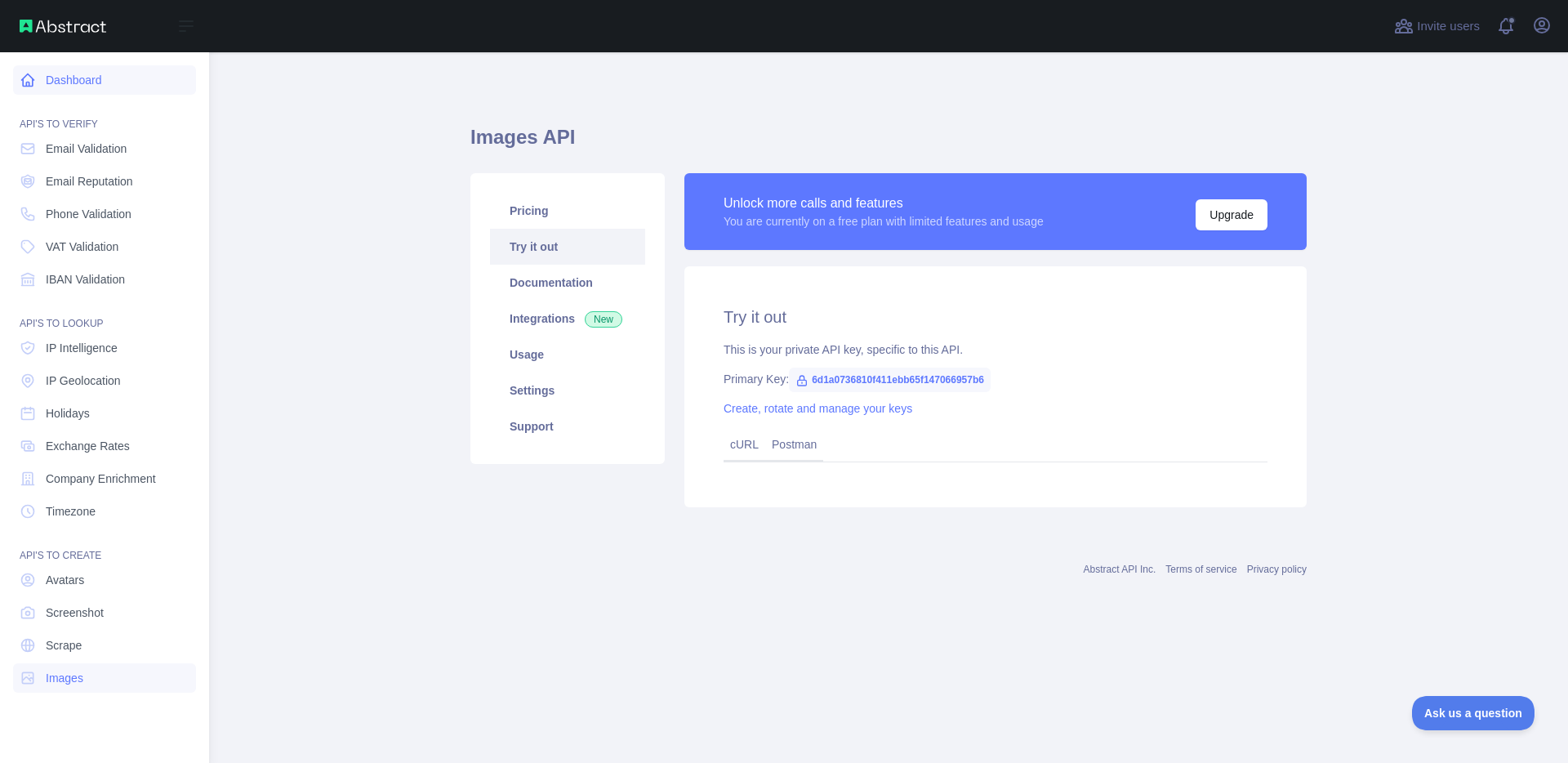
click at [32, 77] on icon at bounding box center [28, 80] width 17 height 17
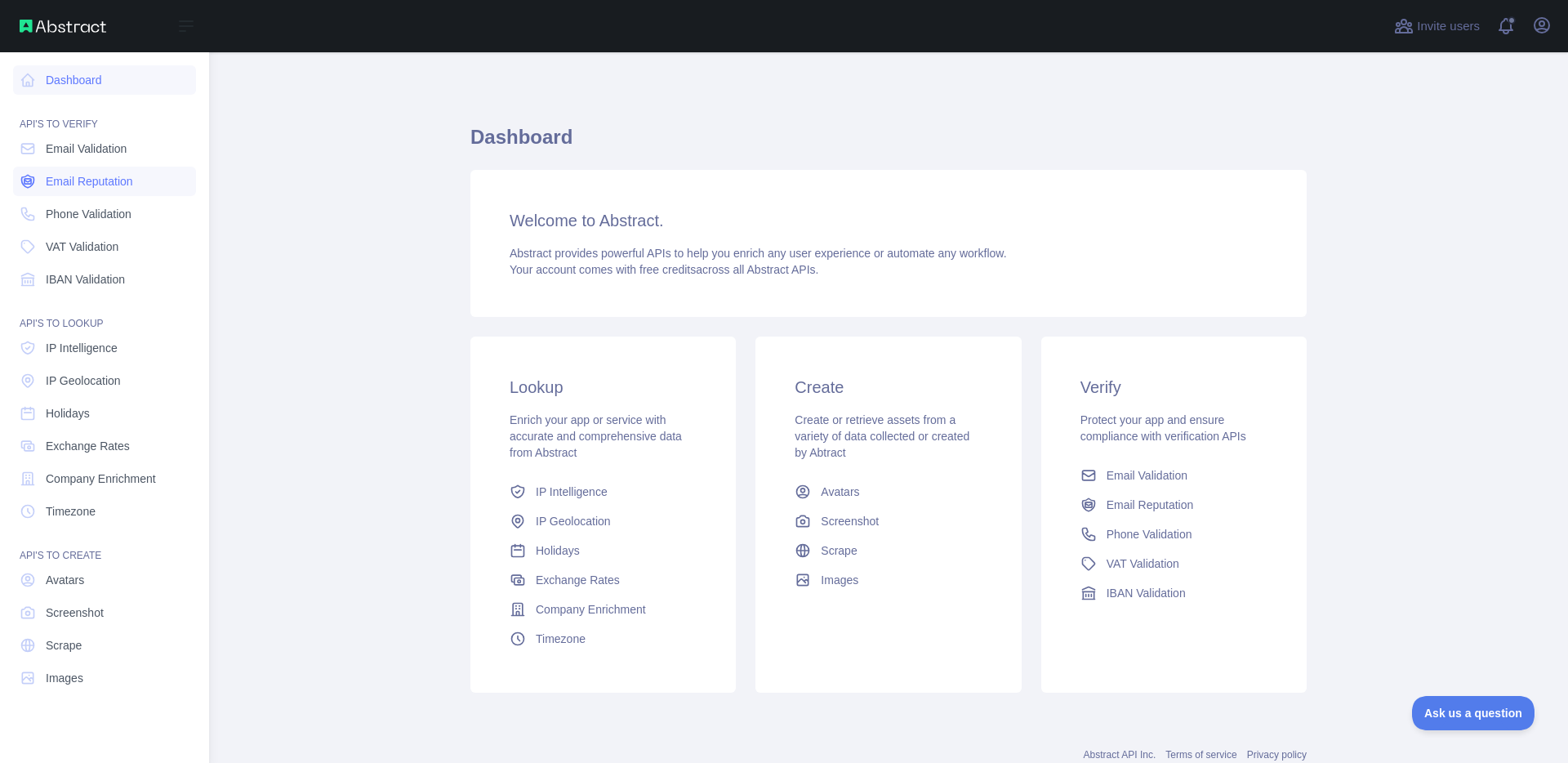
click at [97, 170] on link "Email Reputation" at bounding box center [104, 182] width 183 height 30
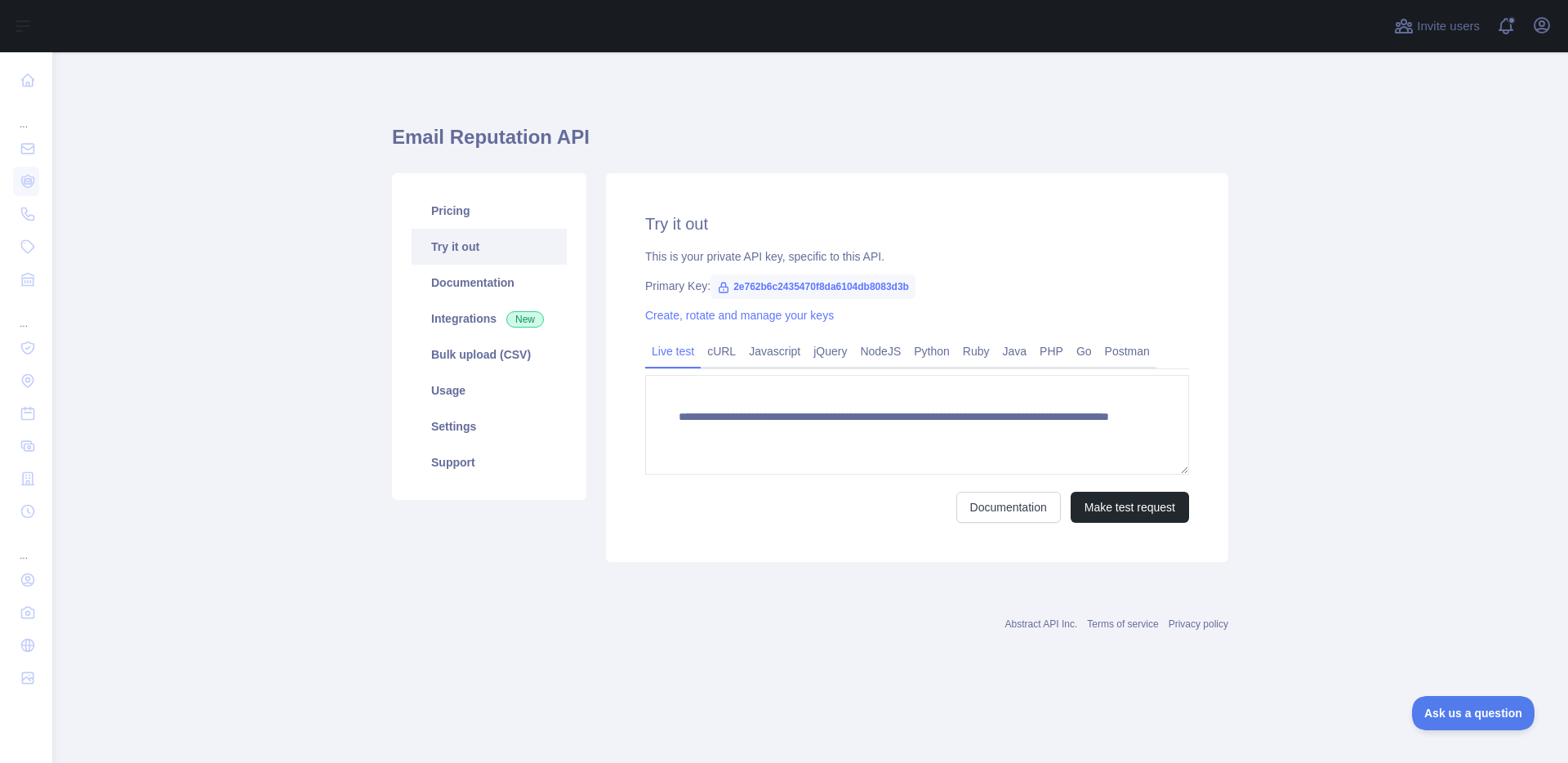
click at [256, 187] on main "**********" at bounding box center [810, 408] width 1516 height 711
